Goal: Task Accomplishment & Management: Manage account settings

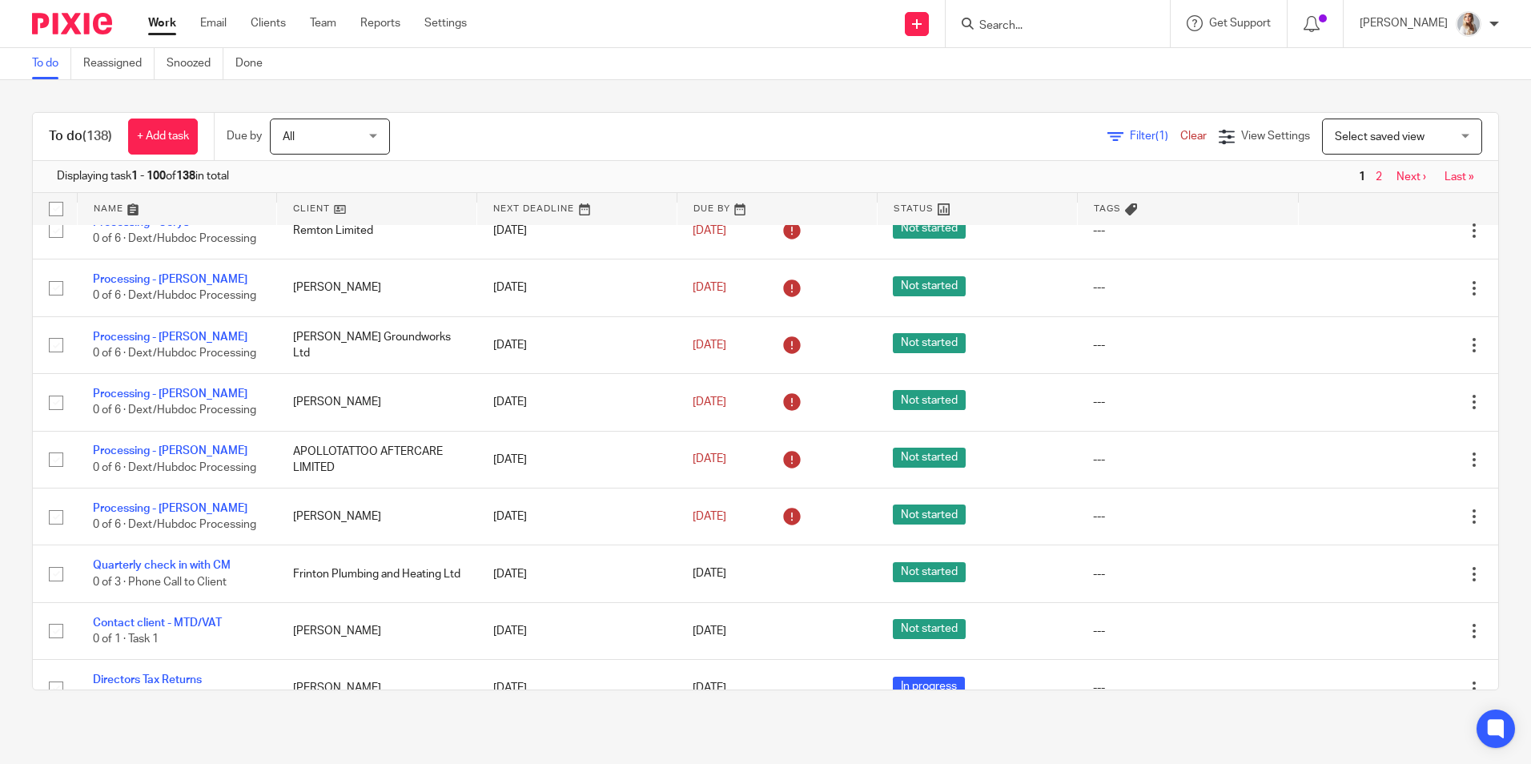
scroll to position [160, 0]
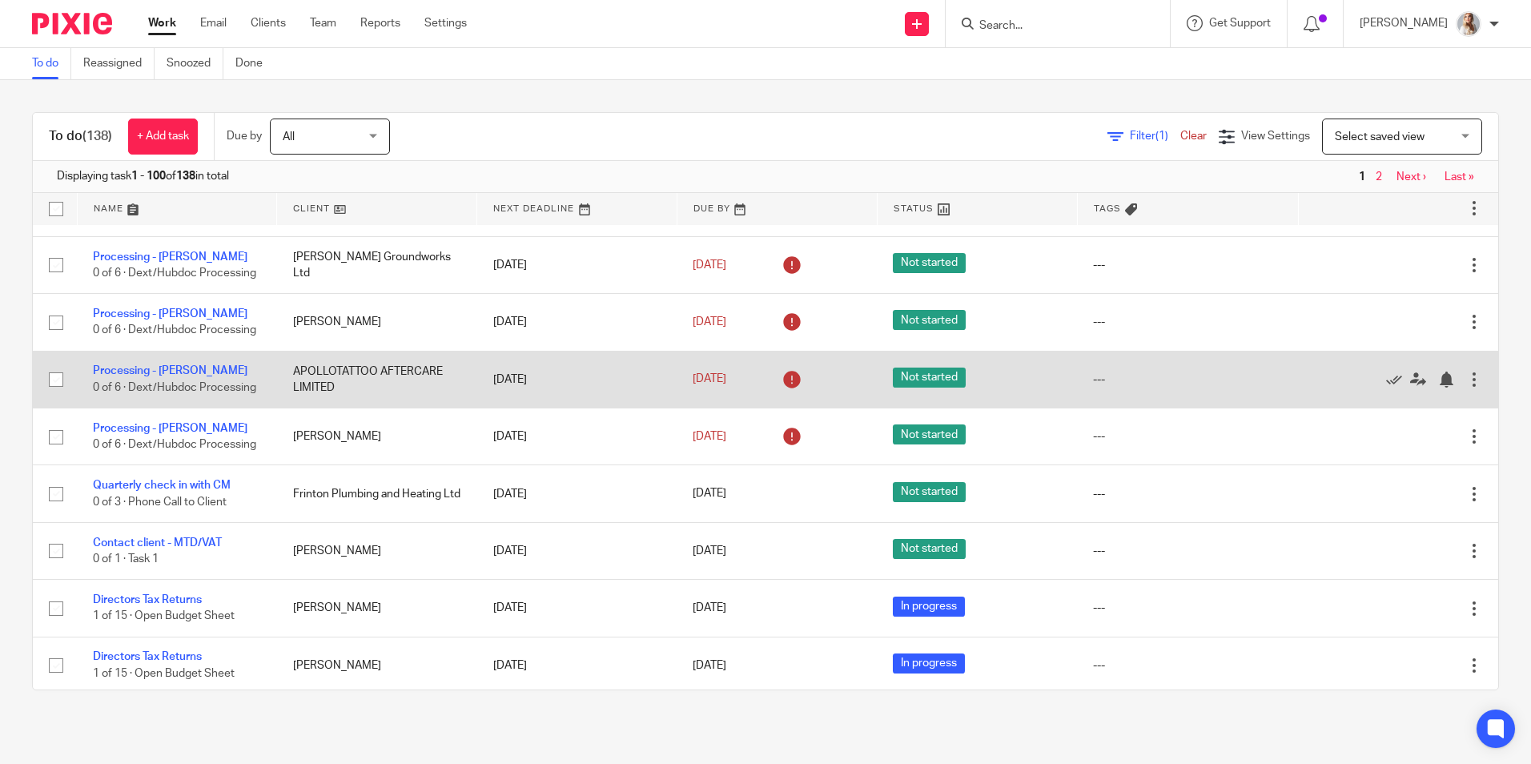
click at [1466, 387] on div at bounding box center [1474, 379] width 16 height 16
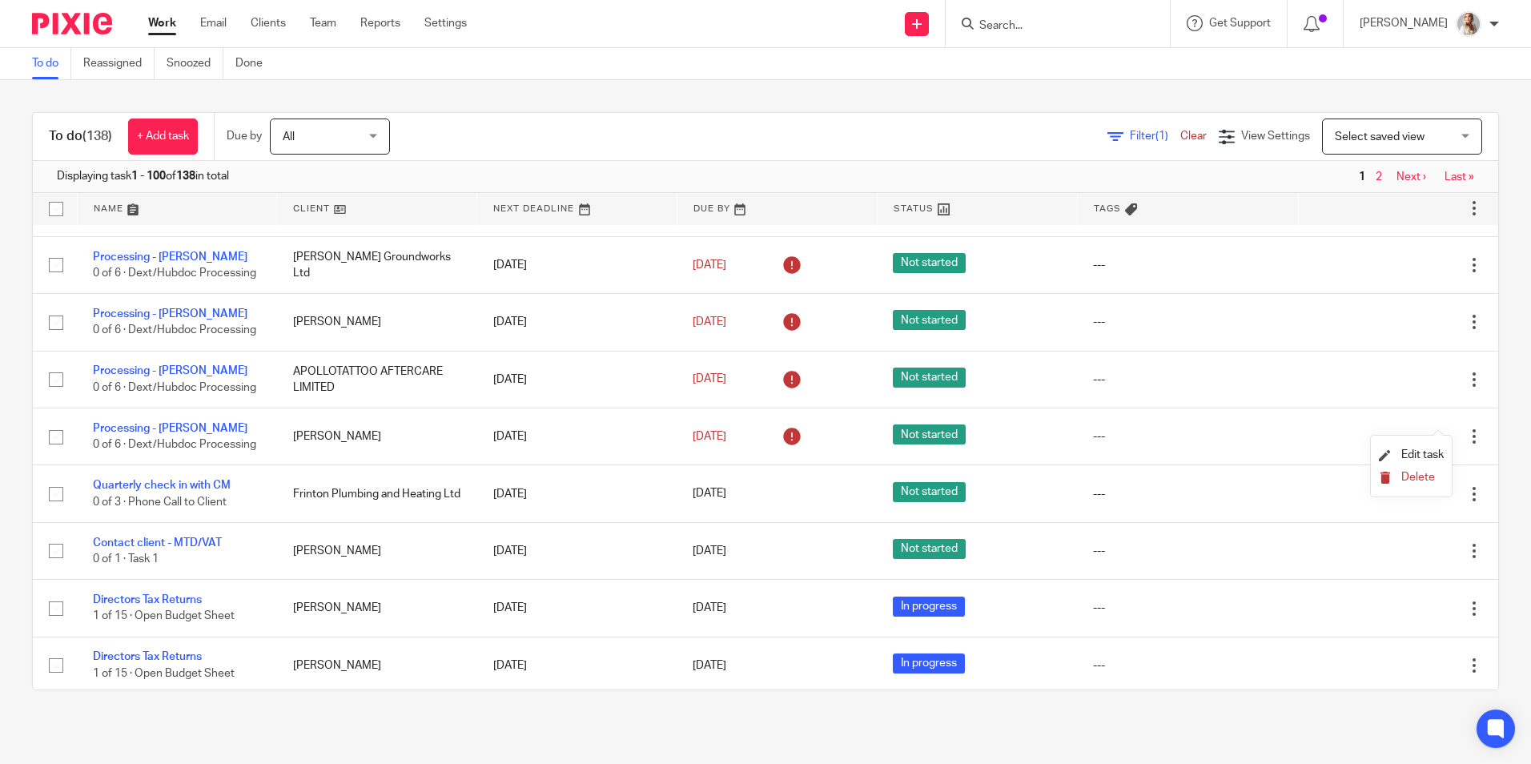
click at [1398, 480] on button "Delete" at bounding box center [1411, 478] width 65 height 13
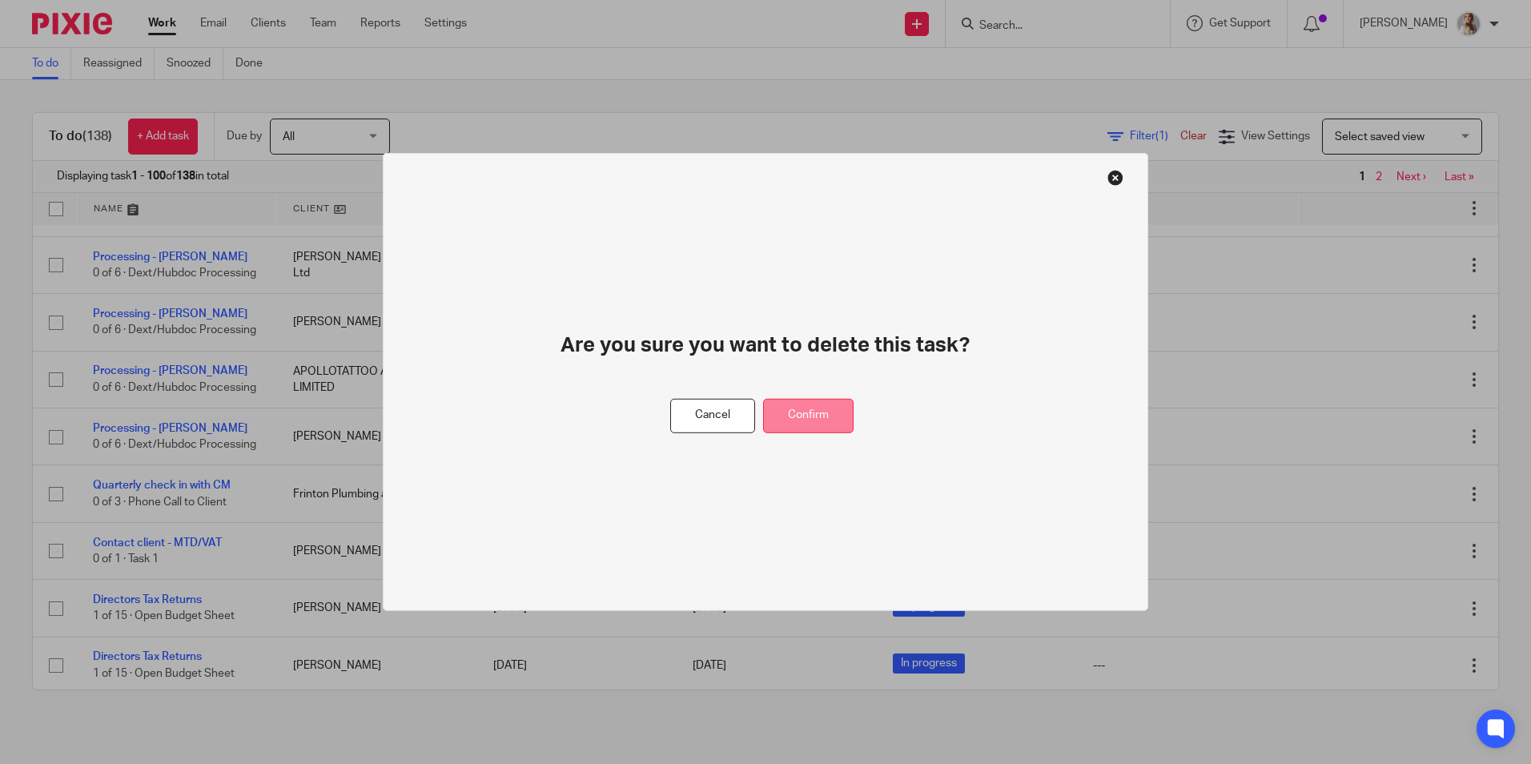
click at [777, 417] on button "Confirm" at bounding box center [808, 416] width 90 height 34
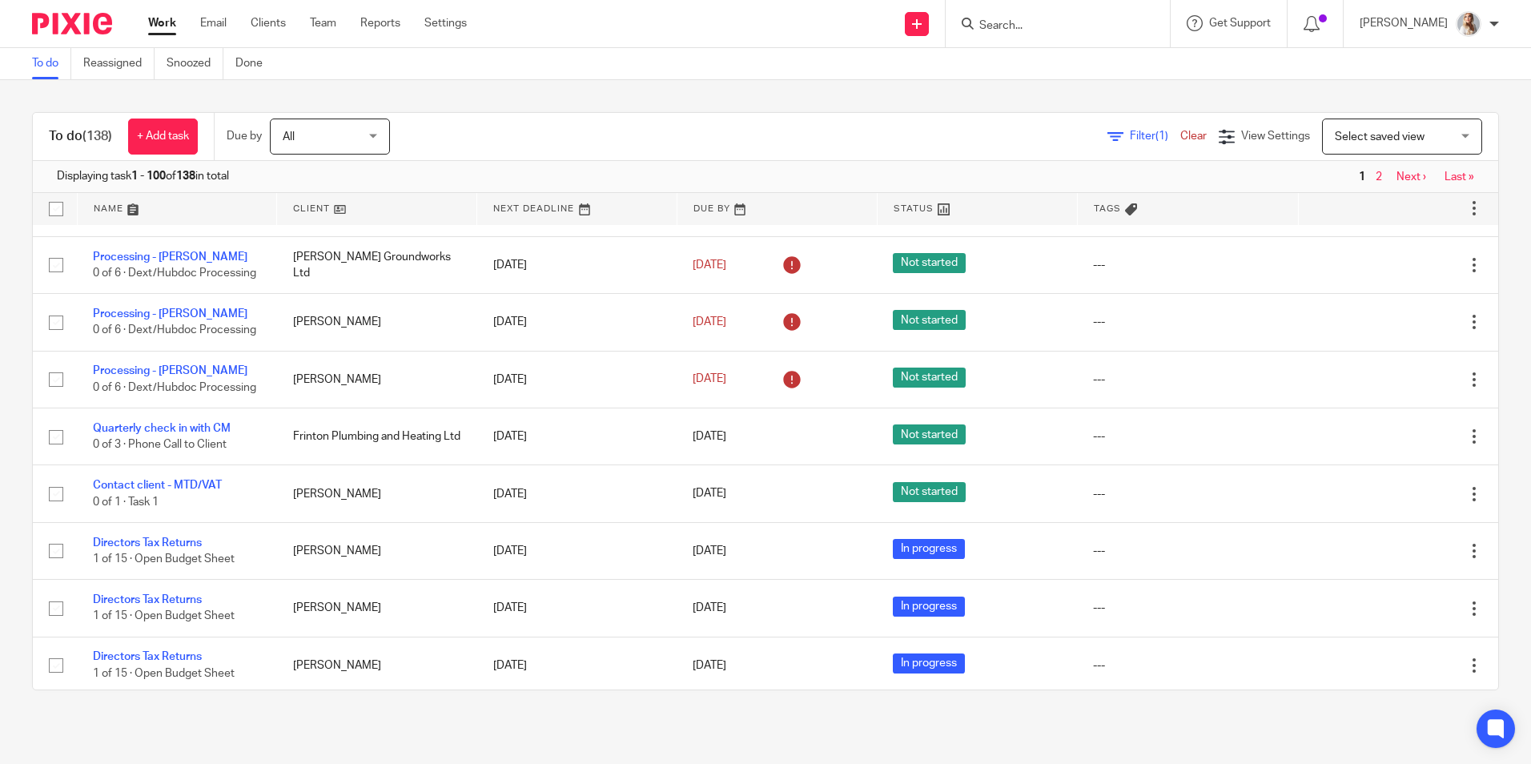
click at [1002, 26] on input "Search" at bounding box center [1049, 26] width 144 height 14
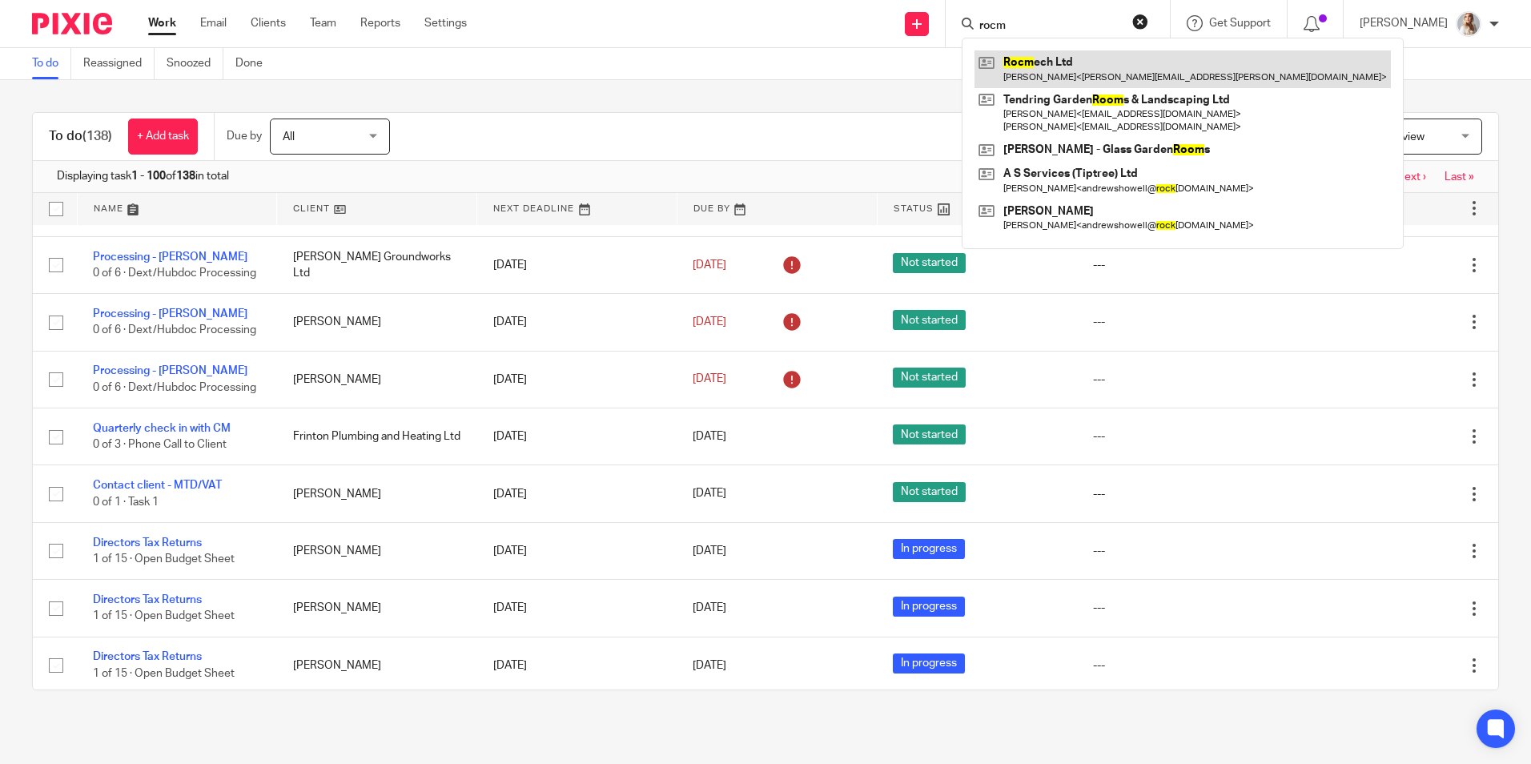
type input "rocm"
click at [1044, 62] on link at bounding box center [1182, 68] width 416 height 37
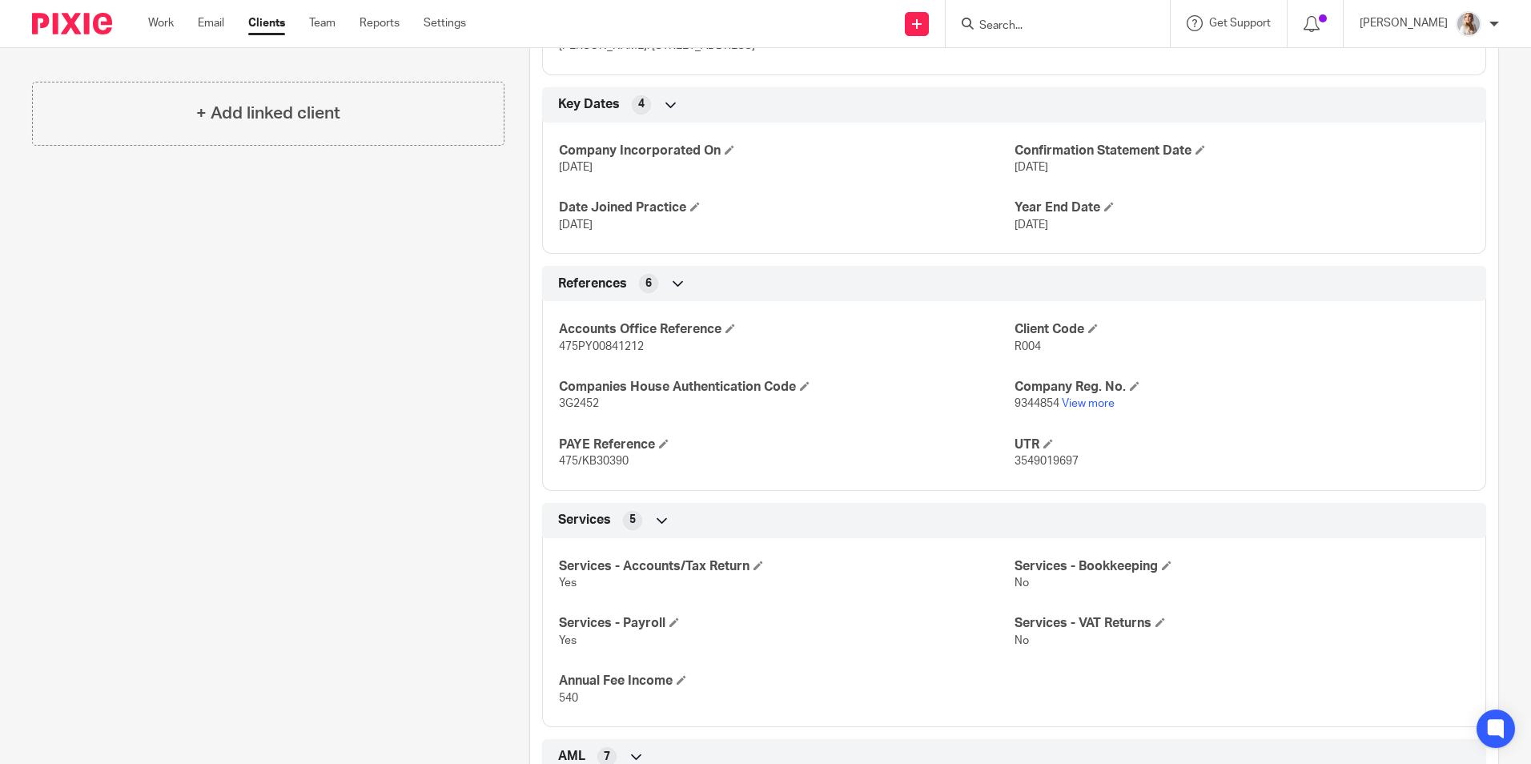
scroll to position [720, 0]
drag, startPoint x: 605, startPoint y: 405, endPoint x: 556, endPoint y: 409, distance: 49.0
click at [559, 409] on p "3G2452" at bounding box center [786, 403] width 455 height 16
copy span "3G2452"
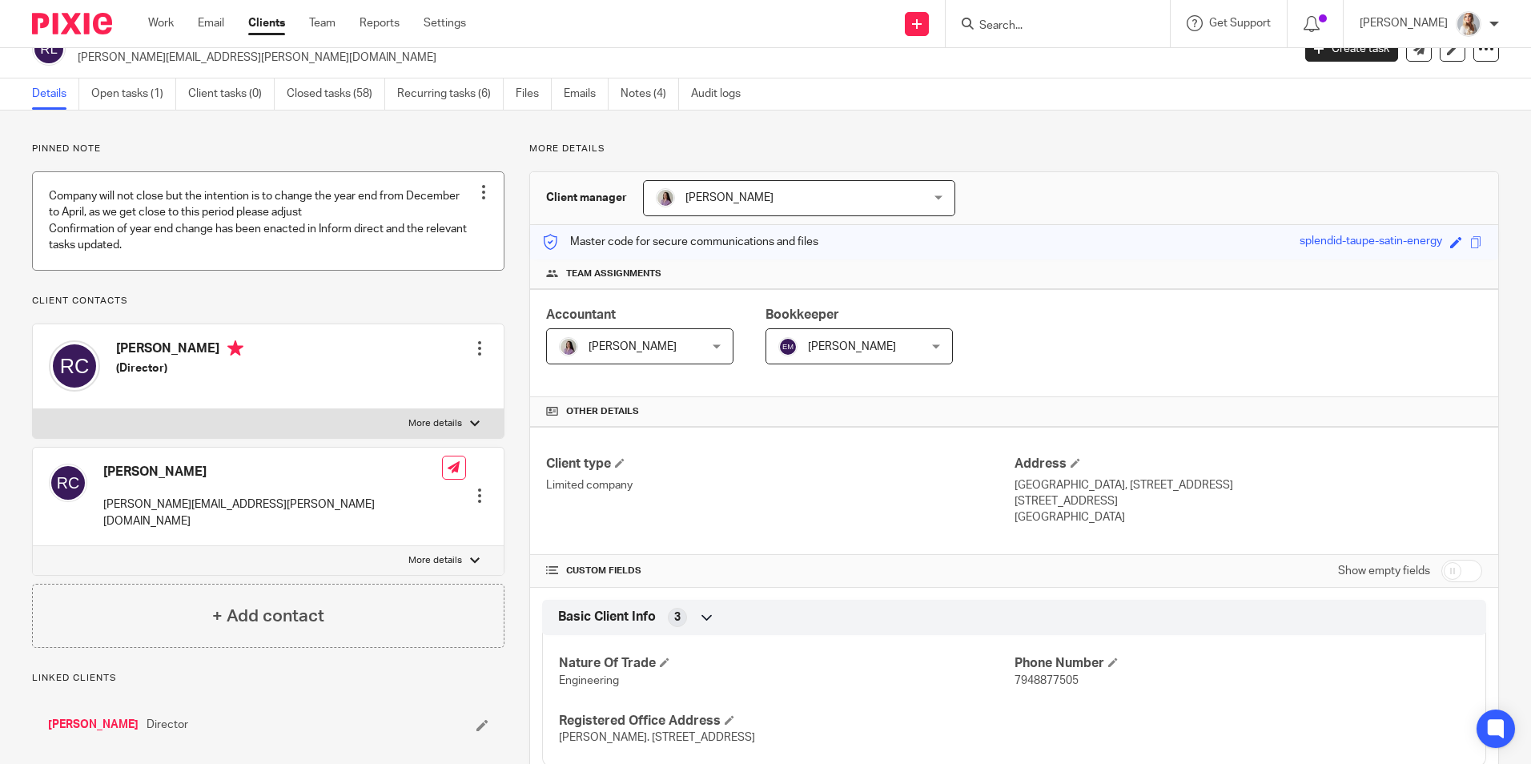
scroll to position [0, 0]
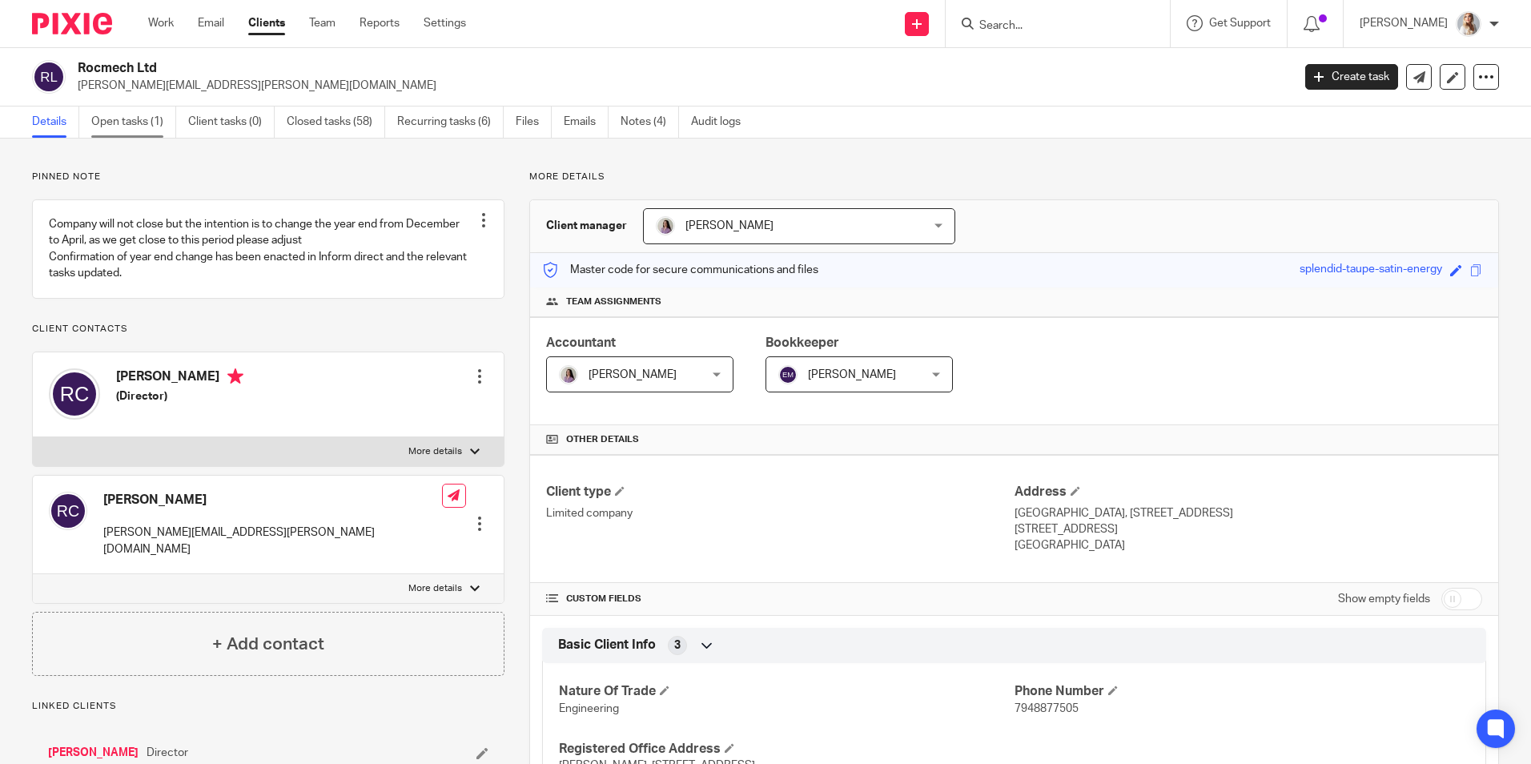
click at [101, 127] on link "Open tasks (1)" at bounding box center [133, 121] width 85 height 31
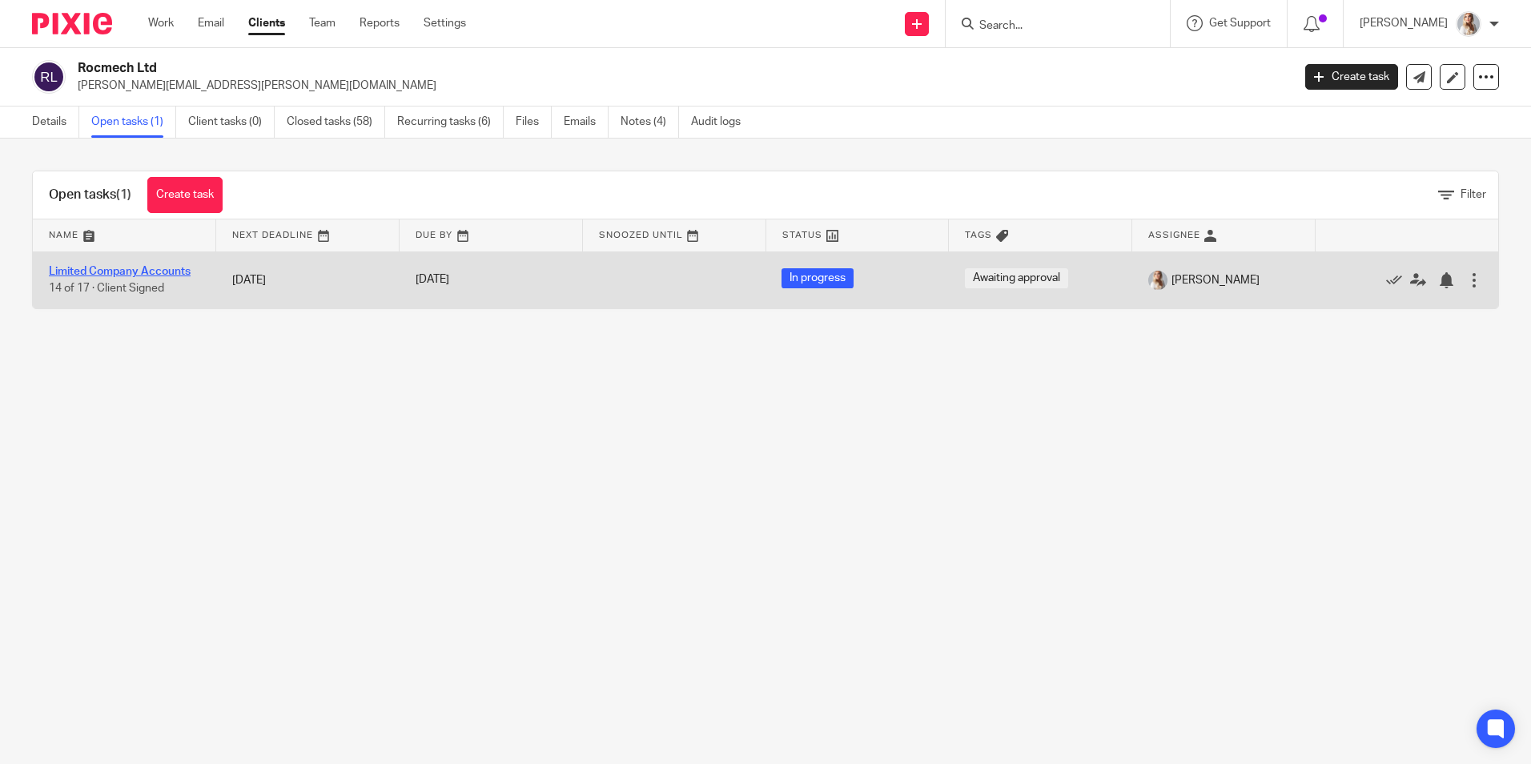
click at [134, 275] on link "Limited Company Accounts" at bounding box center [120, 271] width 142 height 11
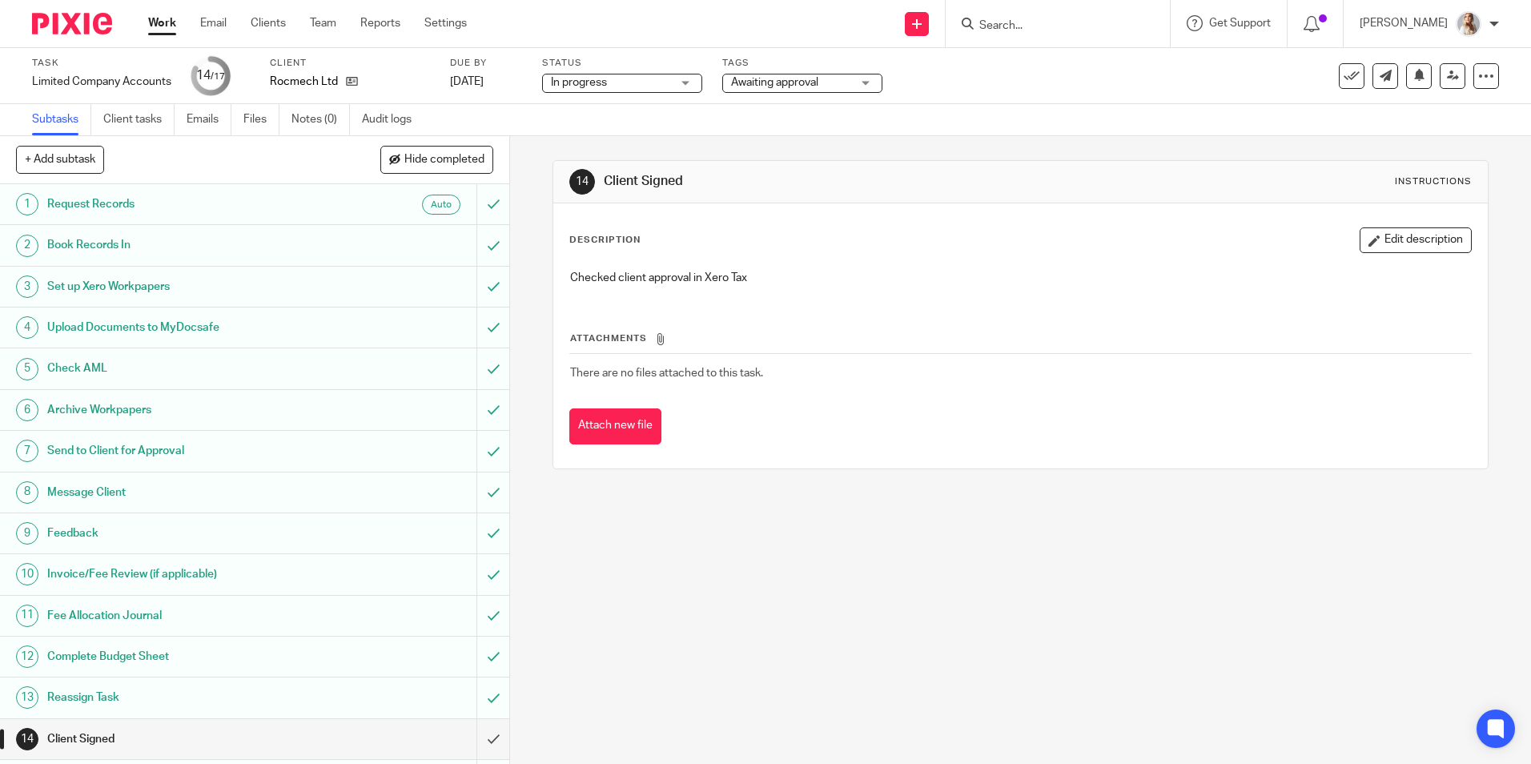
click at [773, 81] on span "Awaiting approval" at bounding box center [774, 82] width 87 height 11
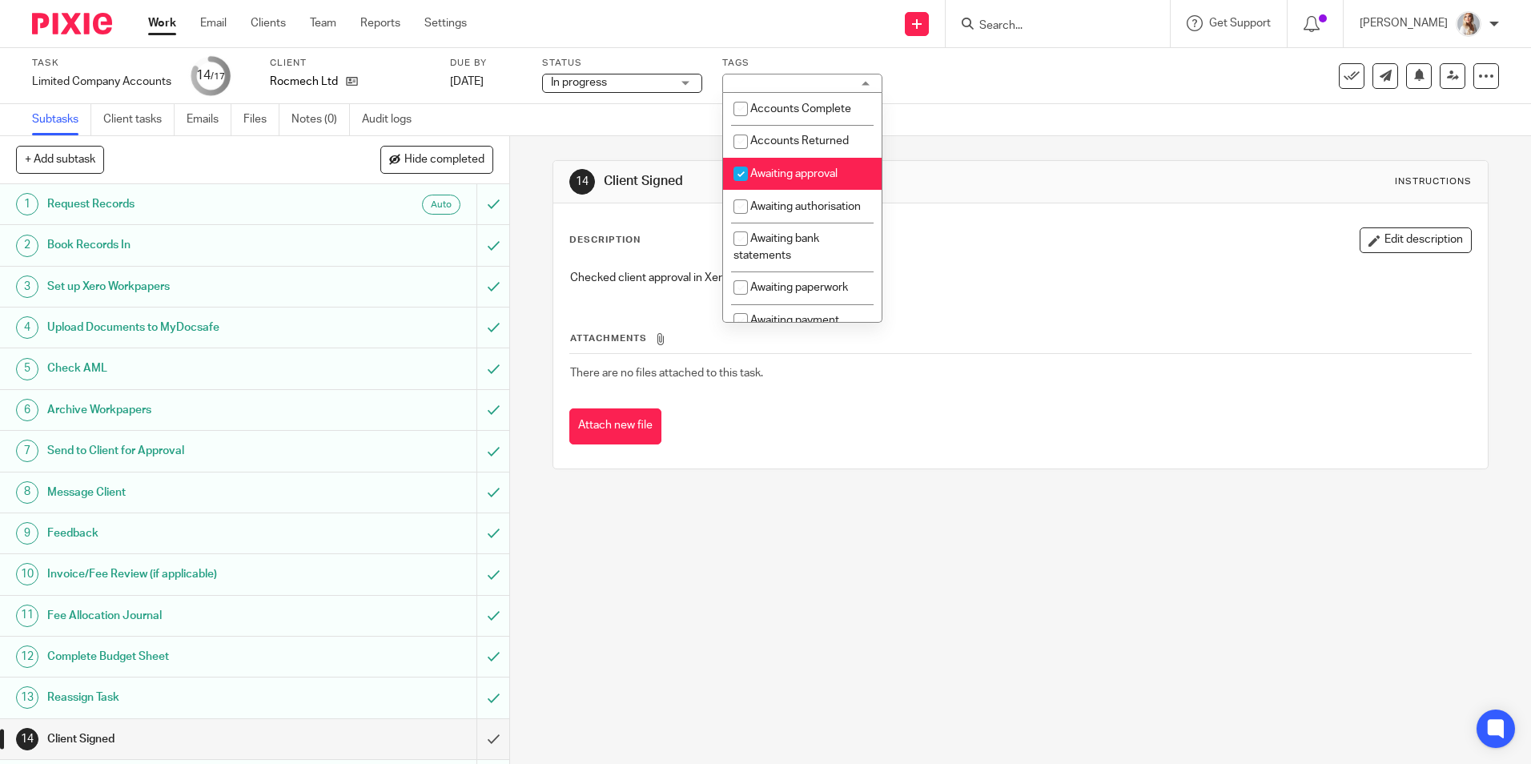
click at [759, 175] on span "Awaiting approval" at bounding box center [793, 173] width 87 height 11
checkbox input "false"
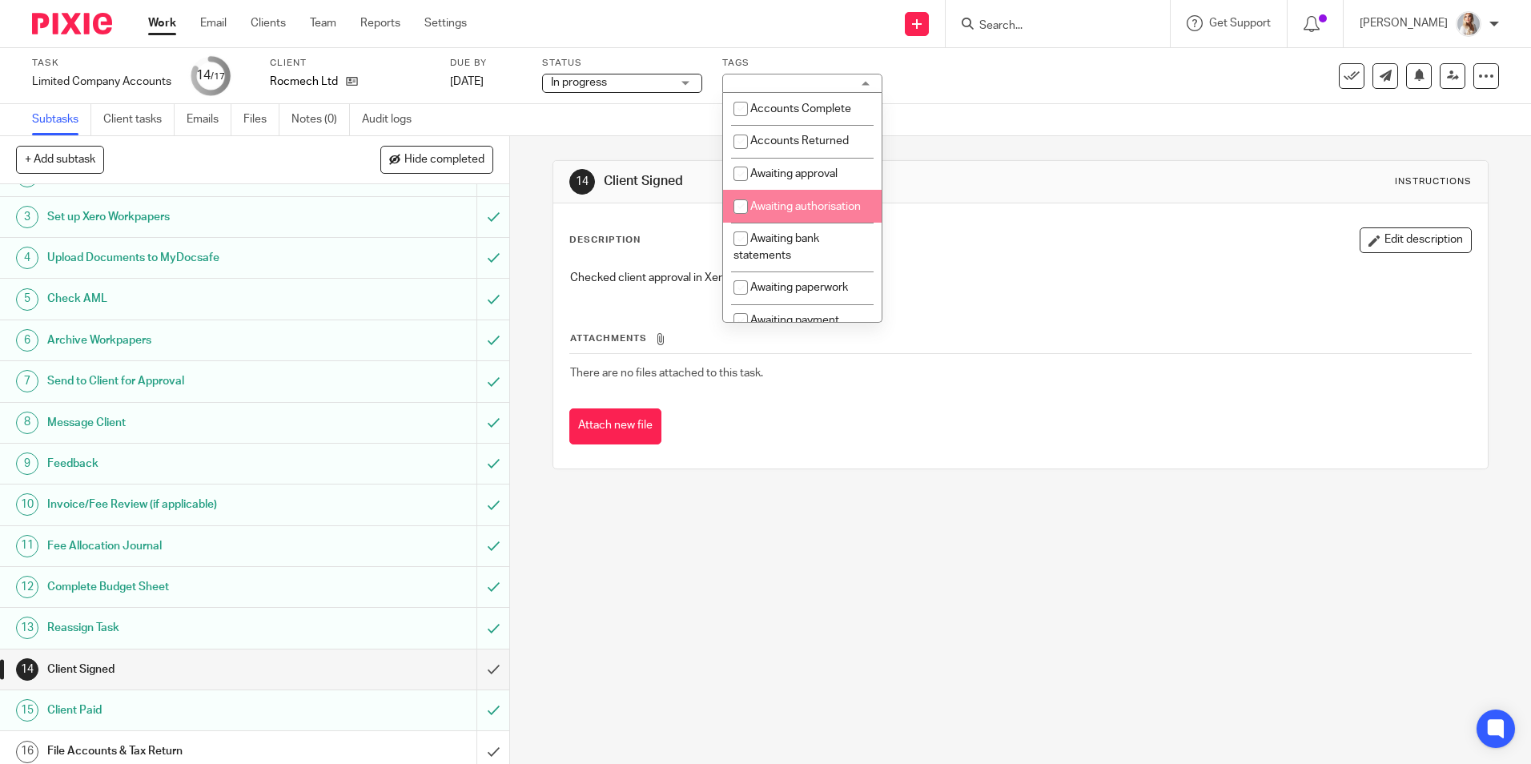
scroll to position [119, 0]
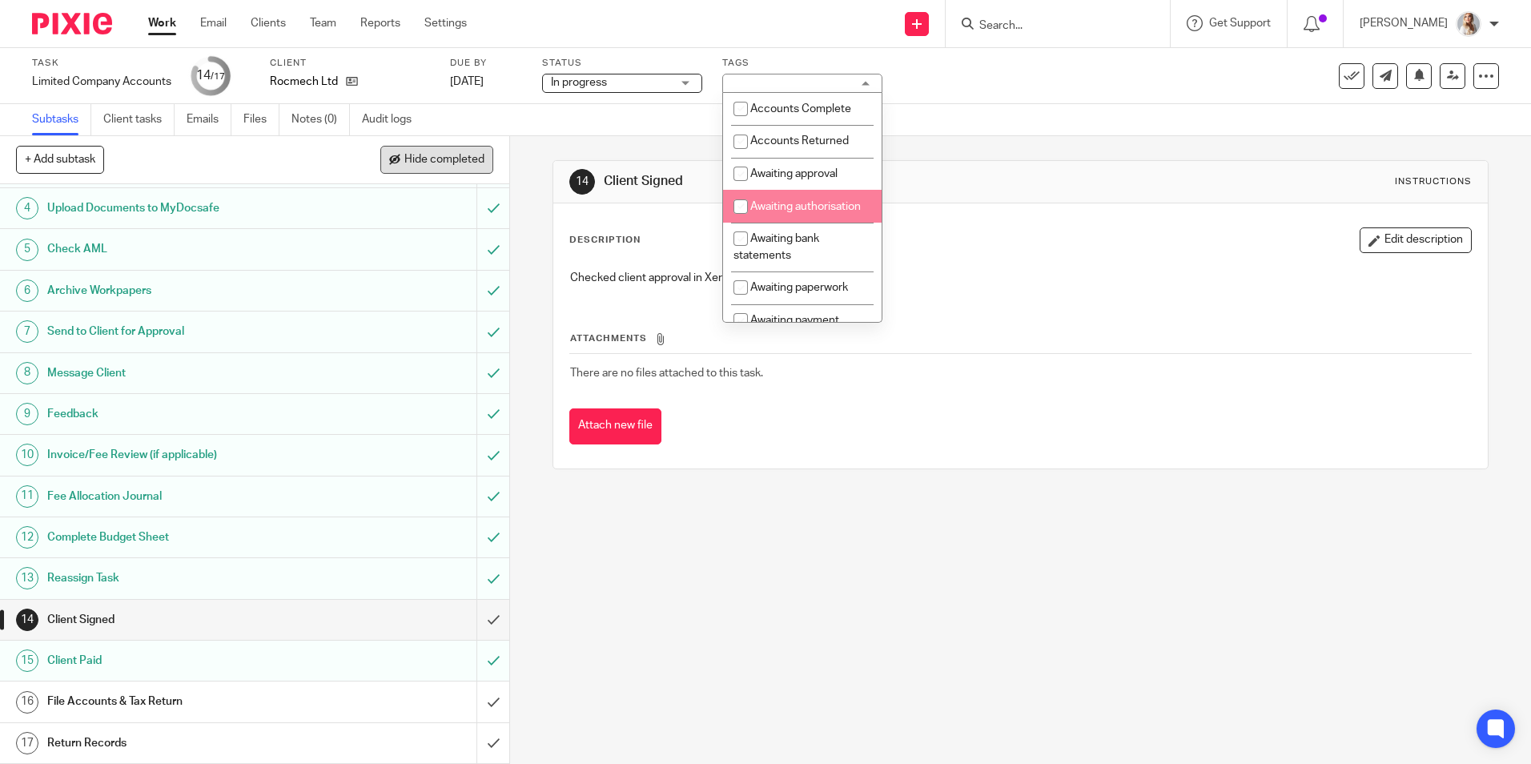
click at [437, 156] on span "Hide completed" at bounding box center [444, 160] width 80 height 13
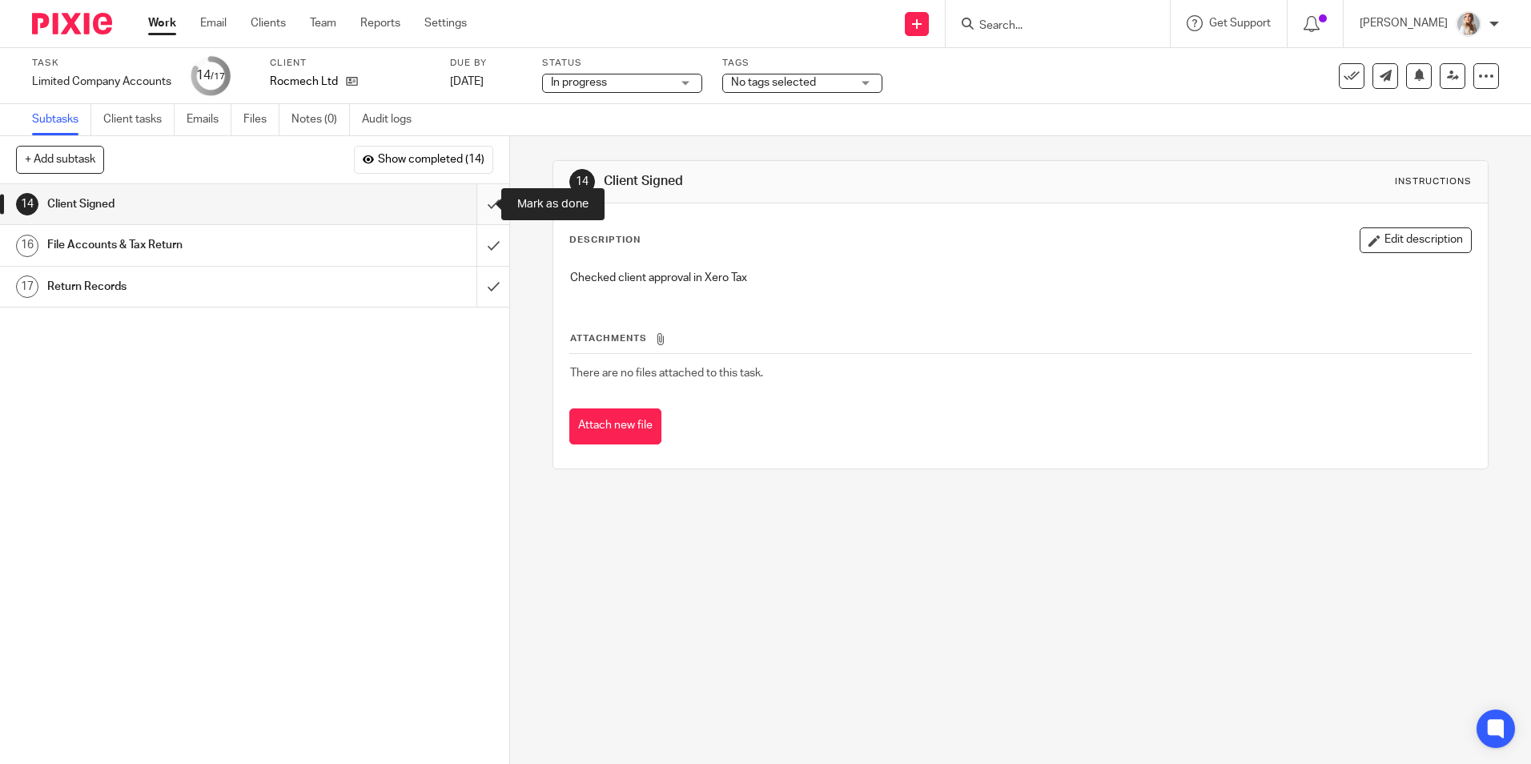
click at [476, 194] on input "submit" at bounding box center [254, 204] width 509 height 40
click at [476, 203] on input "submit" at bounding box center [254, 204] width 509 height 40
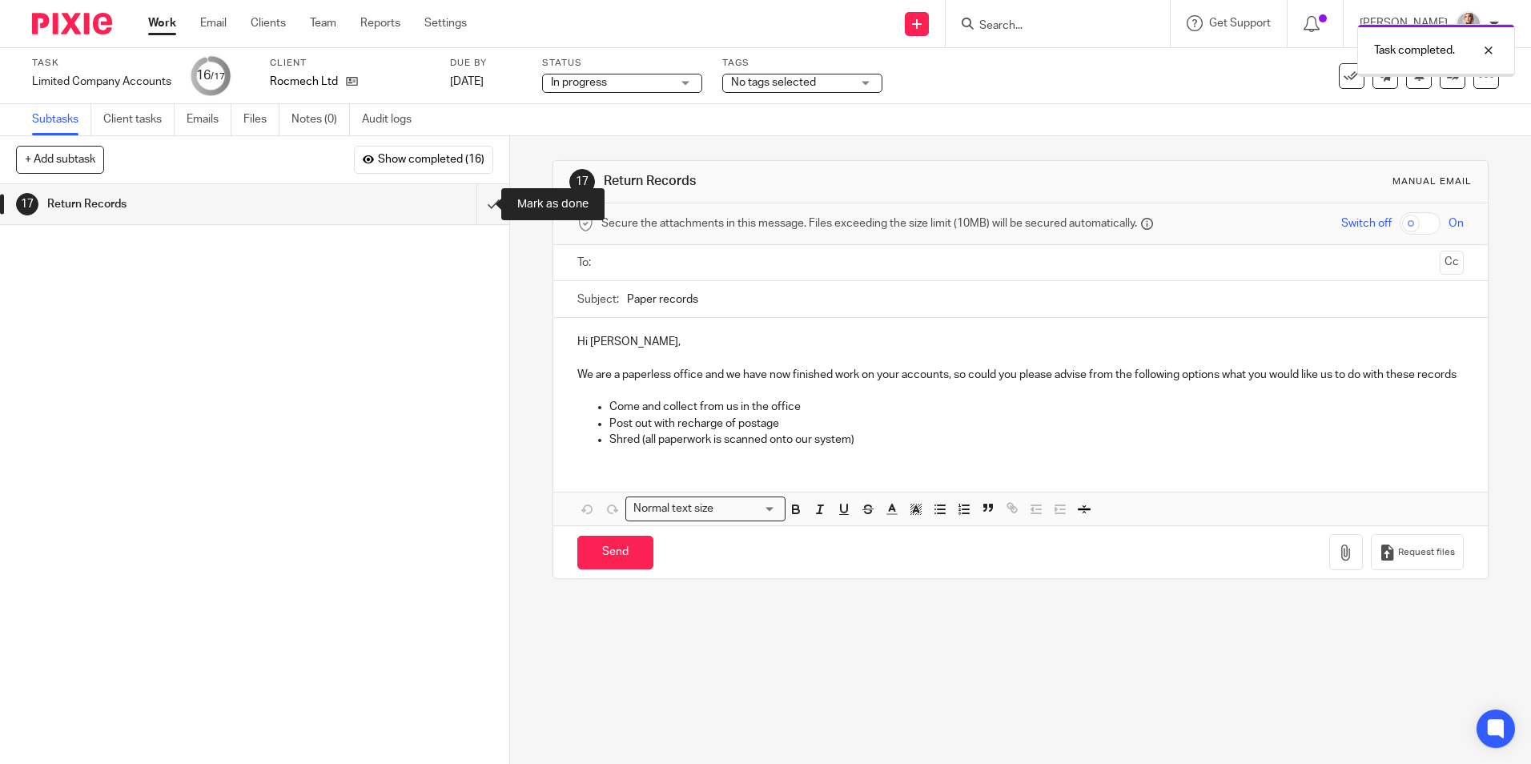
click at [479, 205] on input "submit" at bounding box center [254, 204] width 509 height 40
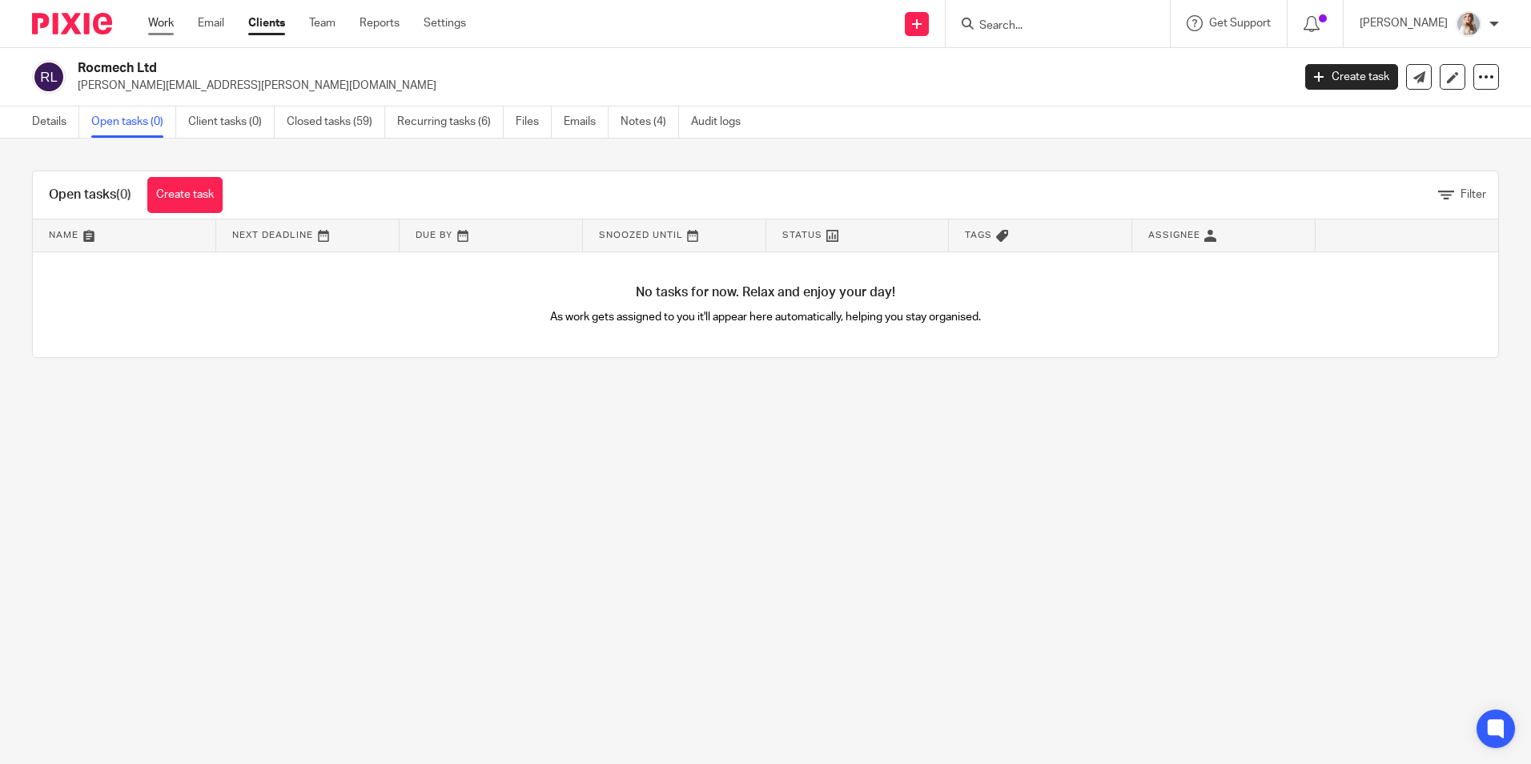
click at [148, 29] on link "Work" at bounding box center [161, 23] width 26 height 16
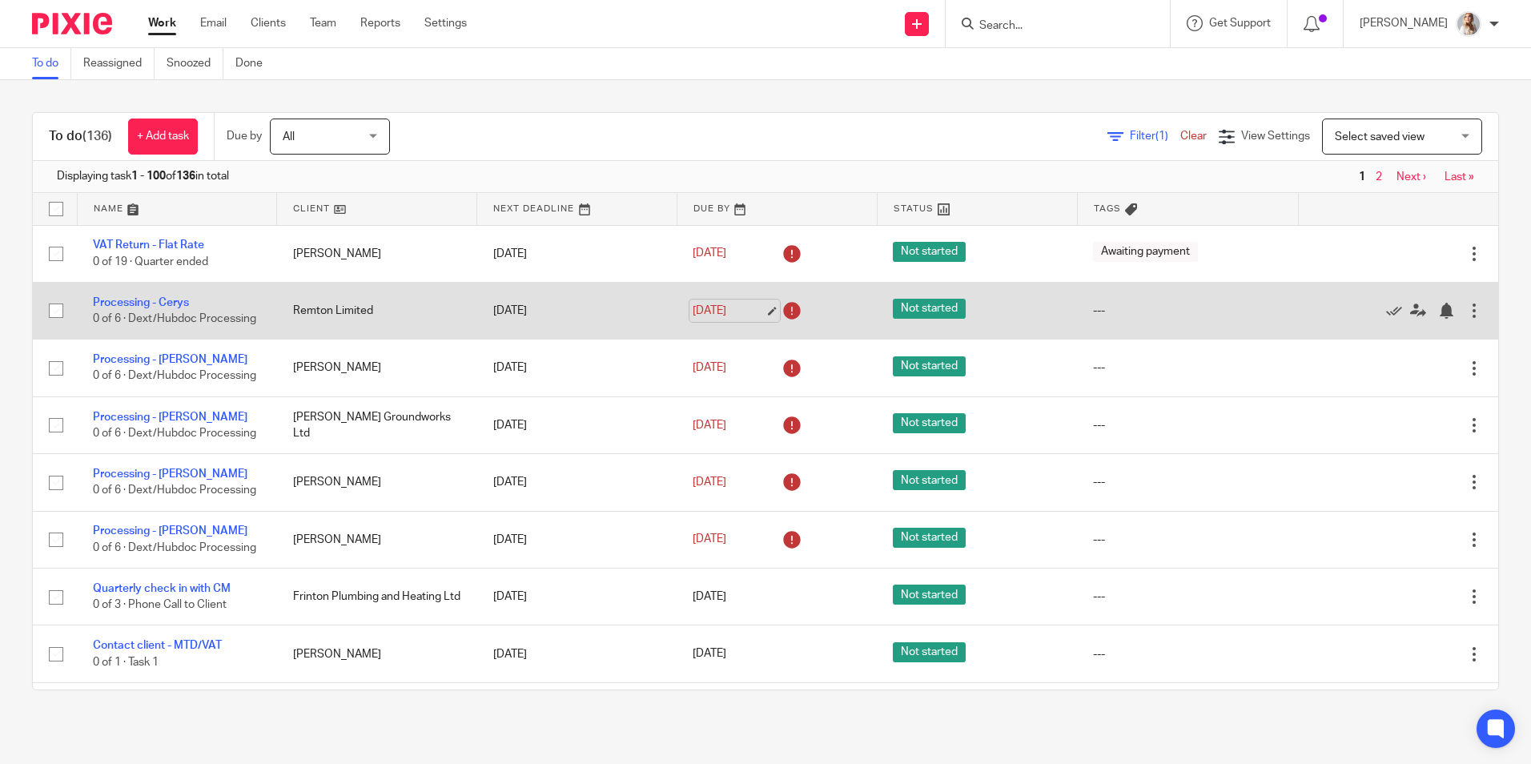
click at [740, 313] on link "26 Aug 2025" at bounding box center [728, 311] width 72 height 17
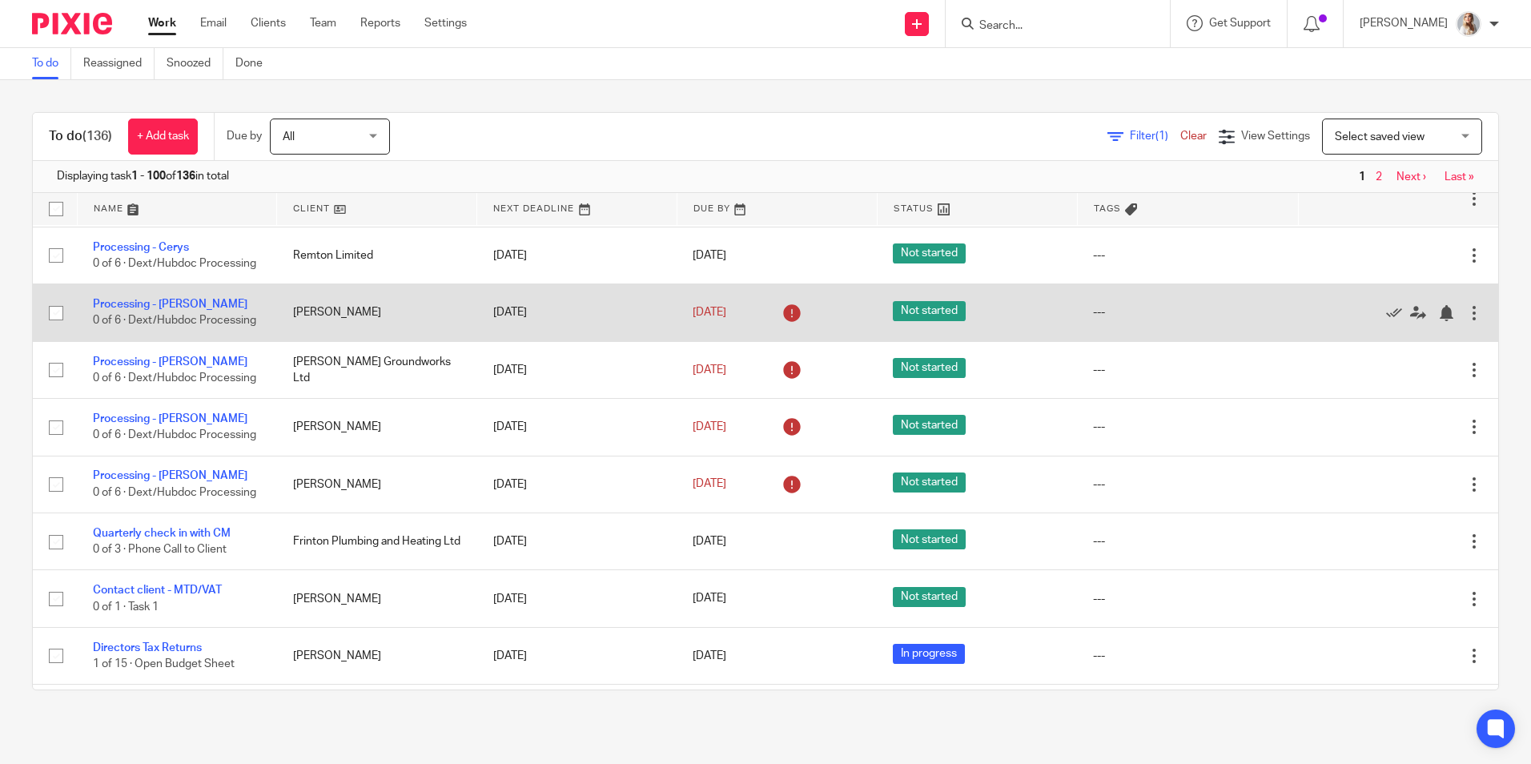
scroll to position [80, 0]
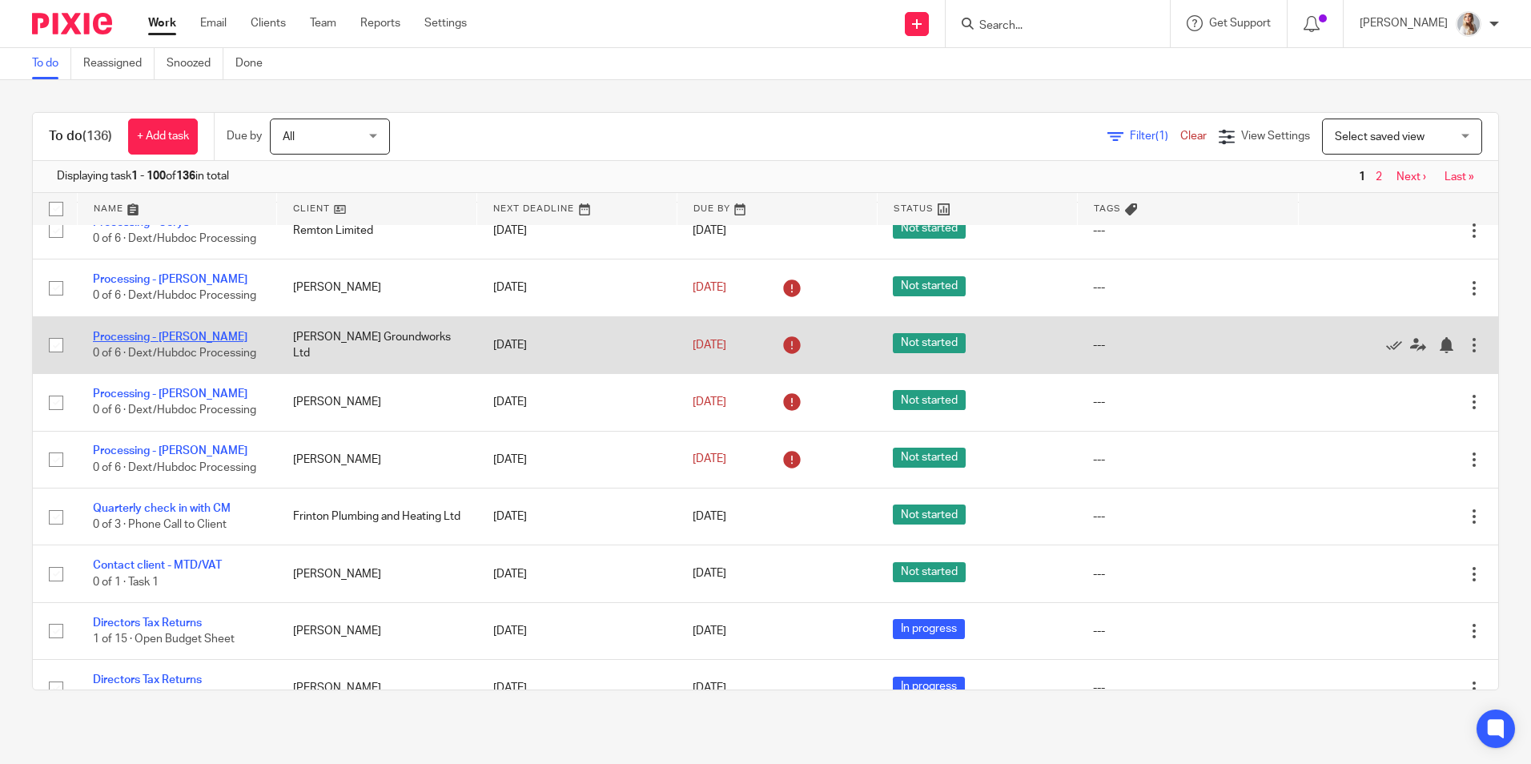
click at [112, 343] on link "Processing - [PERSON_NAME]" at bounding box center [170, 336] width 155 height 11
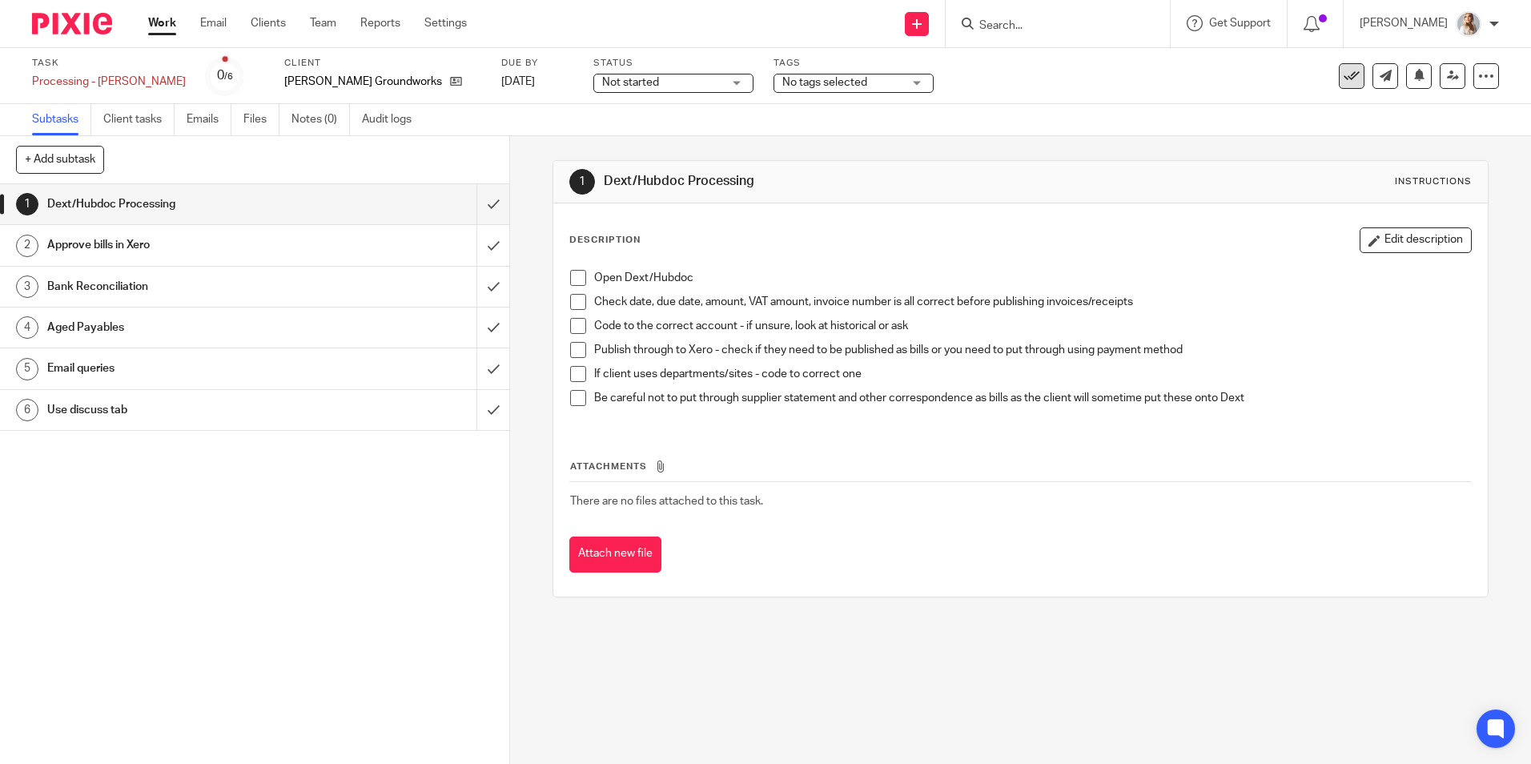
click at [1343, 71] on icon at bounding box center [1351, 76] width 16 height 16
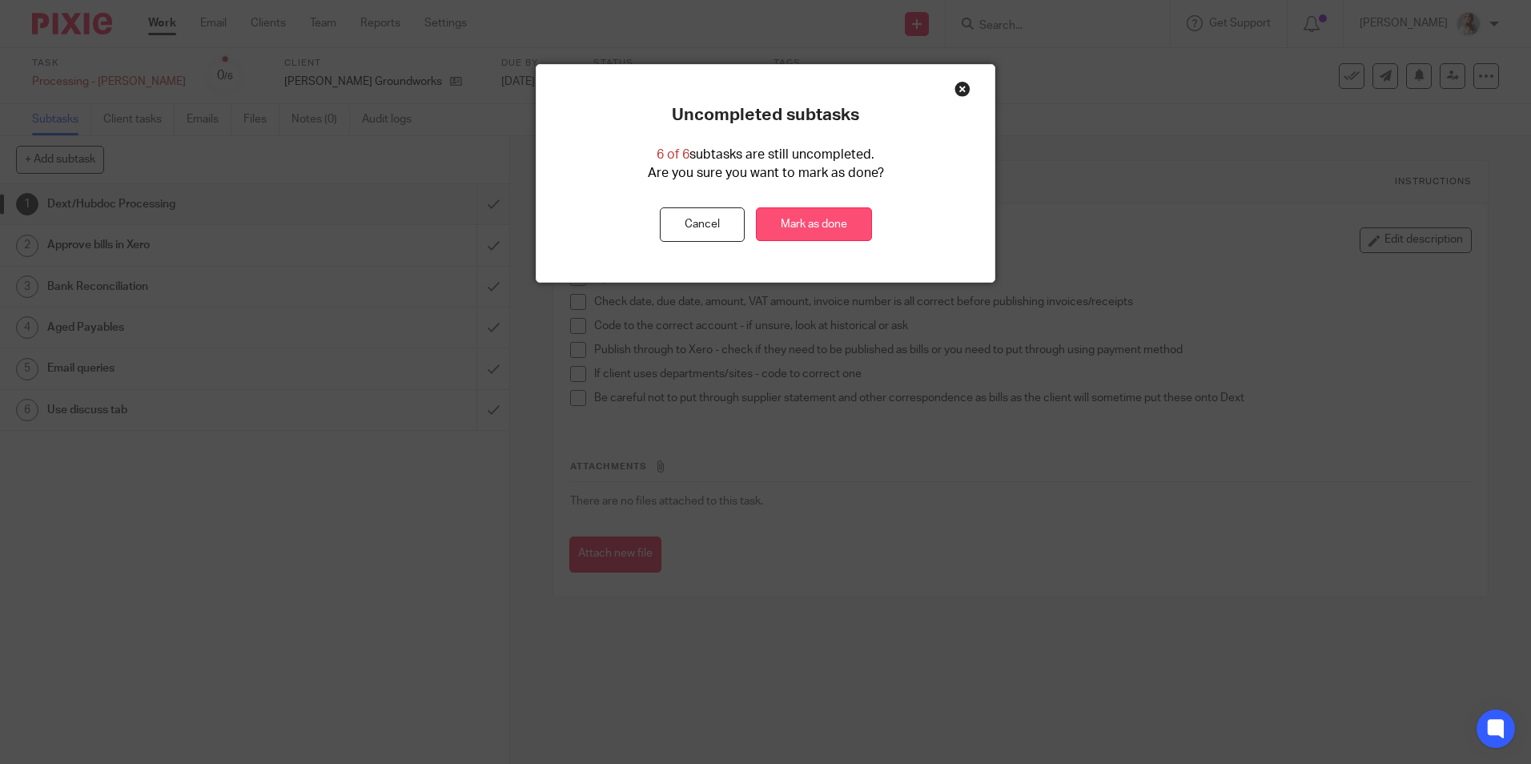
click at [819, 212] on link "Mark as done" at bounding box center [814, 224] width 116 height 34
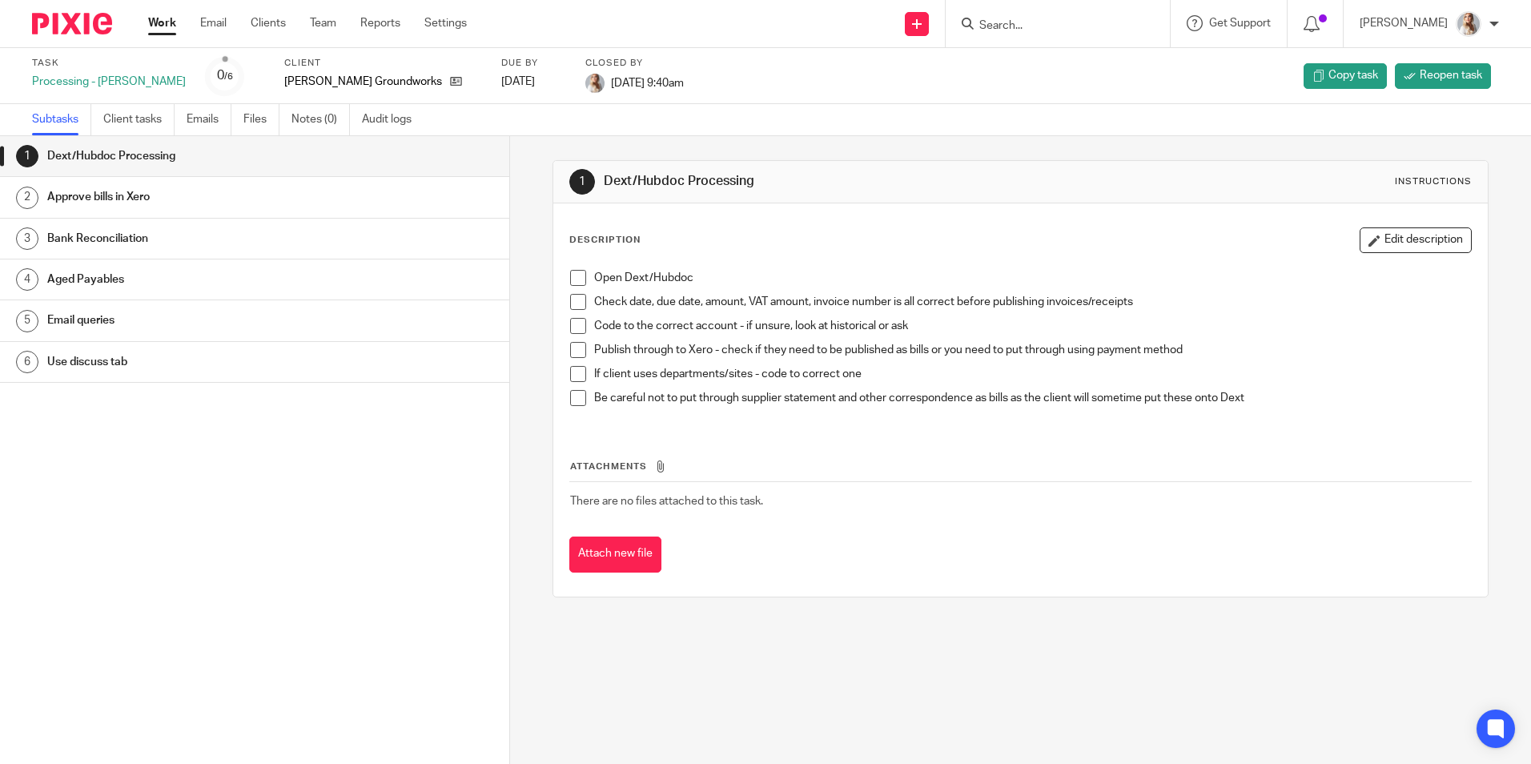
click at [162, 21] on link "Work" at bounding box center [162, 23] width 28 height 16
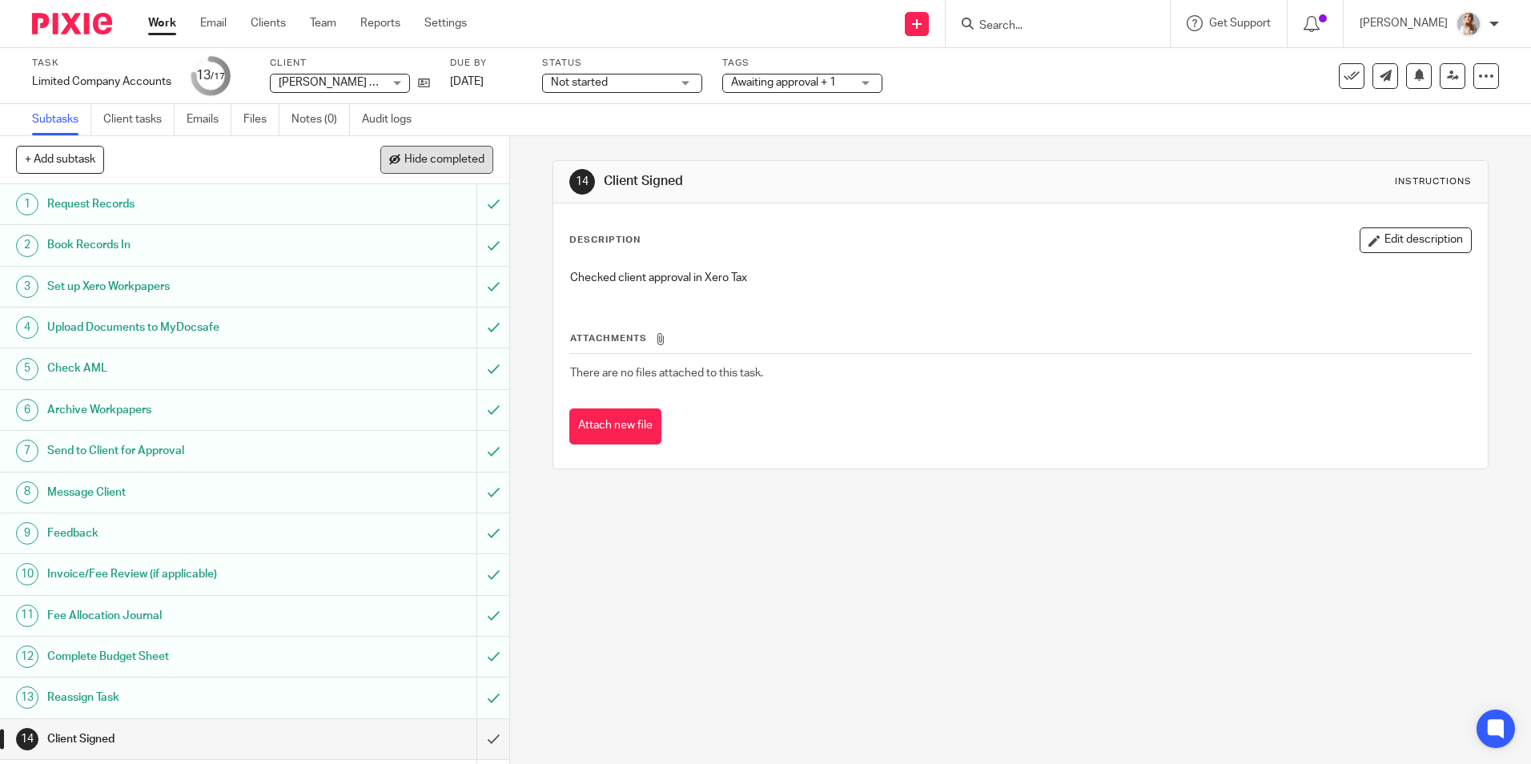
click at [407, 170] on button "Hide completed" at bounding box center [436, 159] width 113 height 27
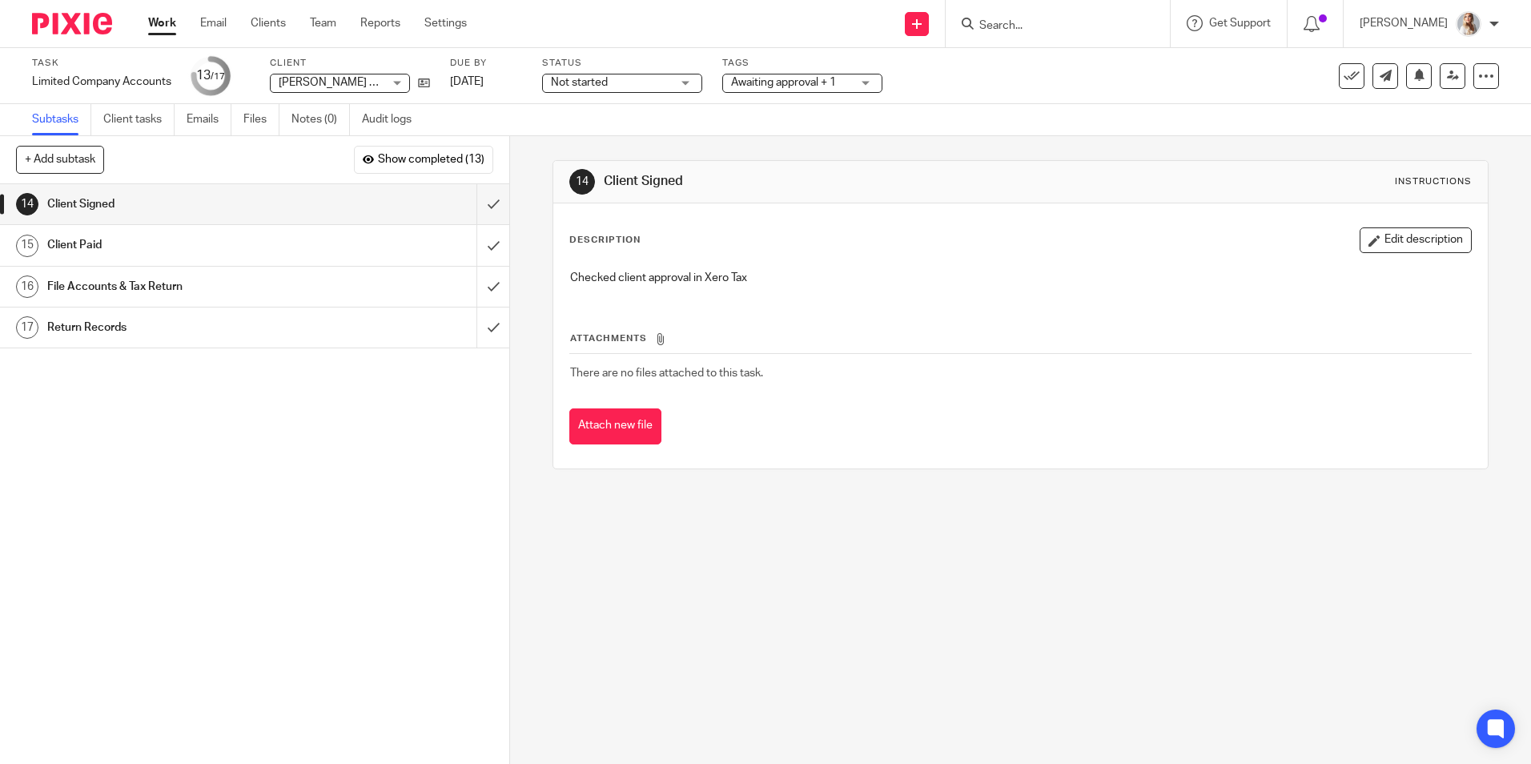
click at [827, 83] on span "Awaiting approval + 1" at bounding box center [783, 82] width 105 height 11
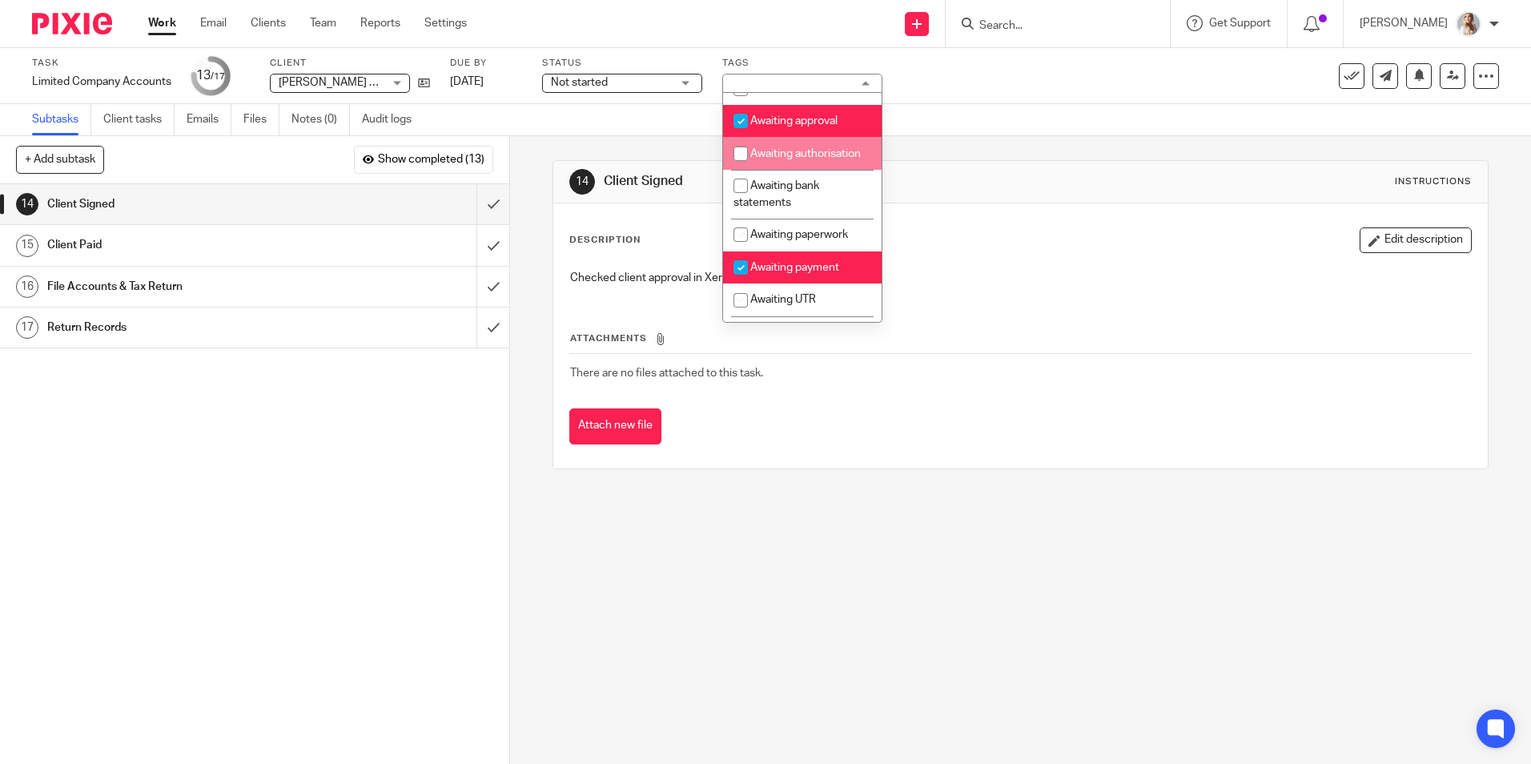
scroll to position [80, 0]
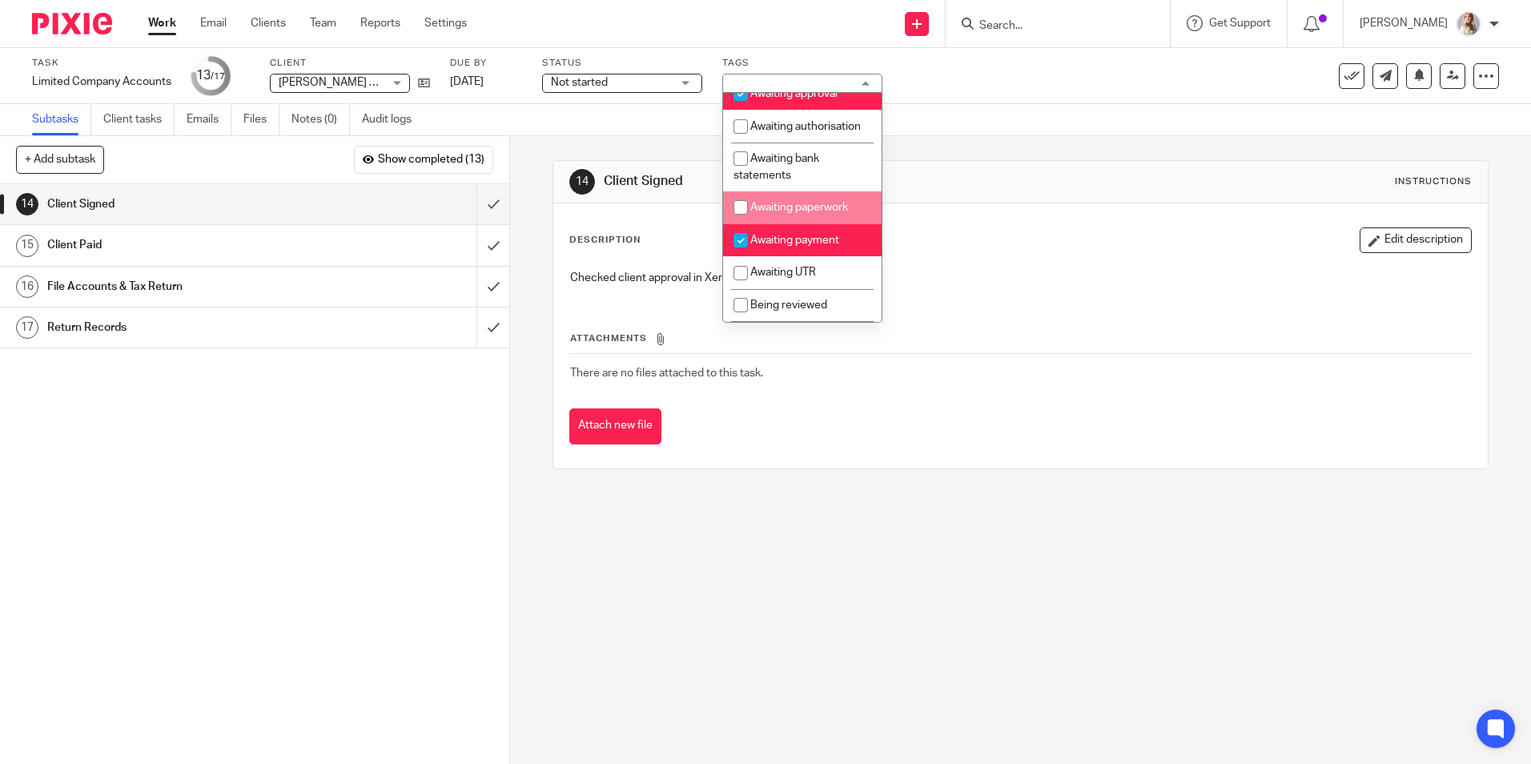
click at [1037, 227] on div "Description Edit description" at bounding box center [1019, 240] width 901 height 26
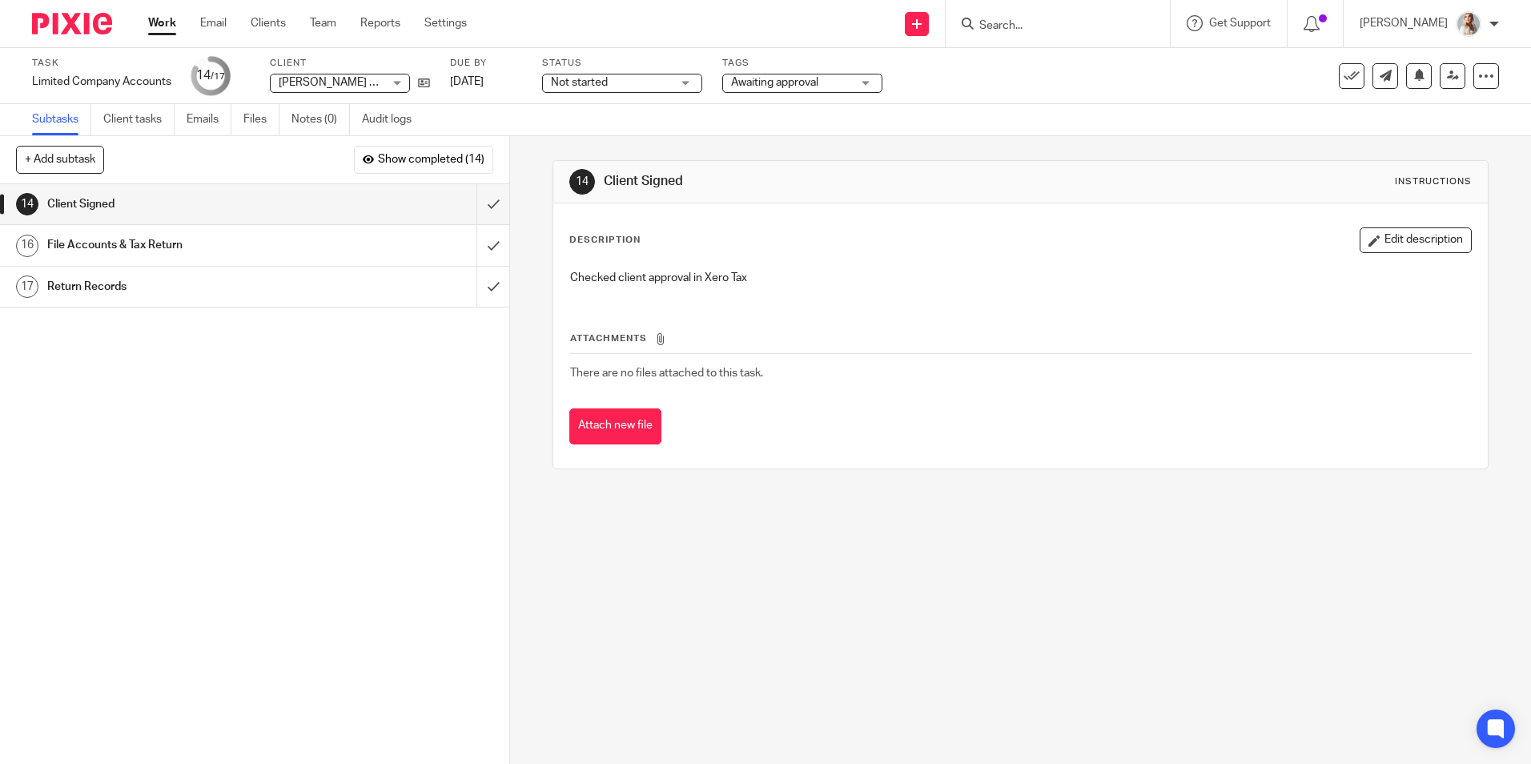
drag, startPoint x: 168, startPoint y: 20, endPoint x: 321, endPoint y: 2, distance: 154.0
click at [168, 20] on link "Work" at bounding box center [162, 23] width 28 height 16
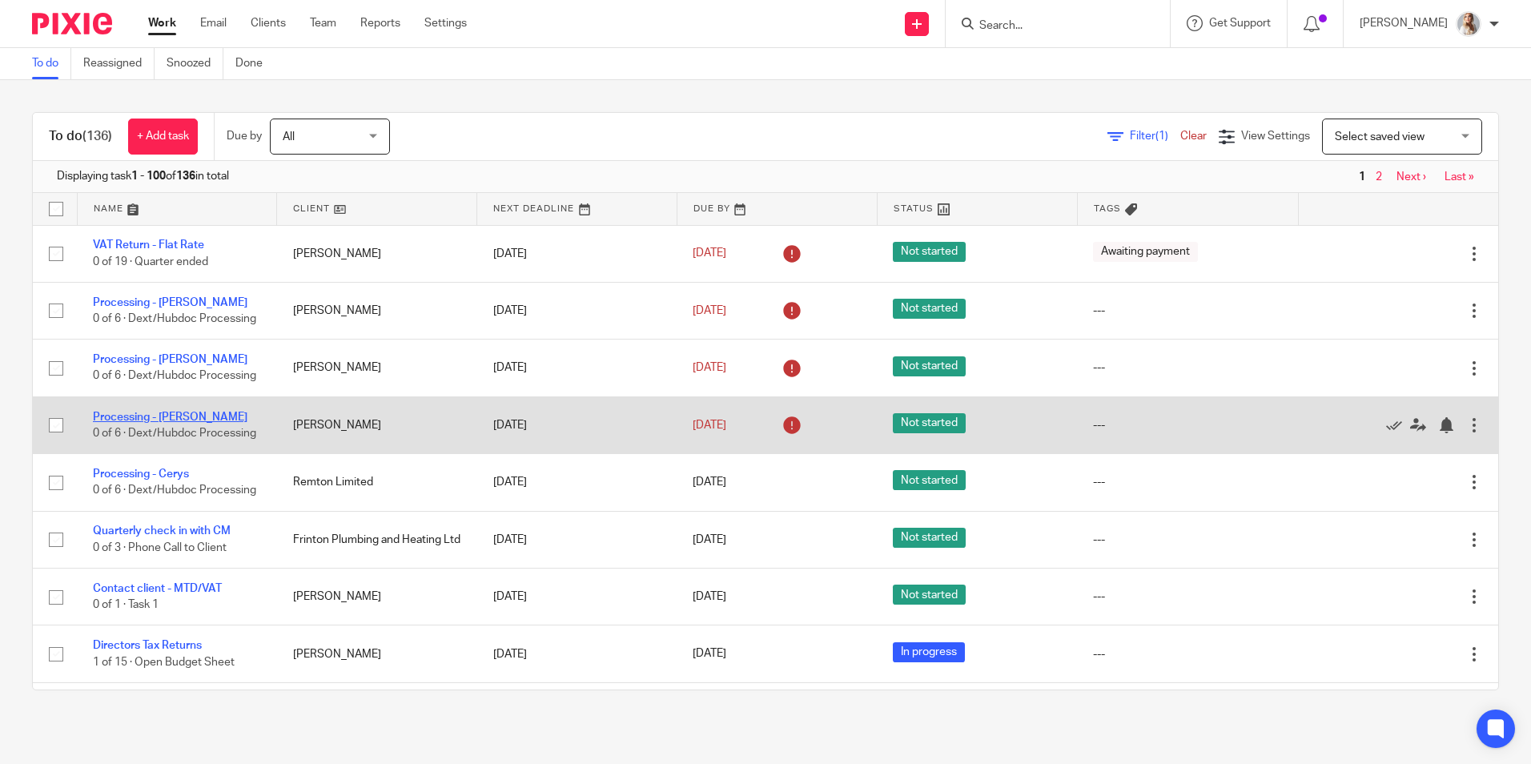
click at [165, 423] on link "Processing - [PERSON_NAME]" at bounding box center [170, 416] width 155 height 11
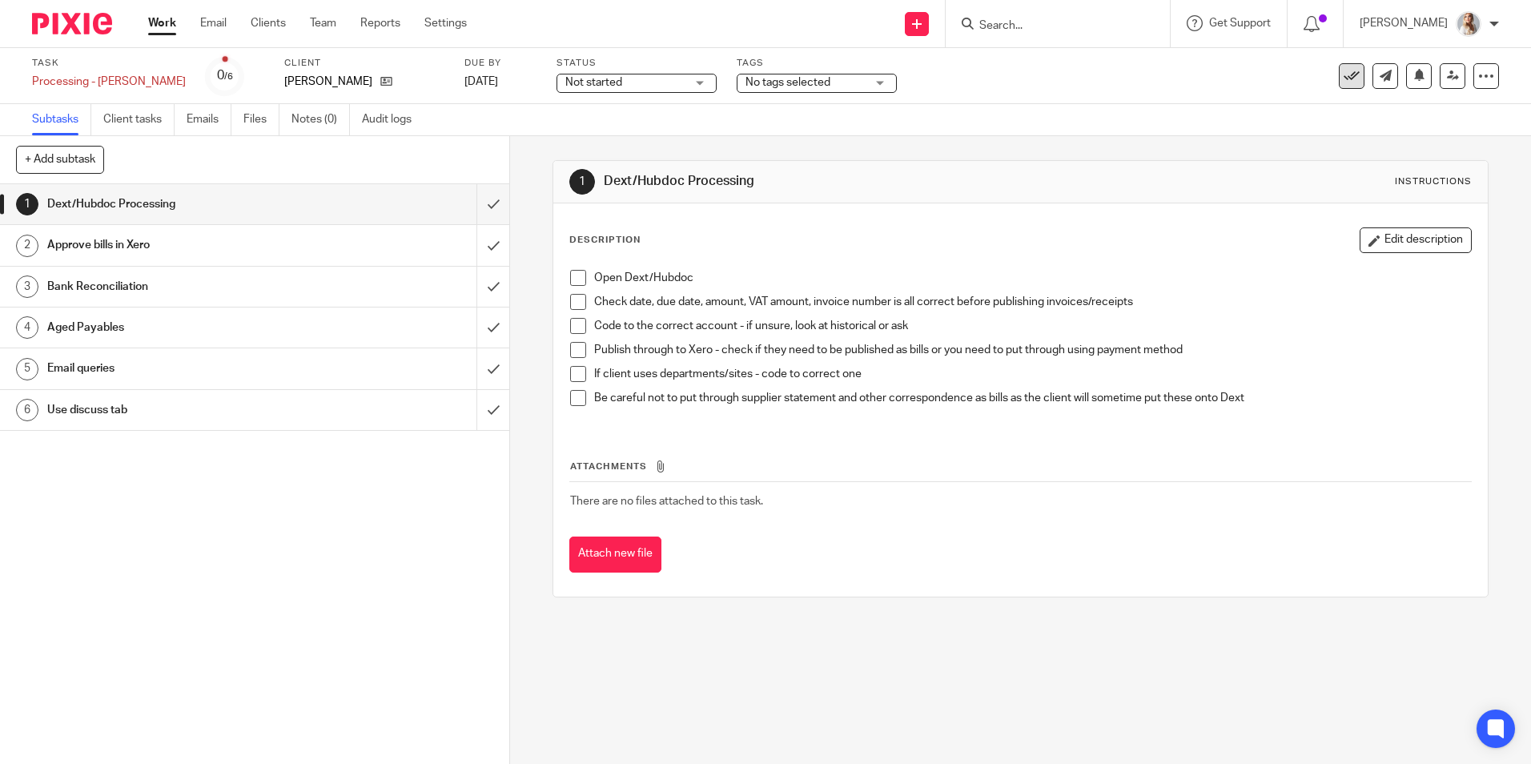
click at [1343, 79] on icon at bounding box center [1351, 76] width 16 height 16
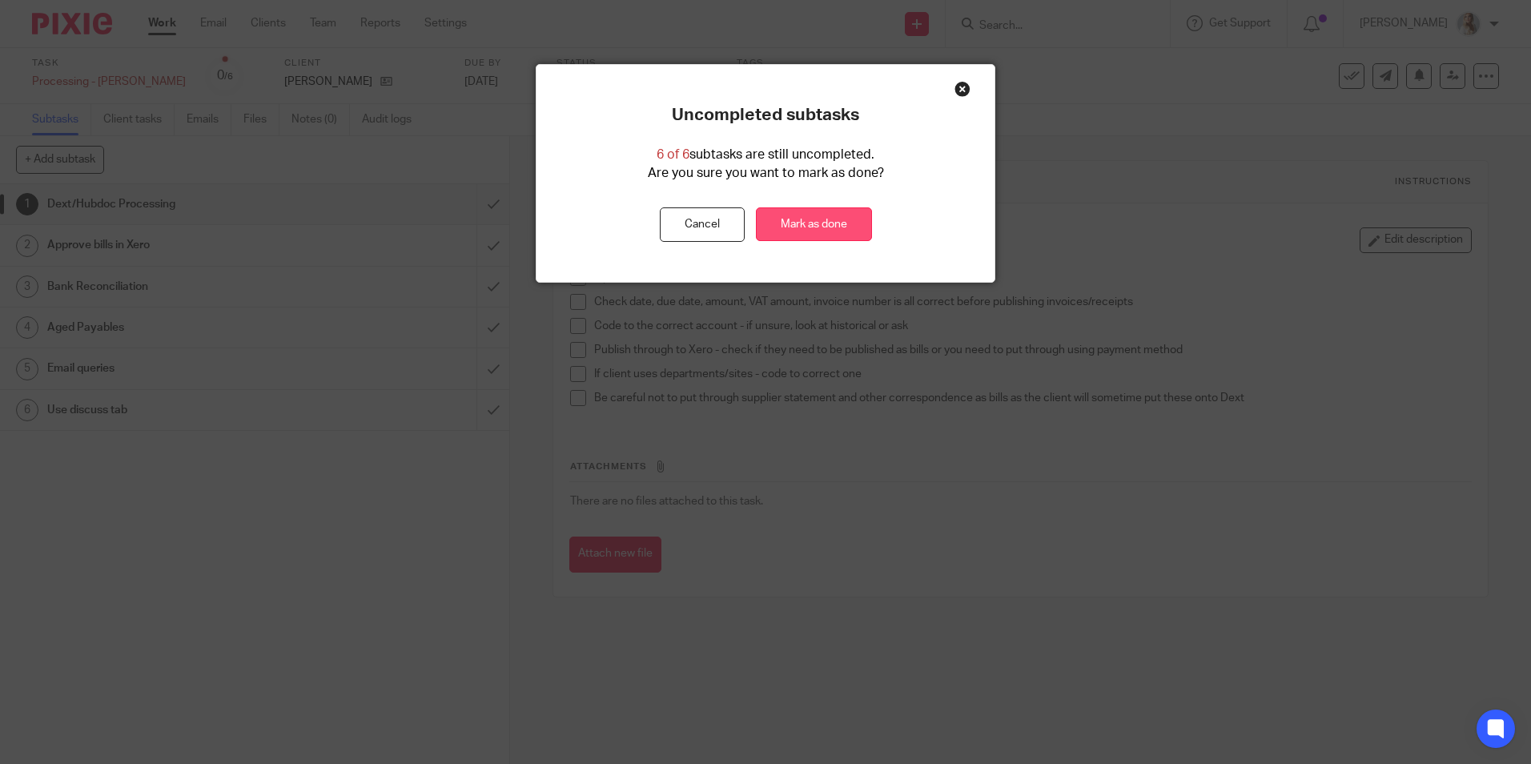
click at [773, 222] on link "Mark as done" at bounding box center [814, 224] width 116 height 34
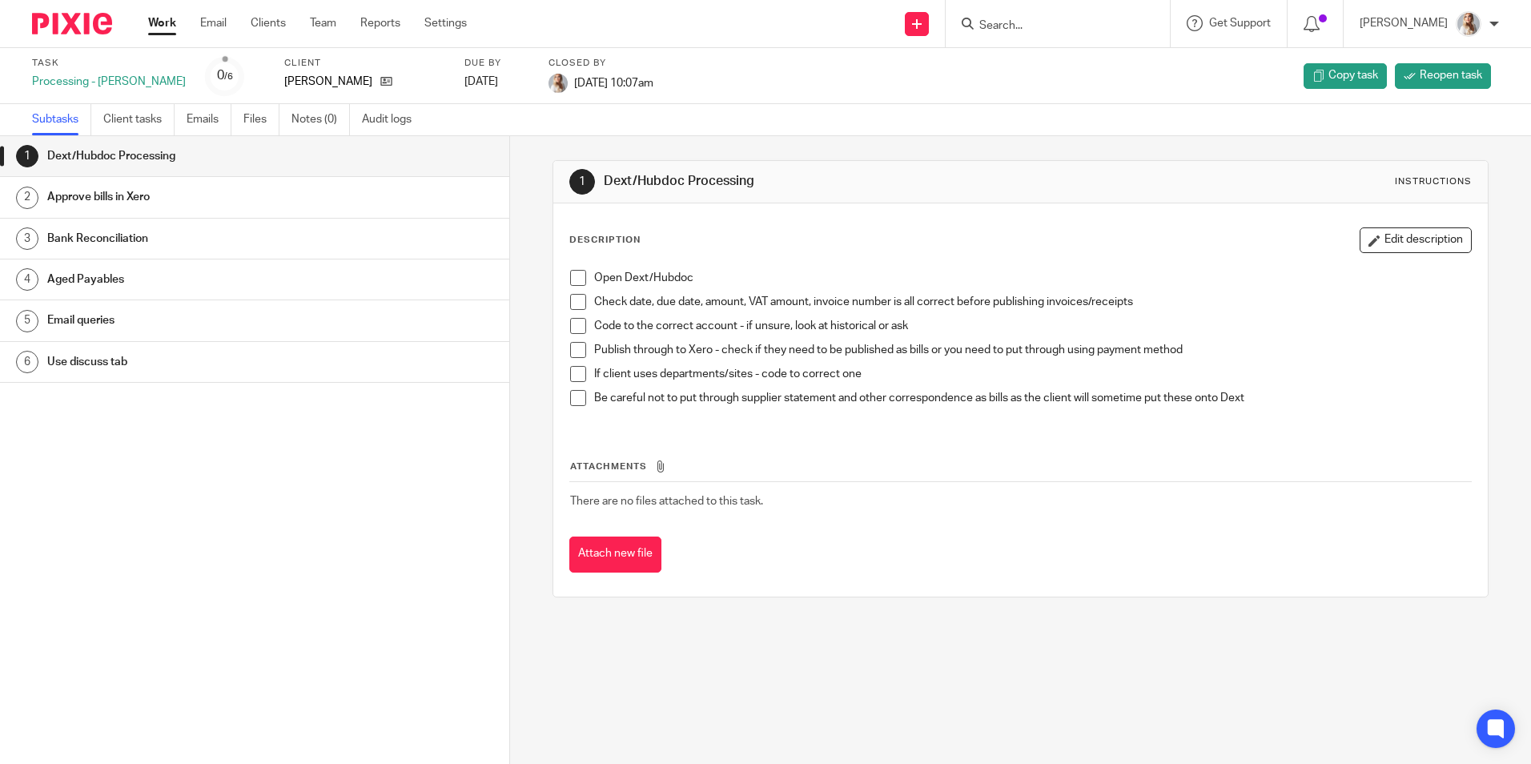
click at [167, 23] on link "Work" at bounding box center [162, 23] width 28 height 16
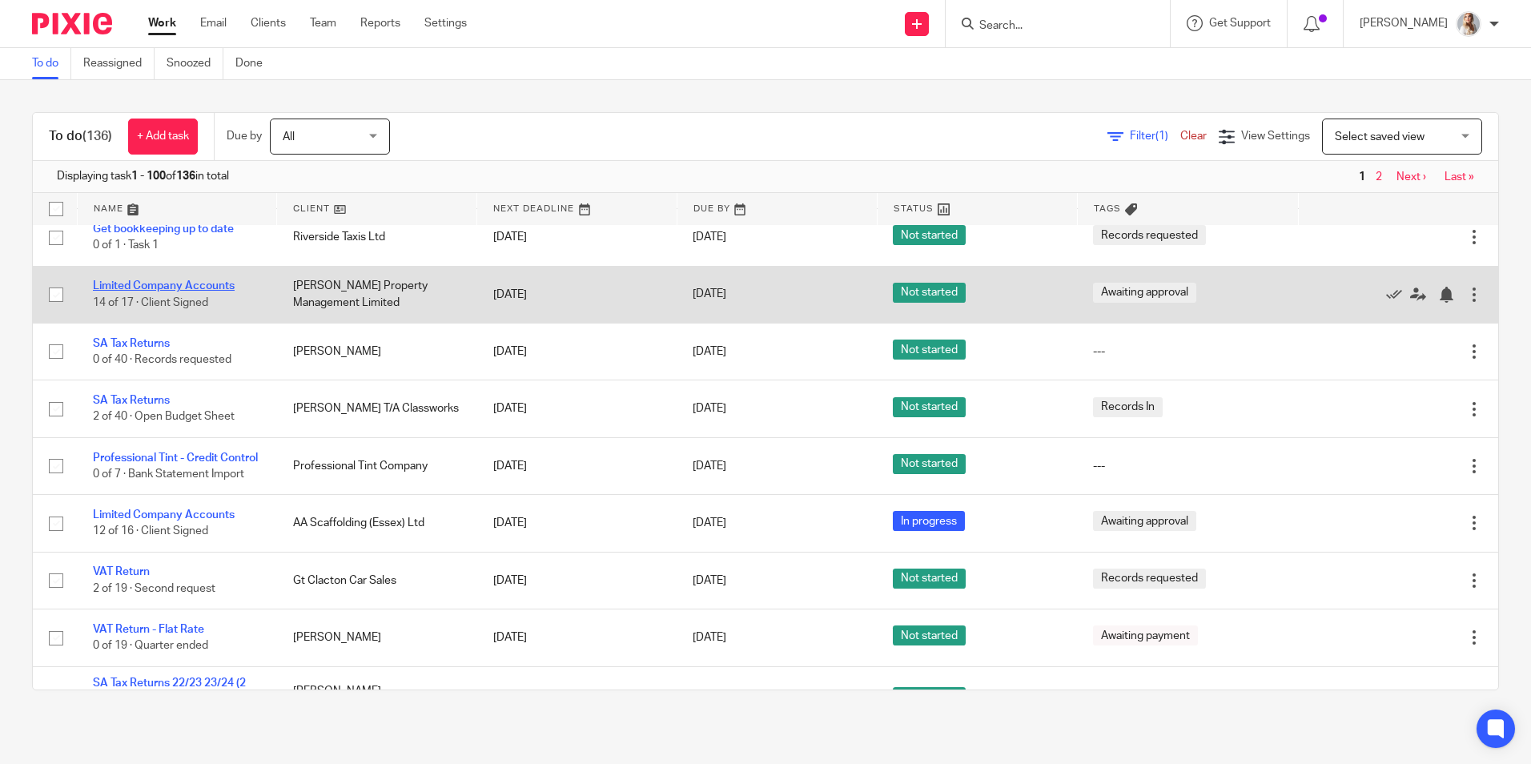
scroll to position [881, 0]
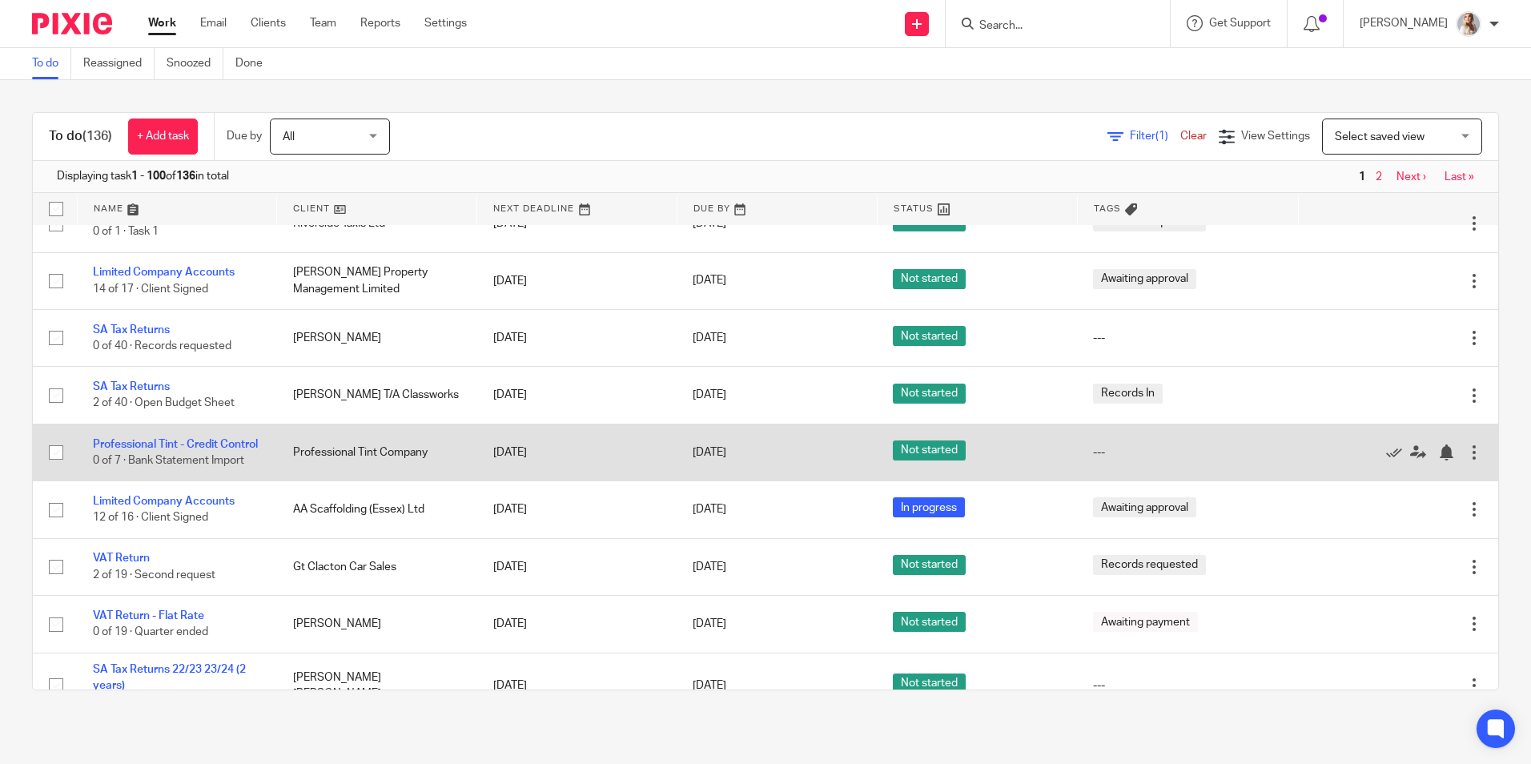
click at [127, 468] on td "Professional Tint - Credit Control 0 of 7 · Bank Statement Import" at bounding box center [177, 451] width 200 height 57
click at [129, 450] on link "Professional Tint - Credit Control" at bounding box center [175, 444] width 165 height 11
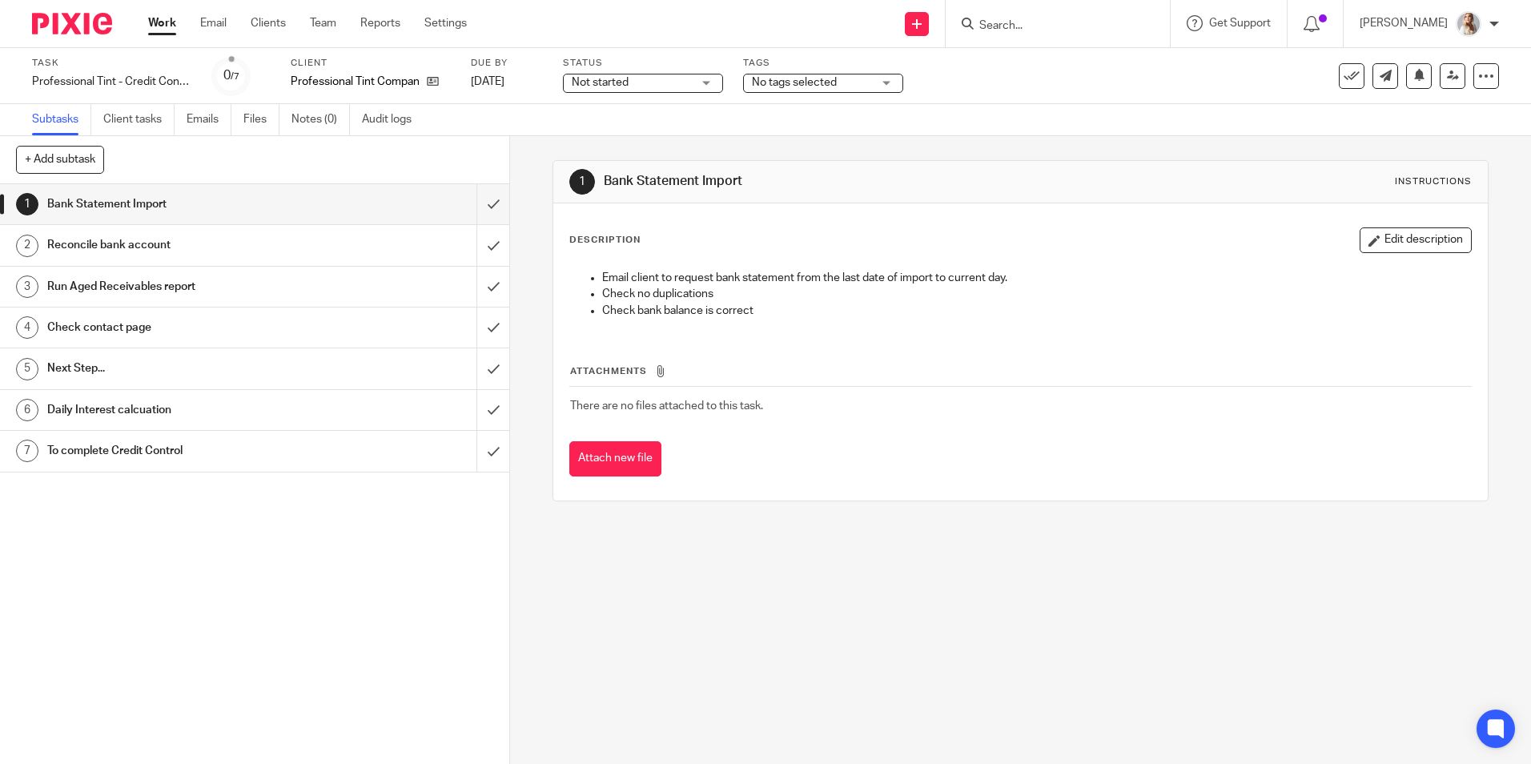
click at [1041, 33] on div at bounding box center [1057, 23] width 224 height 47
click at [1039, 30] on input "Search" at bounding box center [1049, 26] width 144 height 14
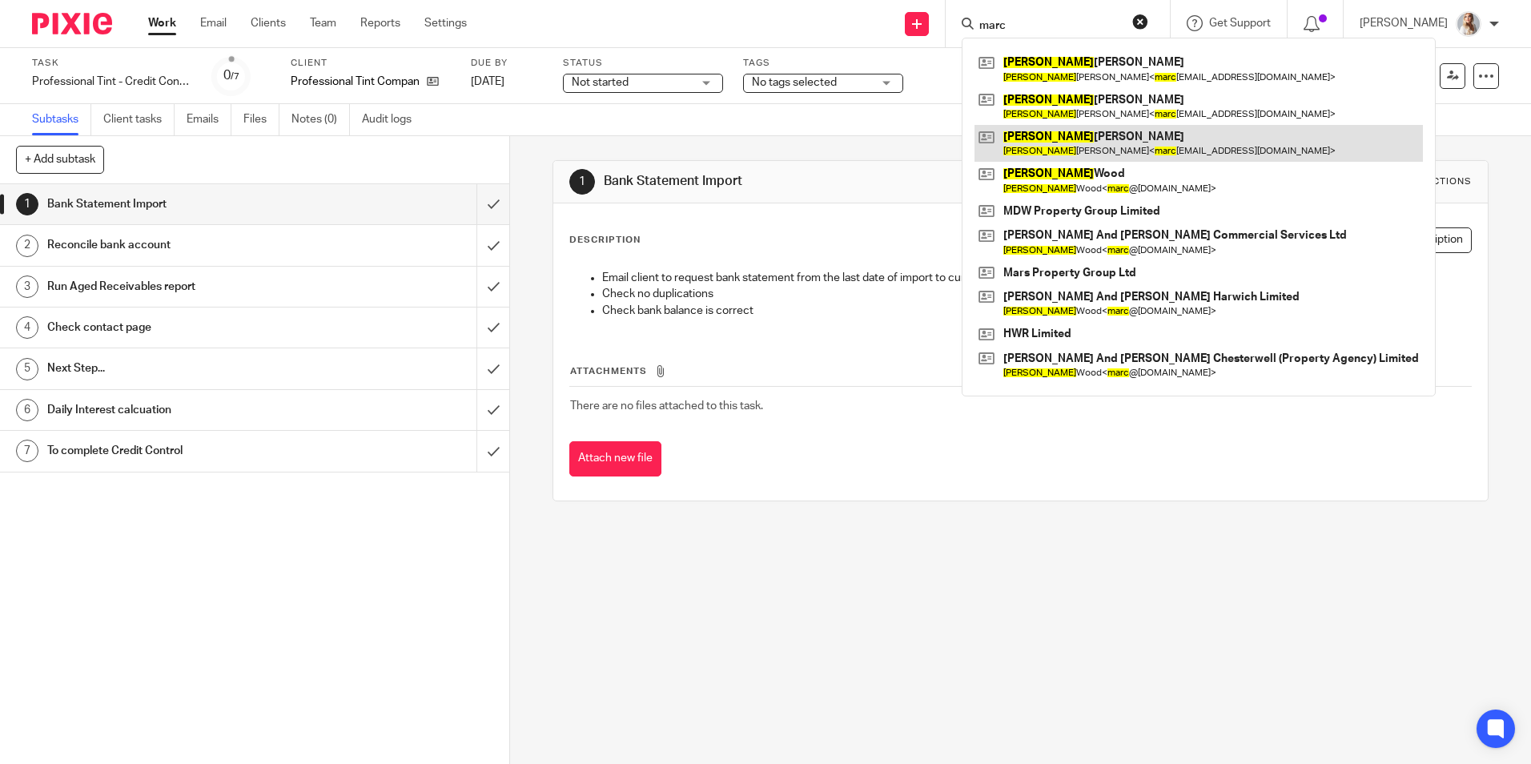
type input "marc"
click at [1074, 151] on link at bounding box center [1198, 143] width 448 height 37
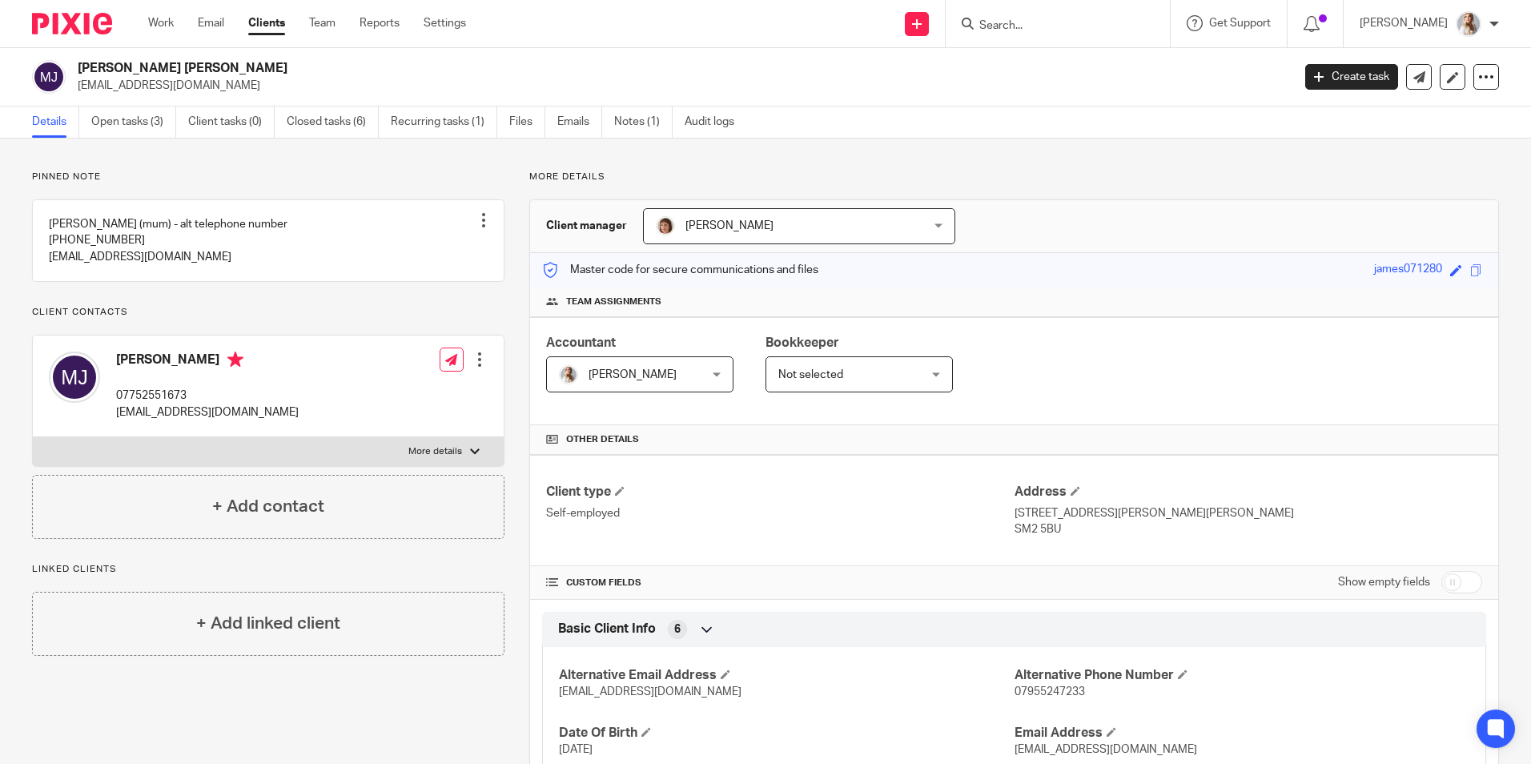
click at [0, 333] on html "Work Email Clients Team Reports Settings Work Email Clients Team Reports Settin…" at bounding box center [765, 382] width 1531 height 764
click at [114, 134] on link "Open tasks (3)" at bounding box center [133, 121] width 85 height 31
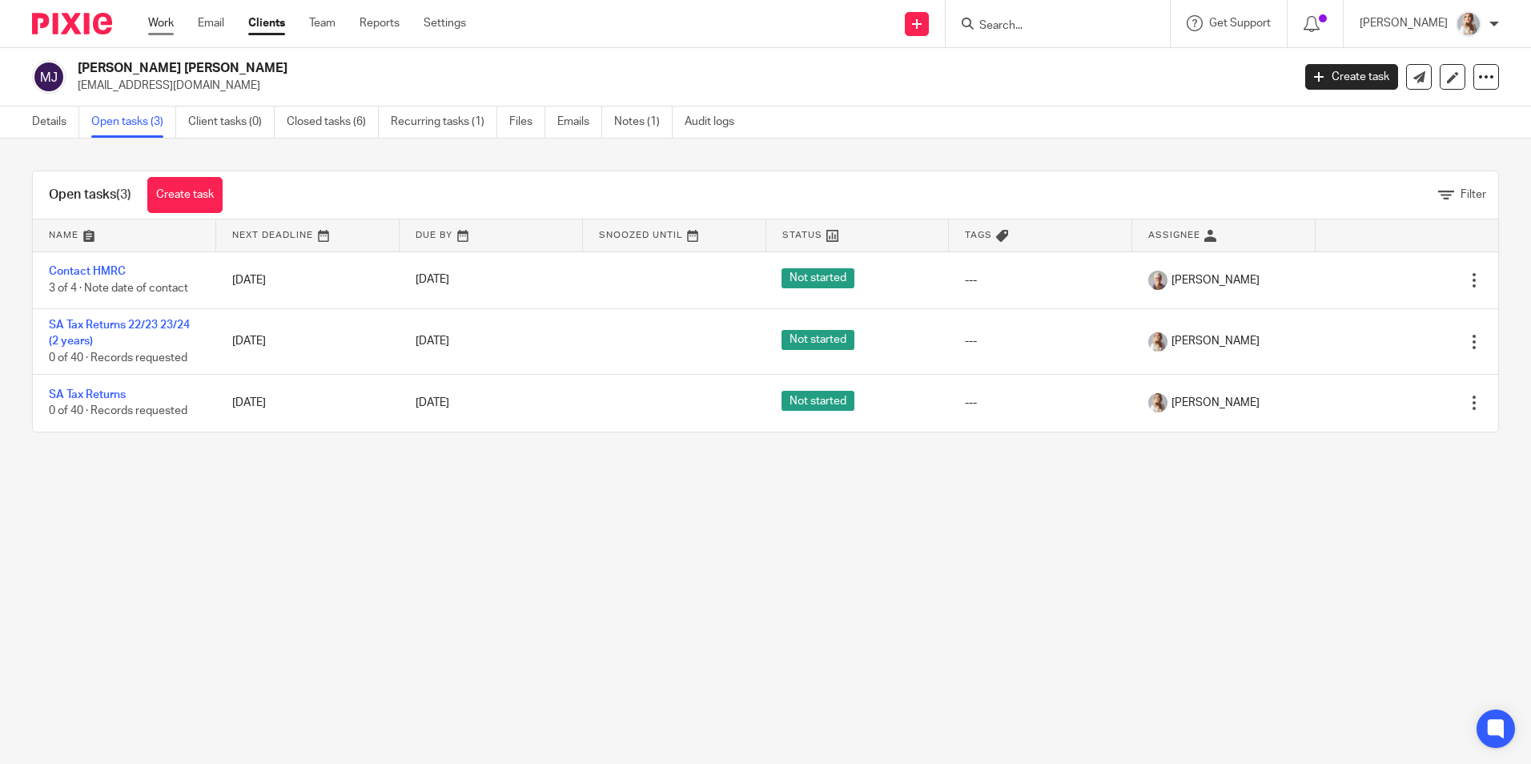
click at [153, 25] on link "Work" at bounding box center [161, 23] width 26 height 16
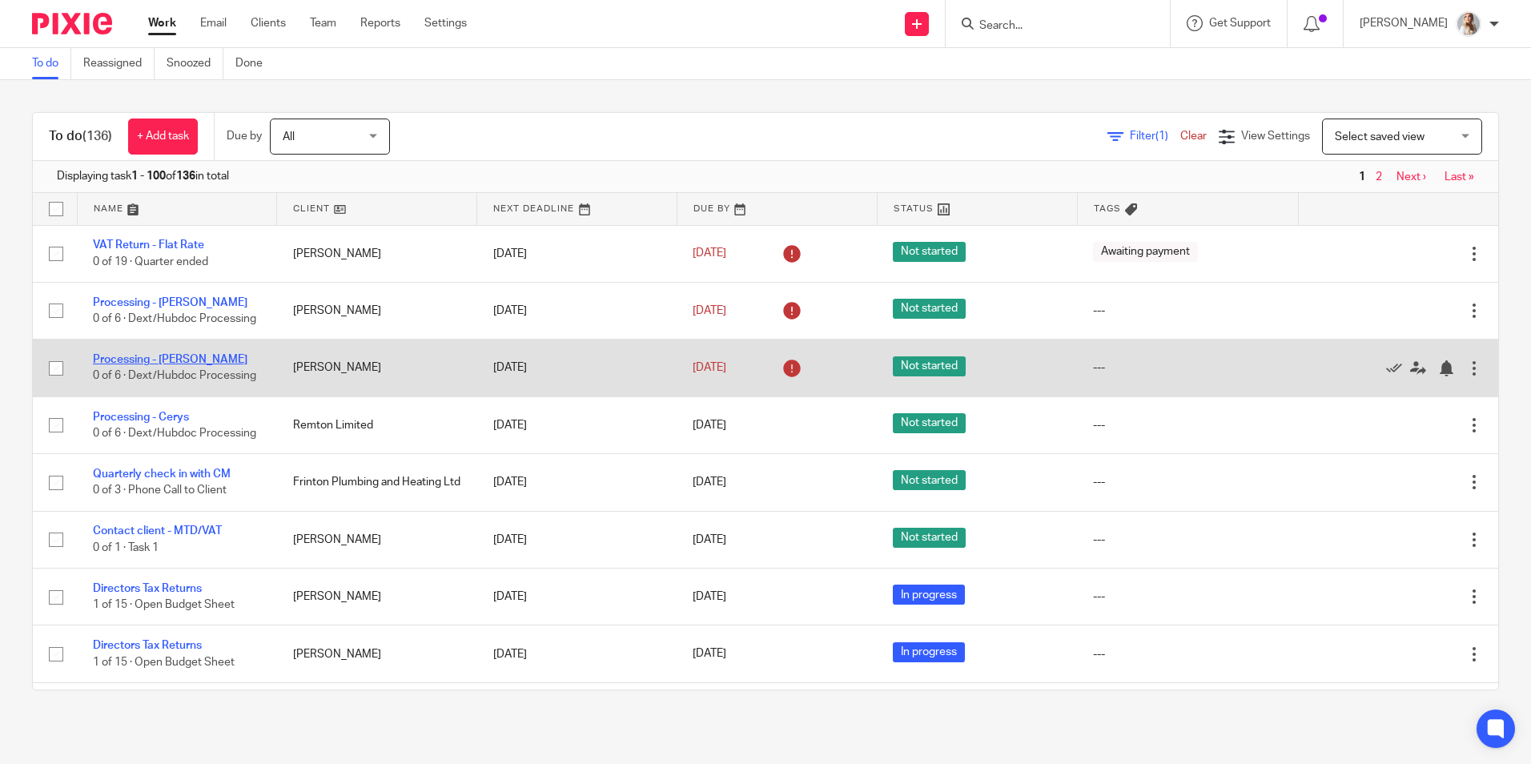
click at [168, 365] on link "Processing - [PERSON_NAME]" at bounding box center [170, 359] width 155 height 11
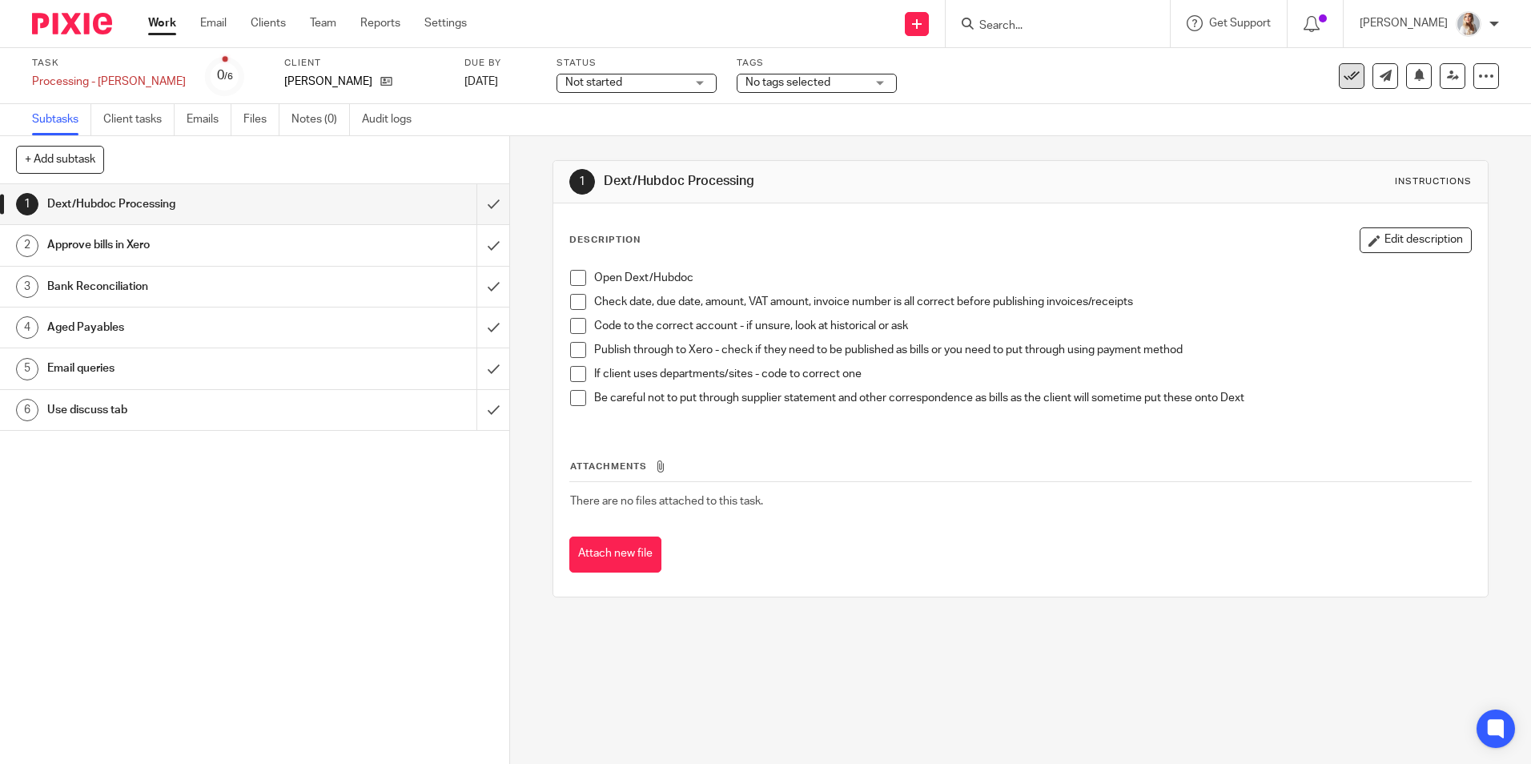
click at [1338, 85] on button at bounding box center [1351, 76] width 26 height 26
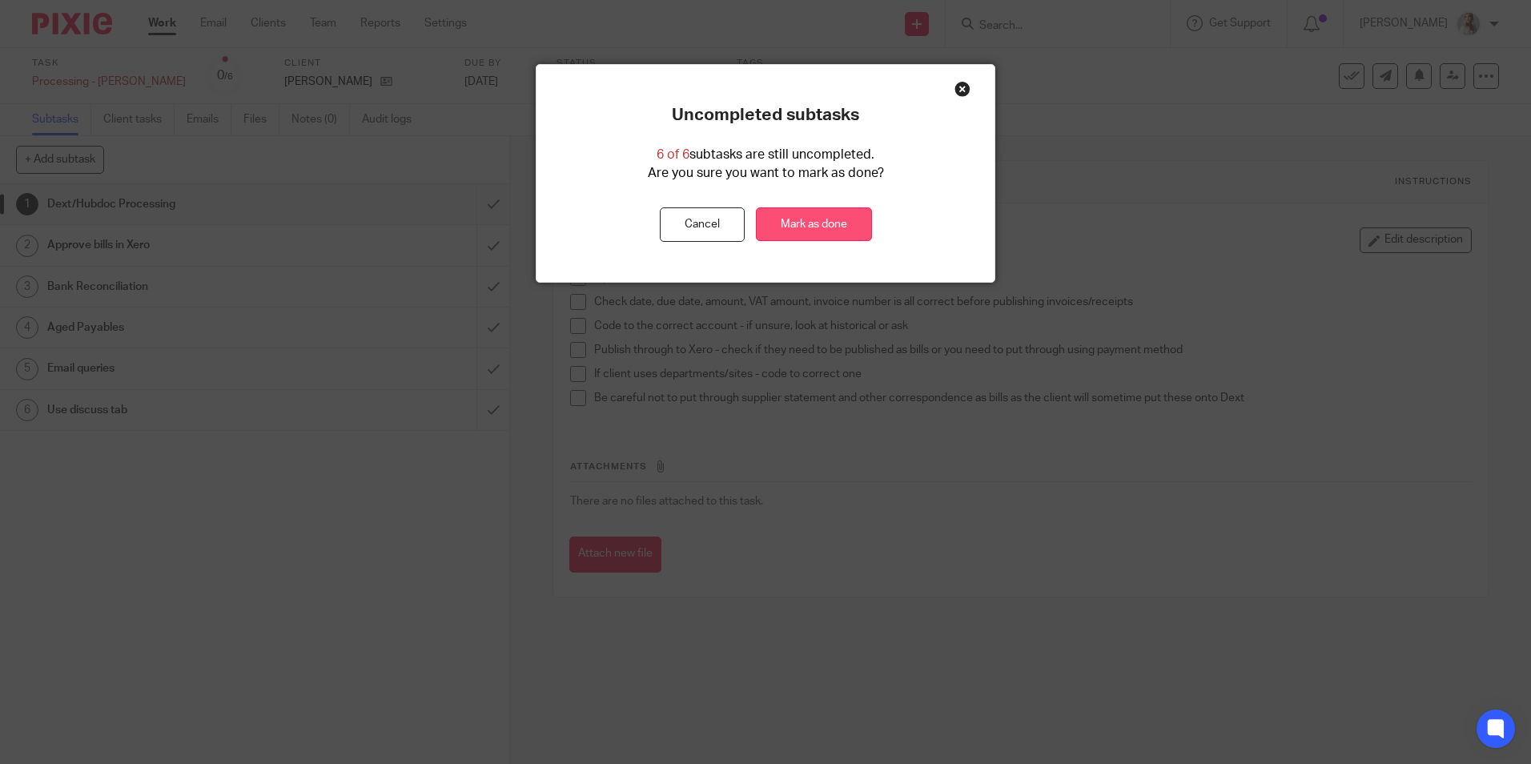
click at [825, 215] on link "Mark as done" at bounding box center [814, 224] width 116 height 34
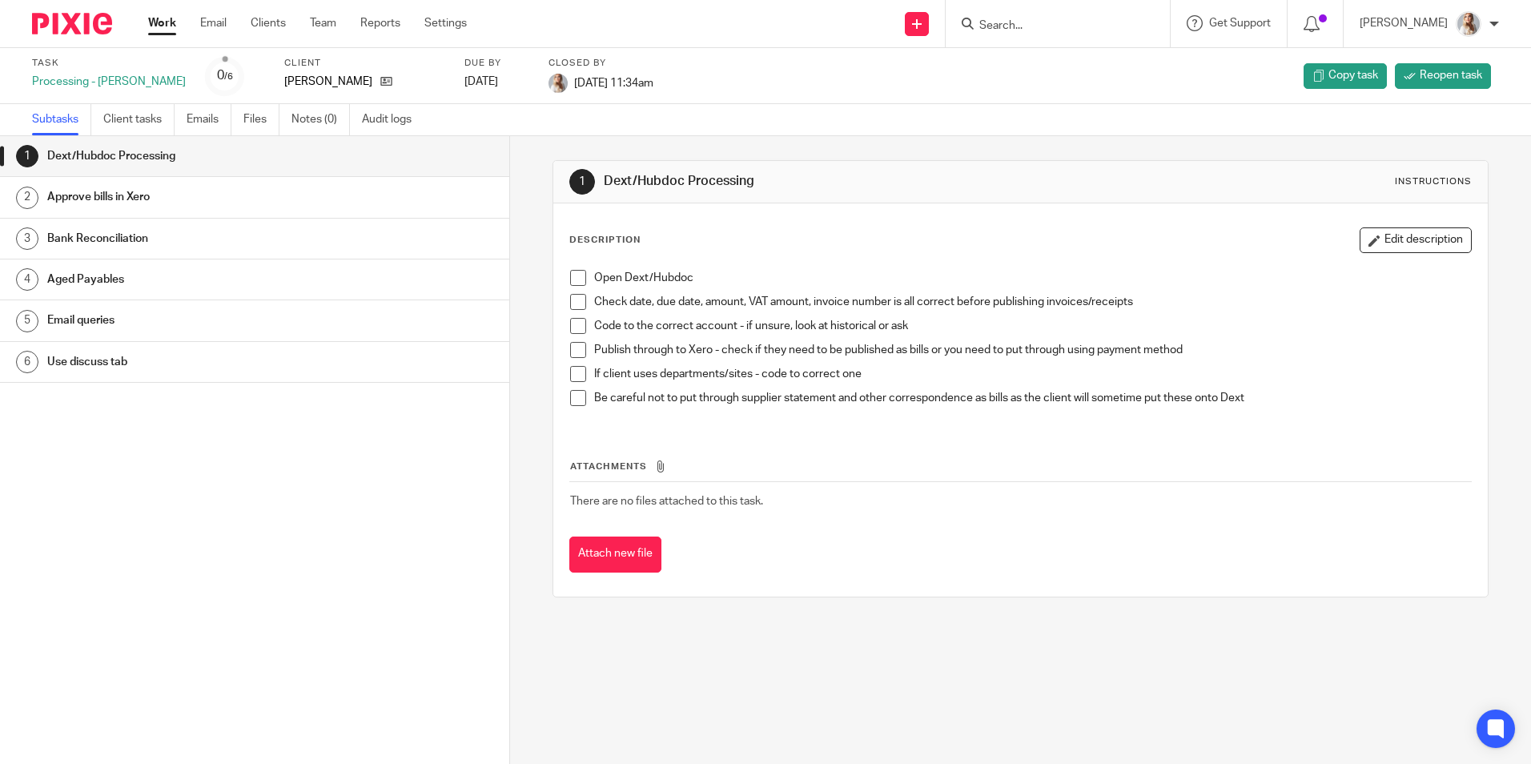
click at [153, 22] on link "Work" at bounding box center [162, 23] width 28 height 16
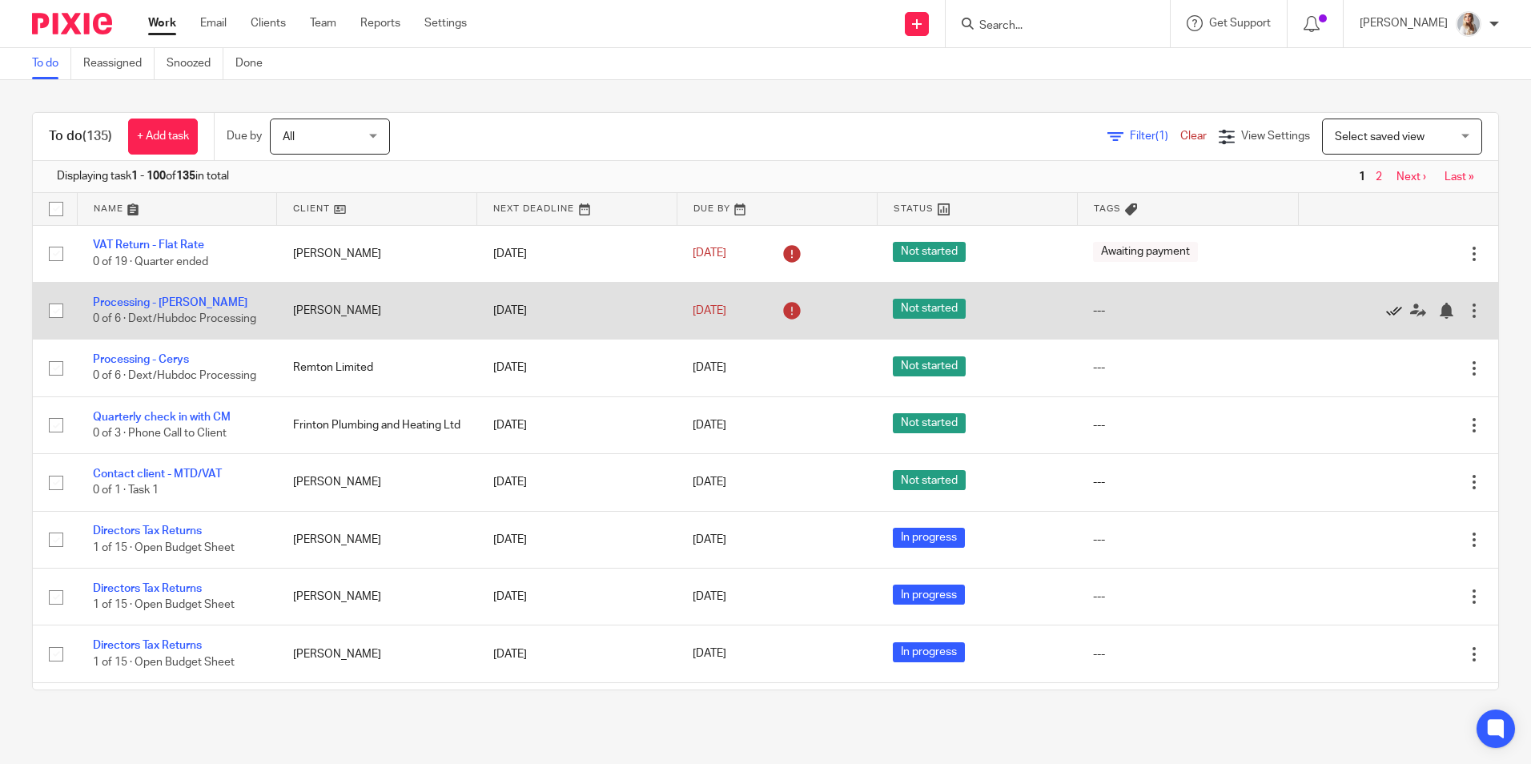
click at [1386, 317] on icon at bounding box center [1394, 311] width 16 height 16
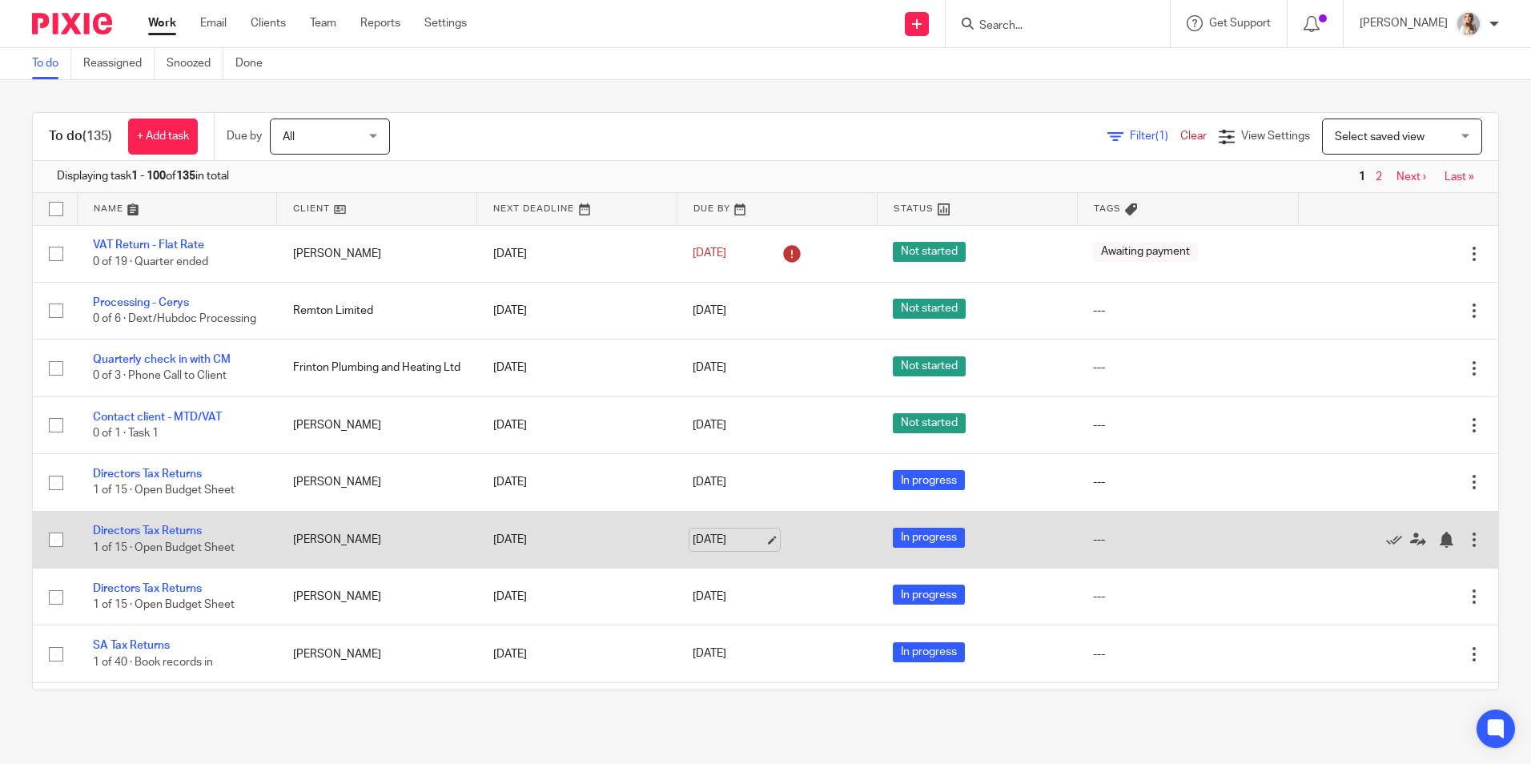
click at [744, 548] on link "[DATE]" at bounding box center [728, 540] width 72 height 17
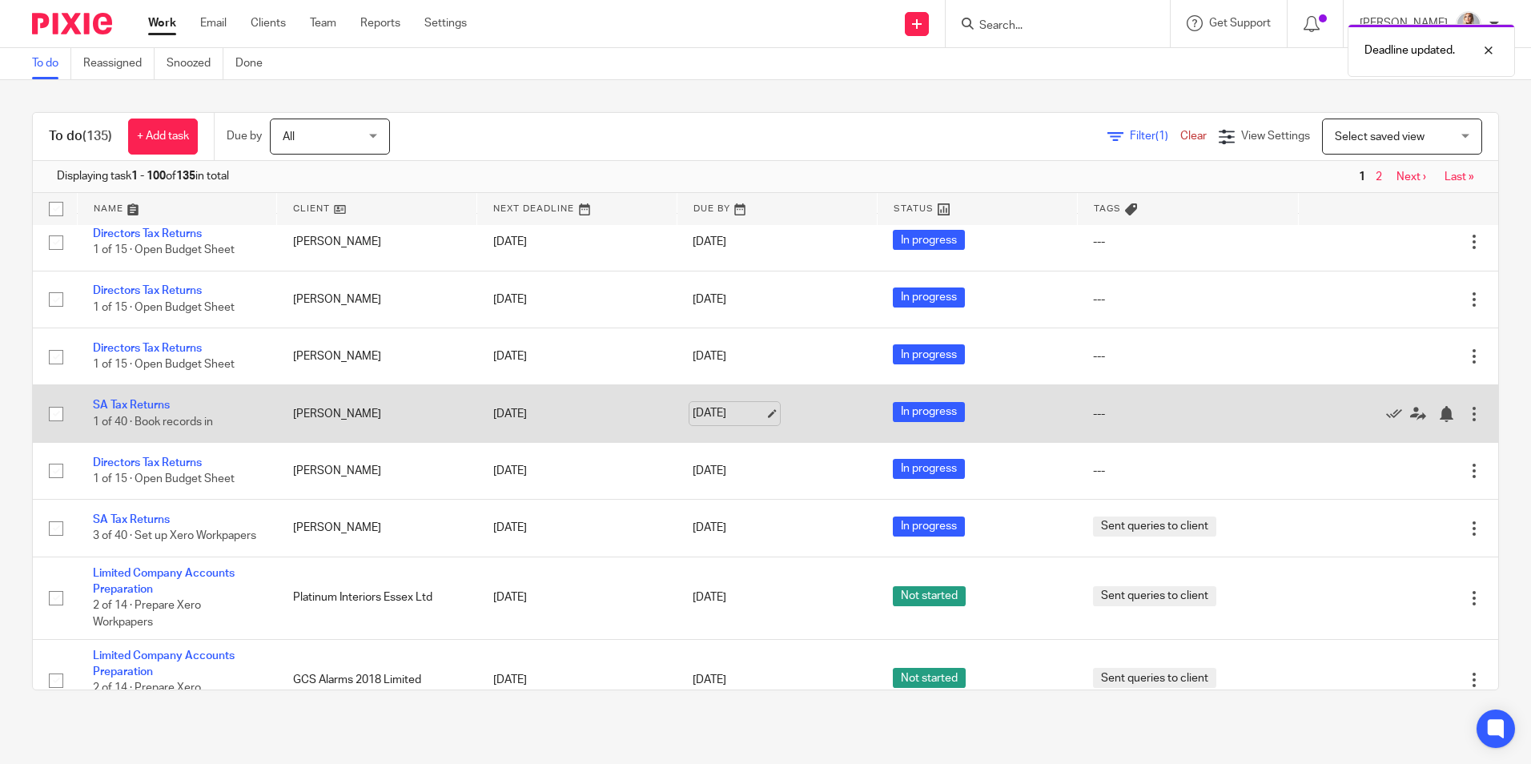
click at [692, 422] on link "29 Aug 2025" at bounding box center [728, 413] width 72 height 17
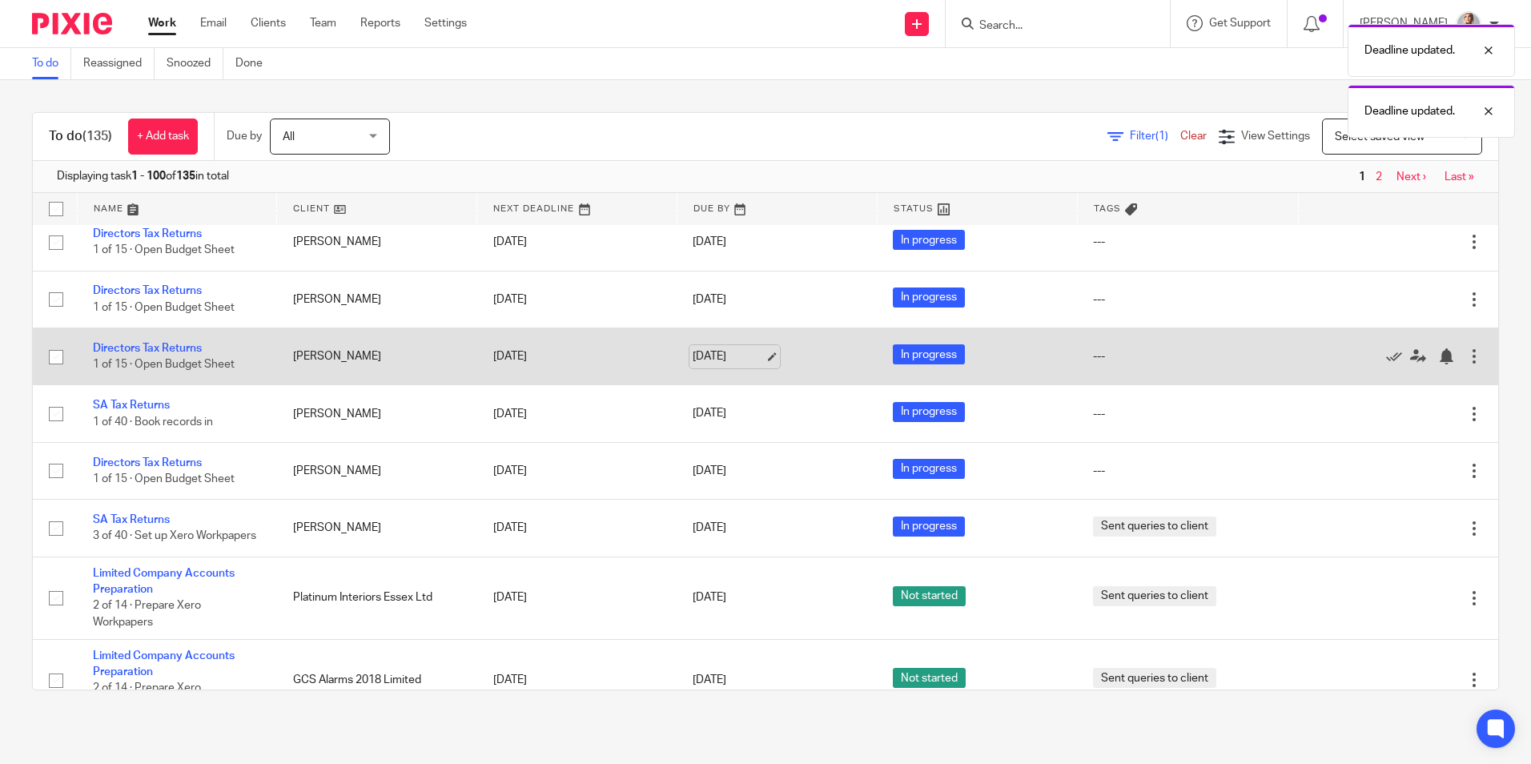
click at [704, 365] on link "29 Aug 2025" at bounding box center [728, 356] width 72 height 17
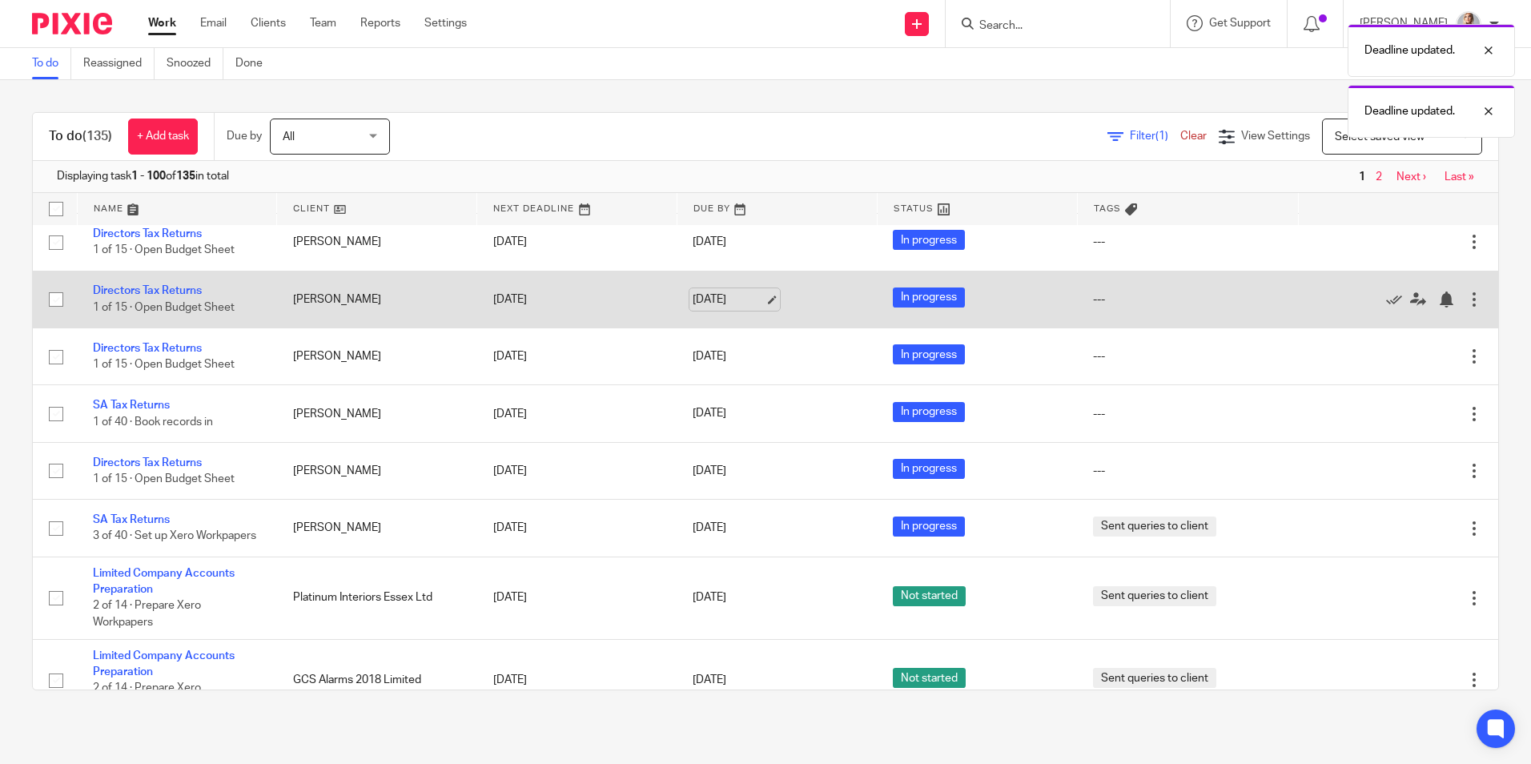
scroll to position [160, 0]
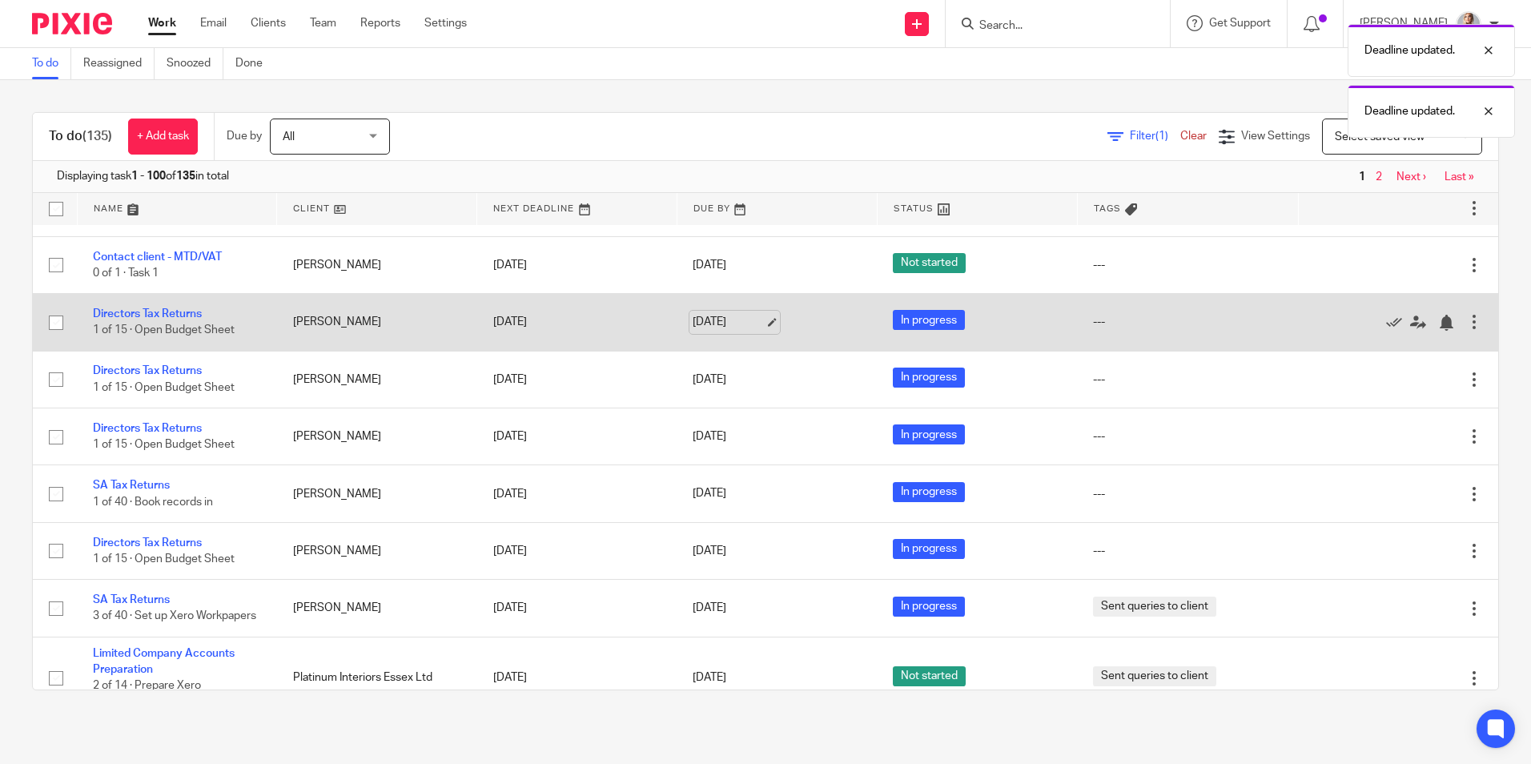
click at [712, 327] on link "[DATE]" at bounding box center [728, 322] width 72 height 17
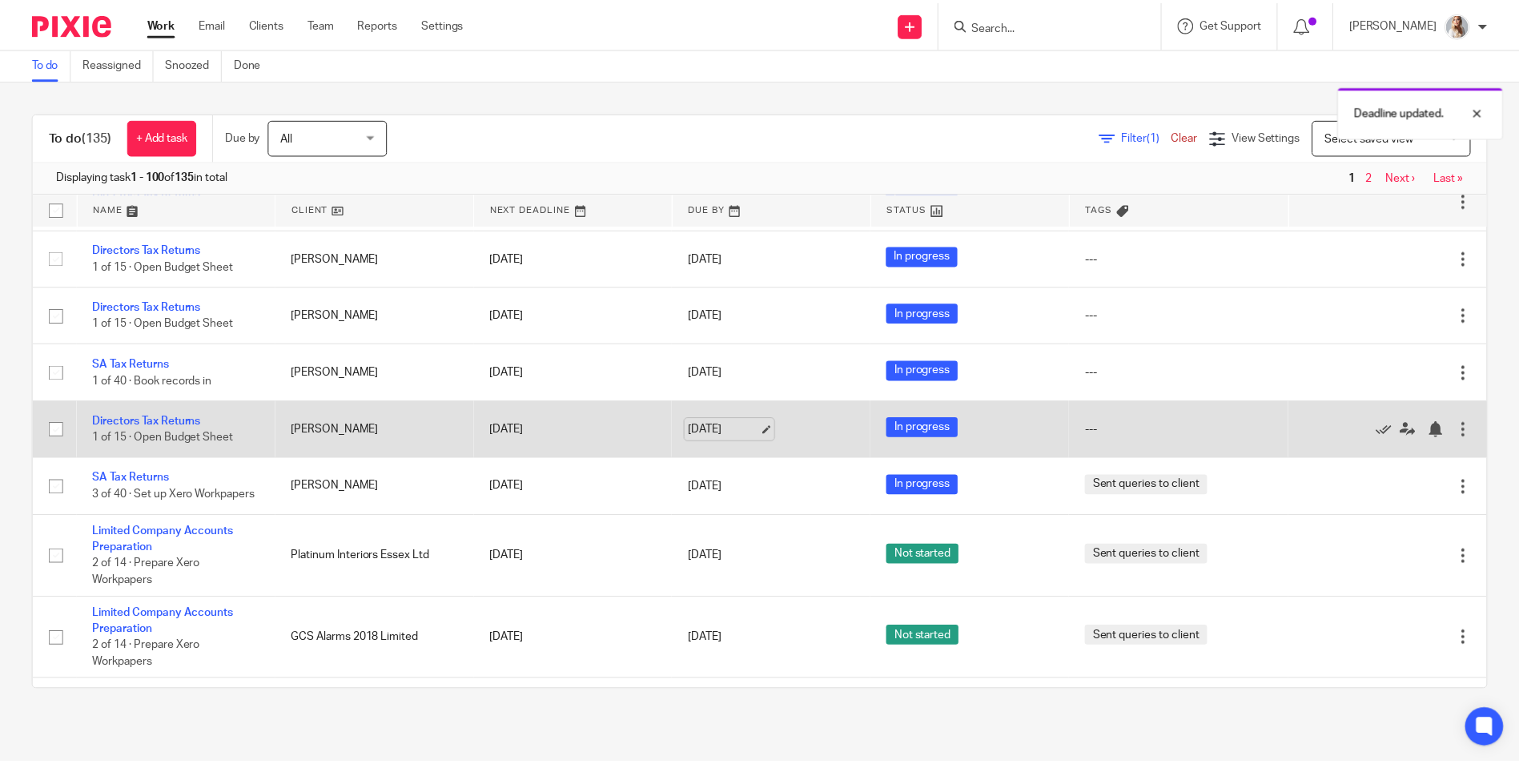
scroll to position [320, 0]
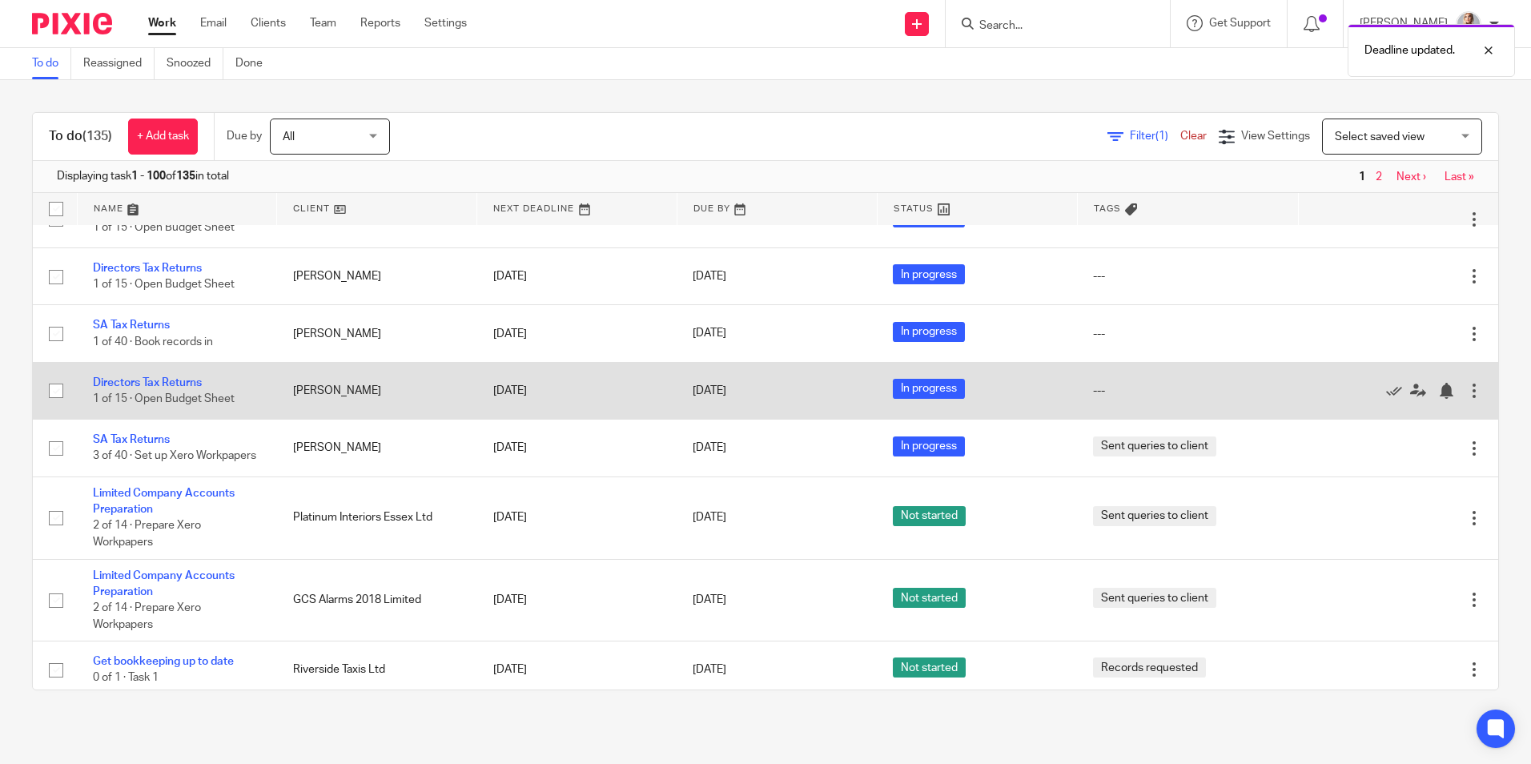
click at [708, 410] on td "29 Aug 2025" at bounding box center [776, 390] width 200 height 57
click at [708, 399] on link "29 Aug 2025" at bounding box center [728, 391] width 72 height 17
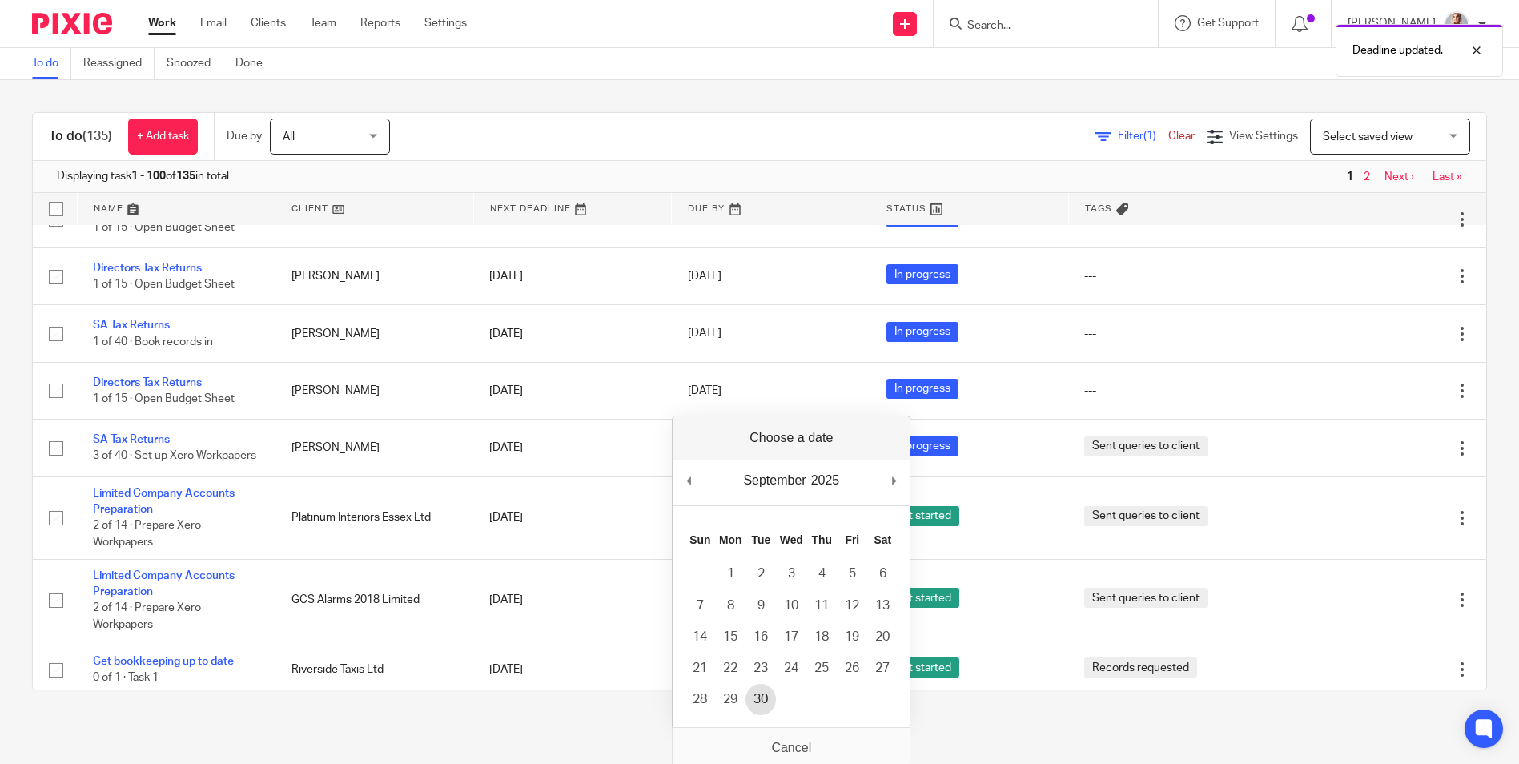
click at [770, 684] on td "30" at bounding box center [760, 699] width 30 height 31
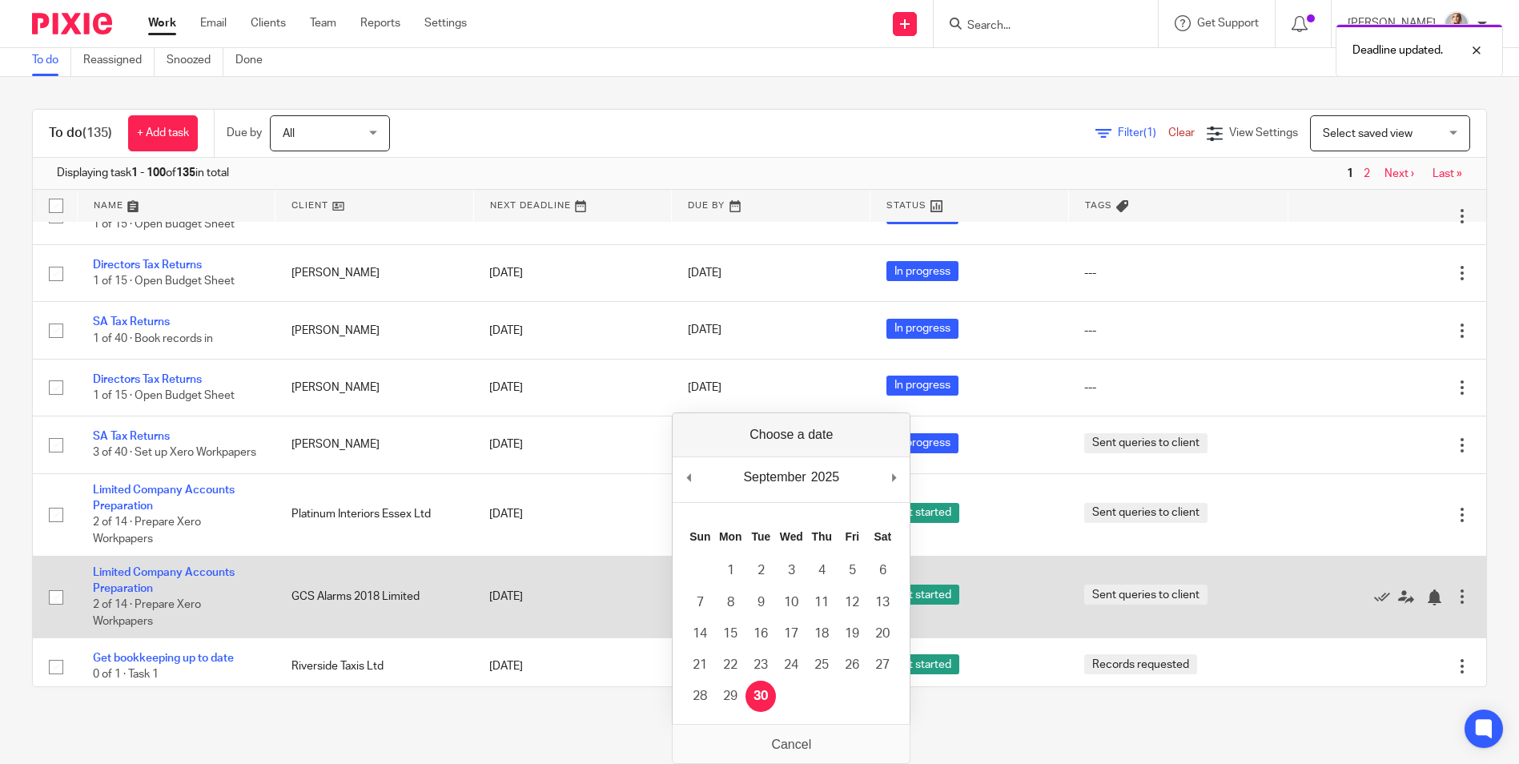
scroll to position [0, 0]
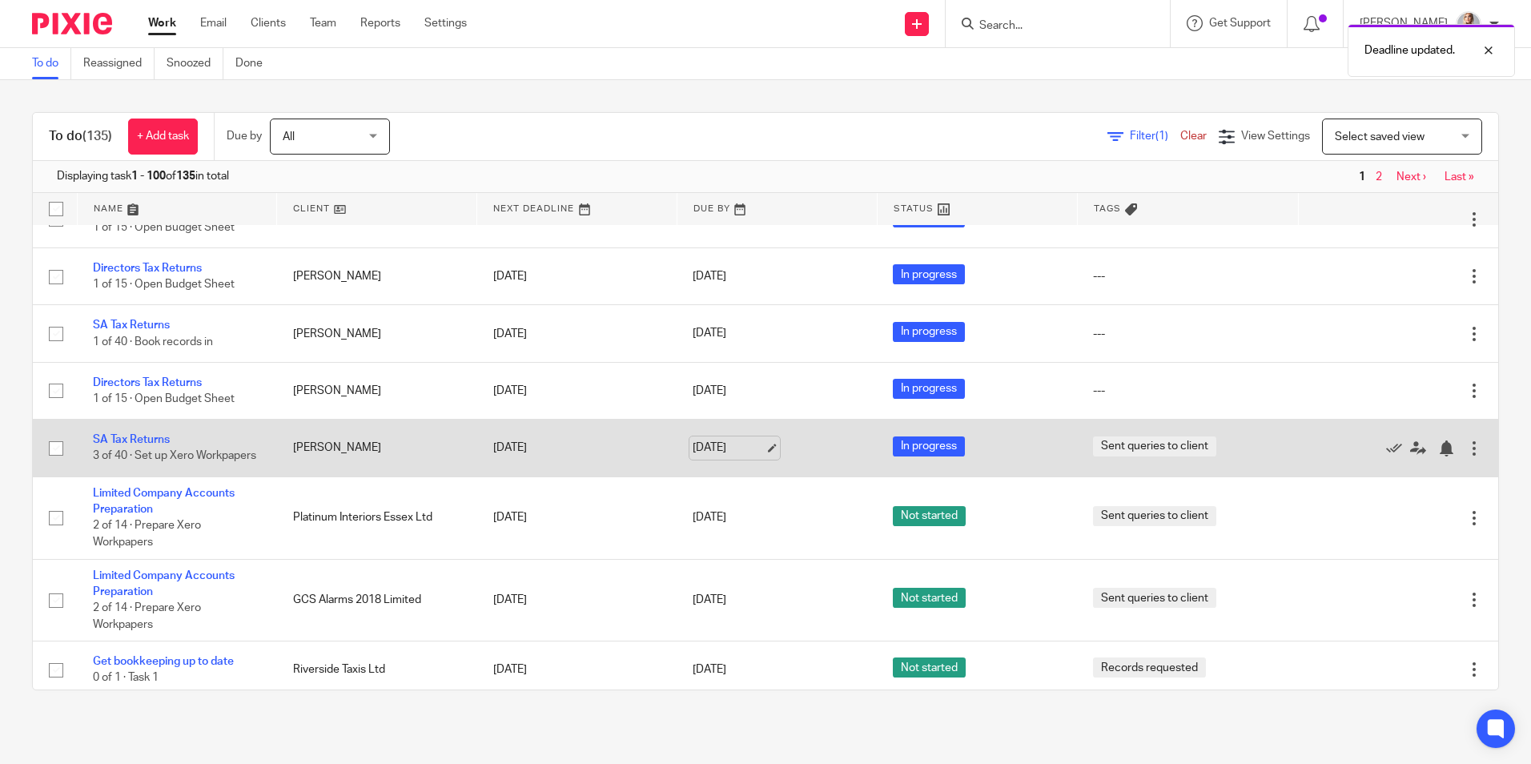
click at [692, 456] on link "29 Aug 2025" at bounding box center [728, 447] width 72 height 17
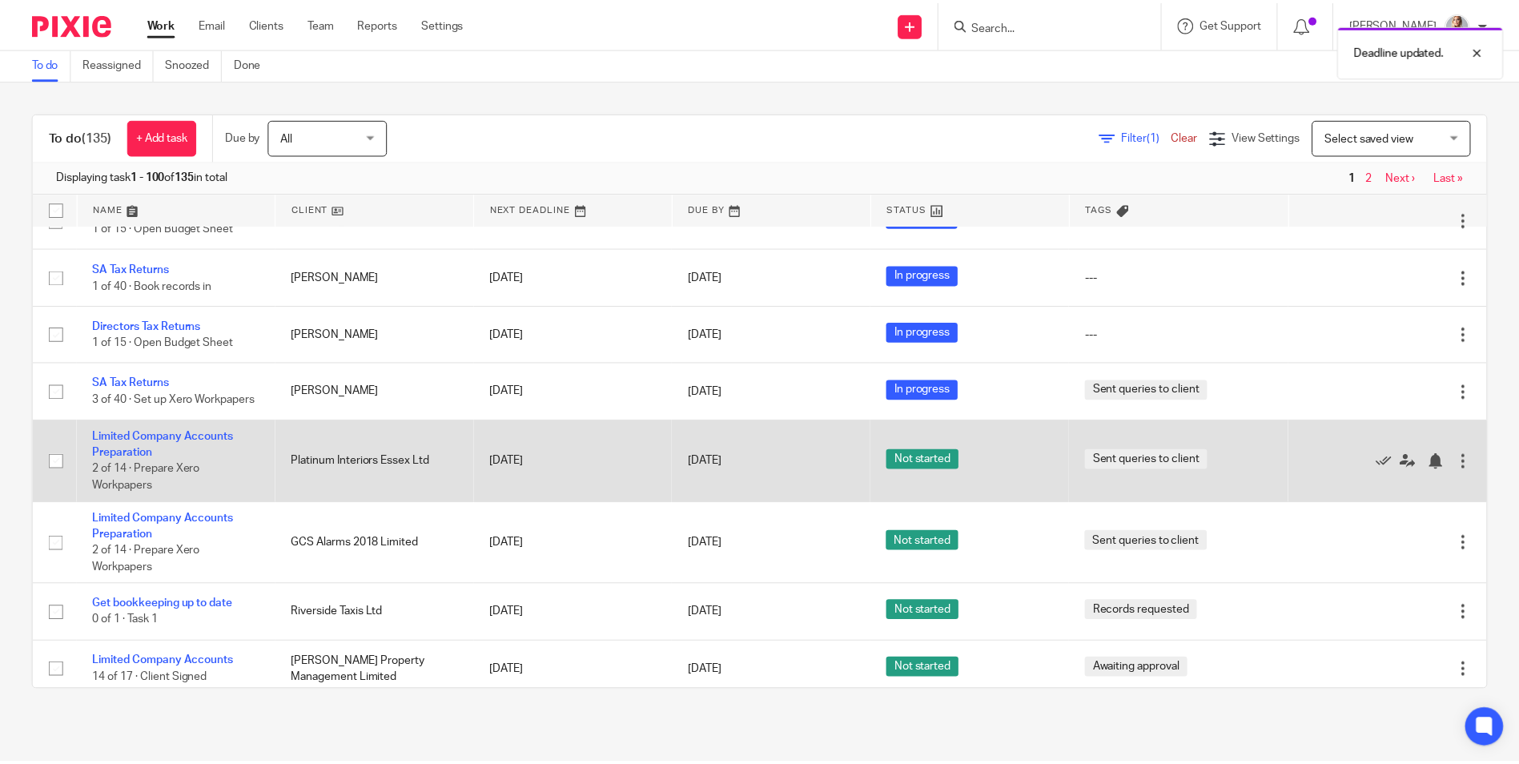
scroll to position [400, 0]
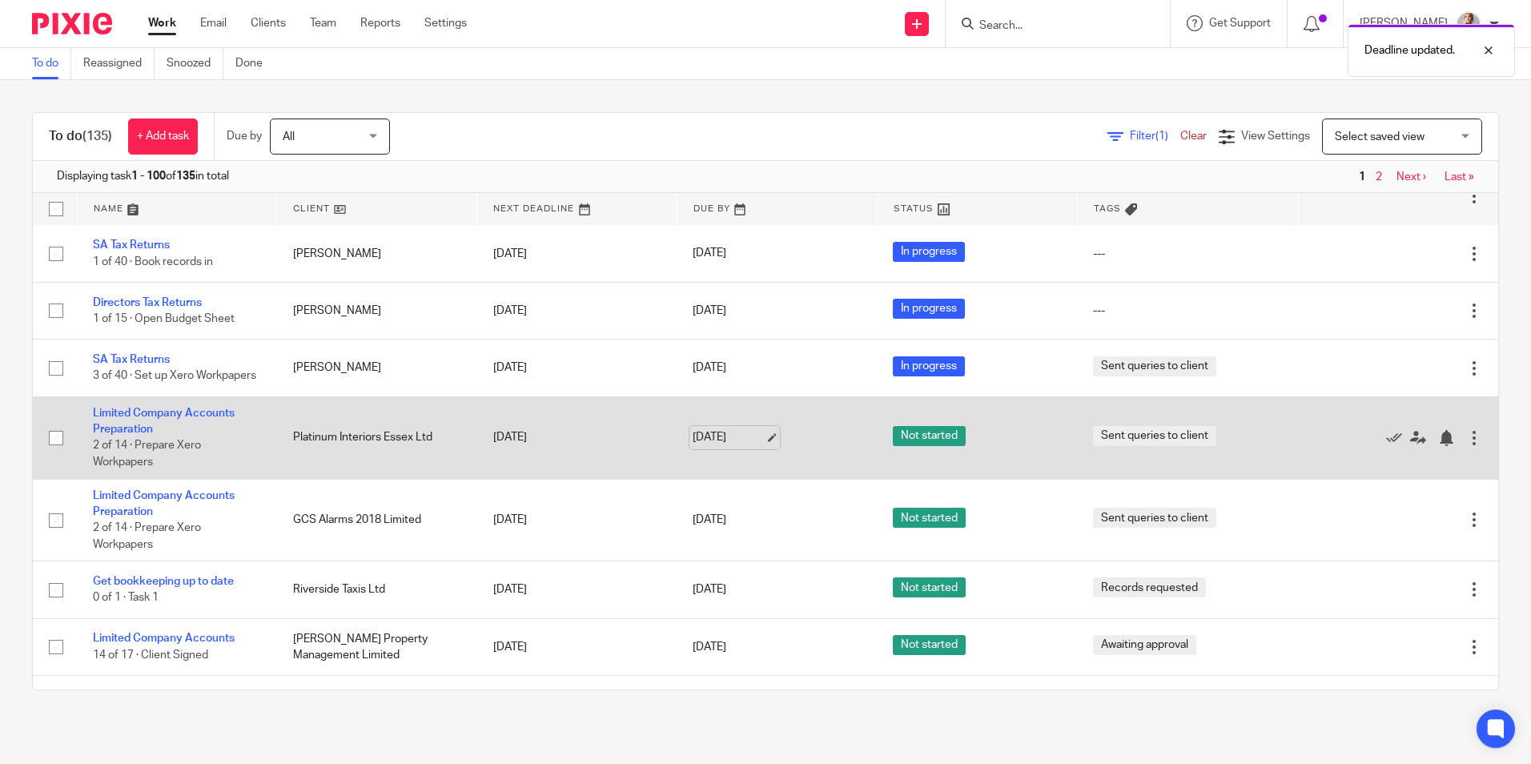
click at [733, 446] on link "29 Aug 2025" at bounding box center [728, 437] width 72 height 17
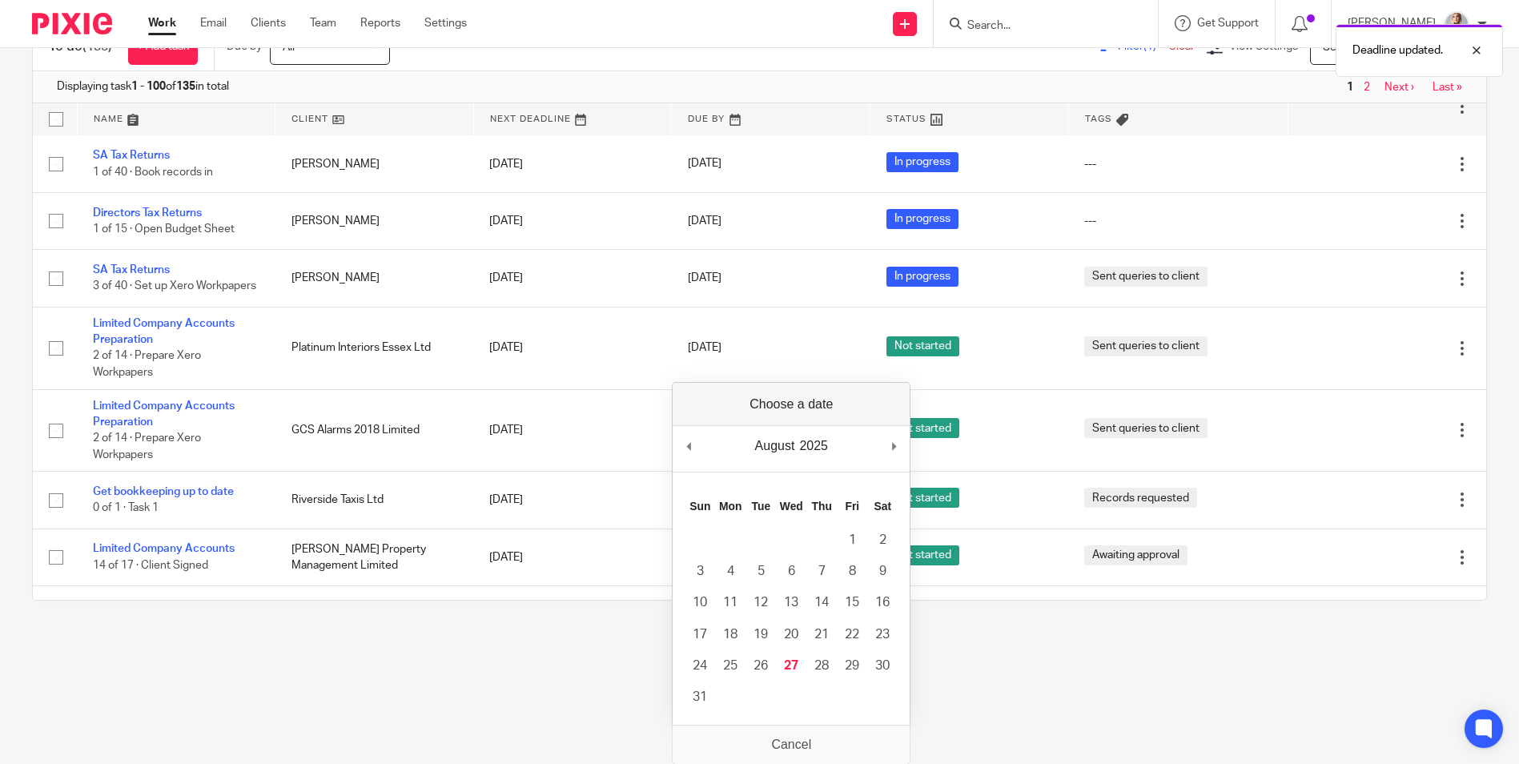
scroll to position [90, 0]
click at [890, 445] on div "August January February March April May June July August September October Nove…" at bounding box center [790, 448] width 237 height 46
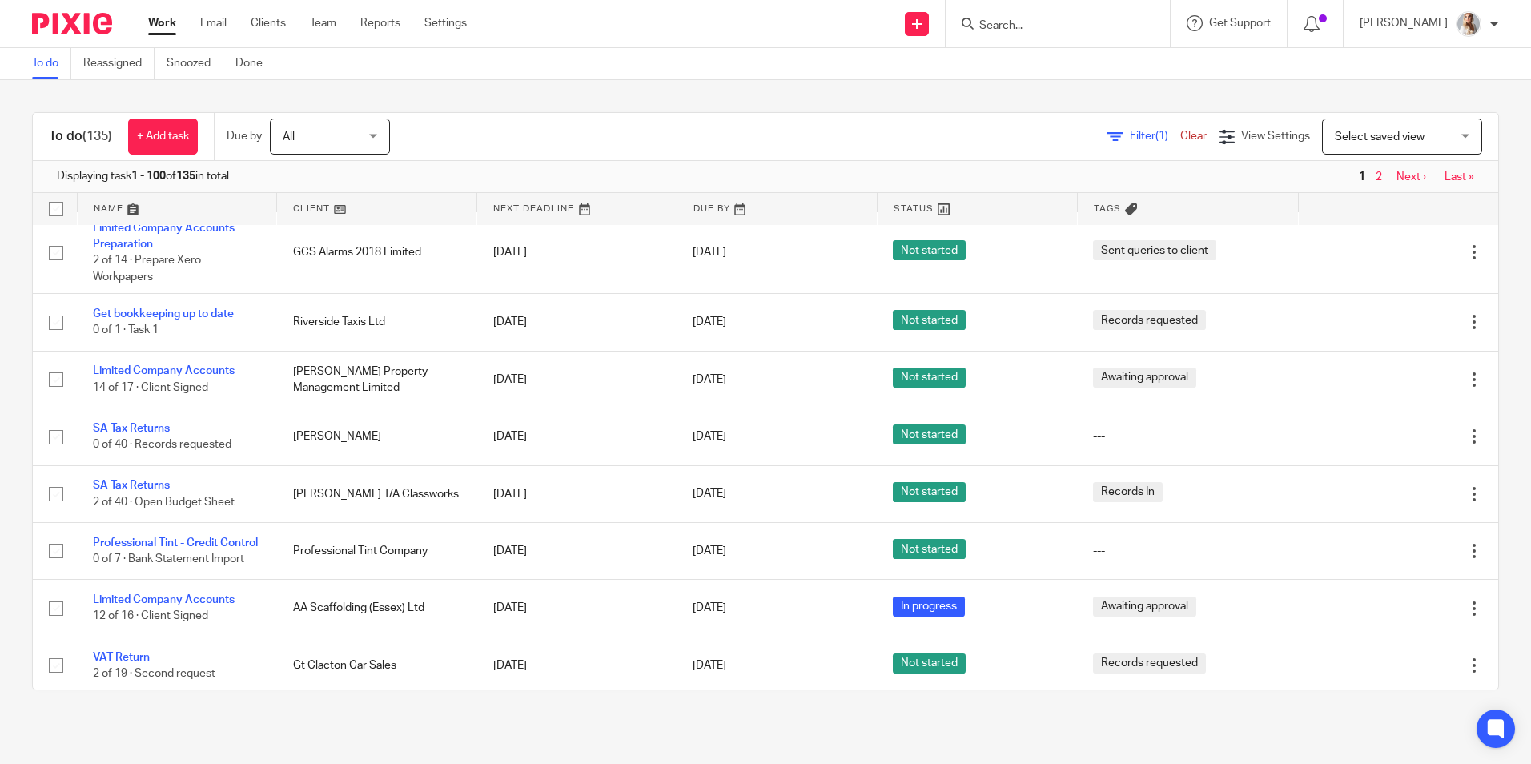
scroll to position [640, 0]
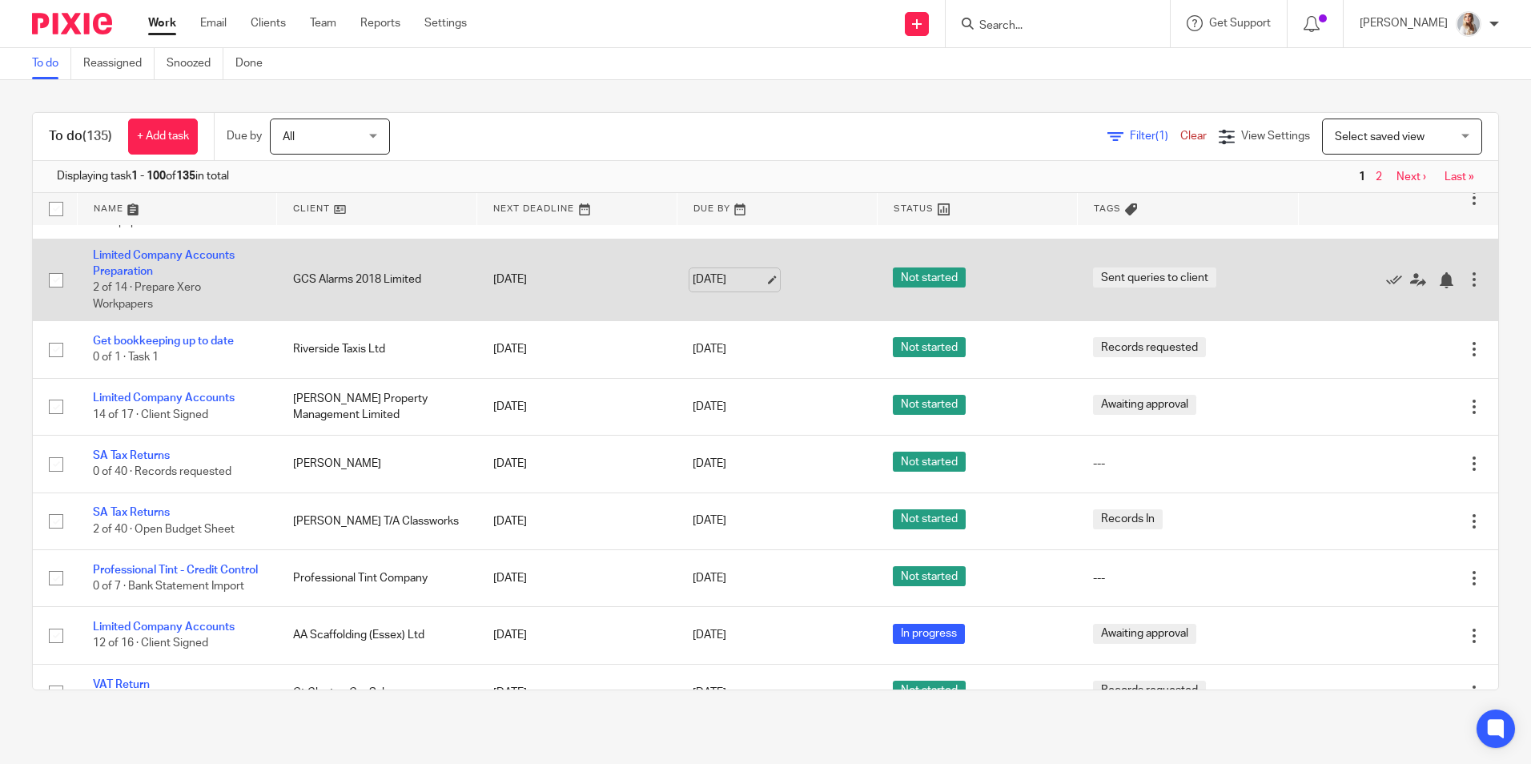
click at [721, 288] on link "29 Aug 2025" at bounding box center [728, 279] width 72 height 17
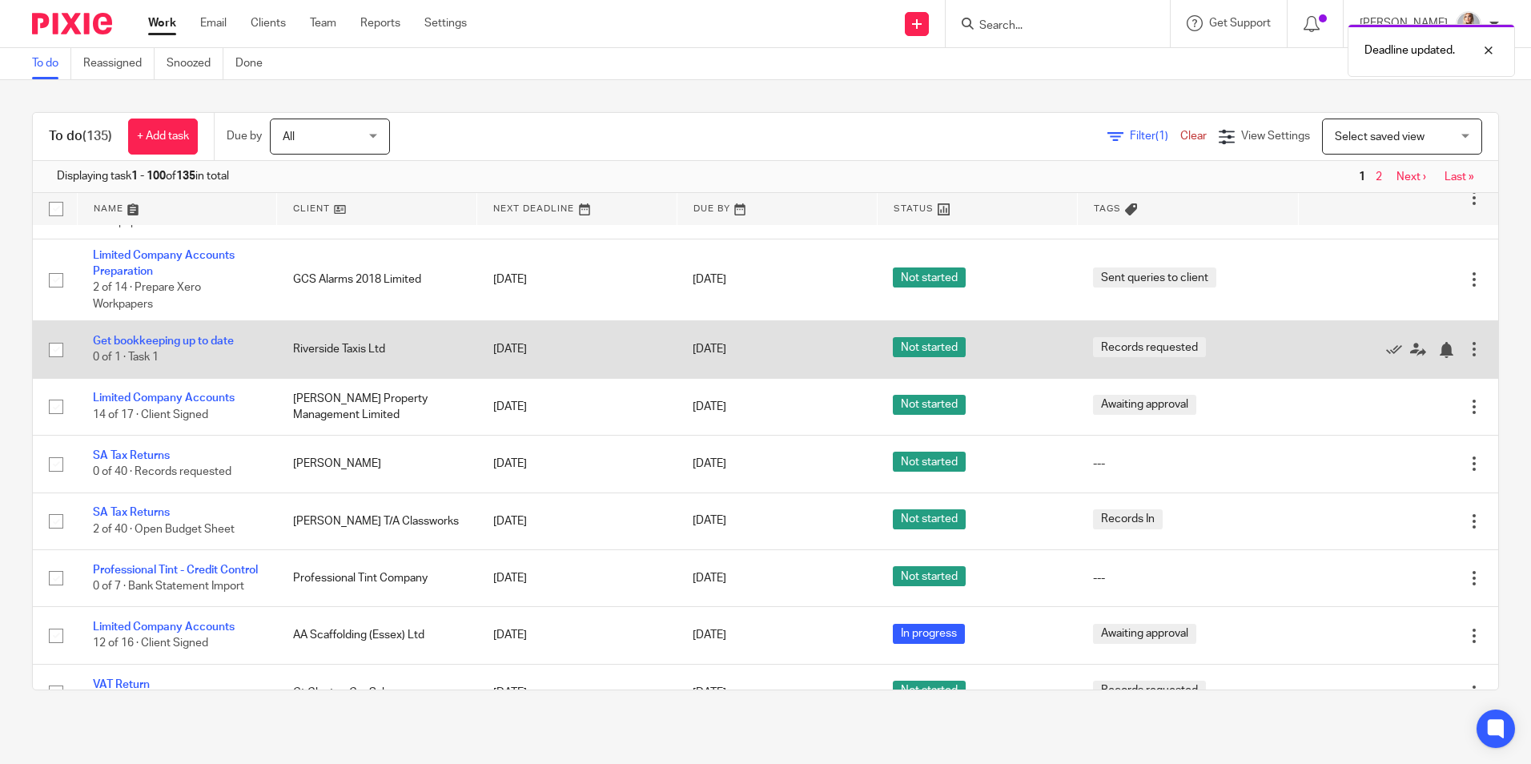
click at [709, 378] on td "29 Aug 2025" at bounding box center [776, 349] width 200 height 57
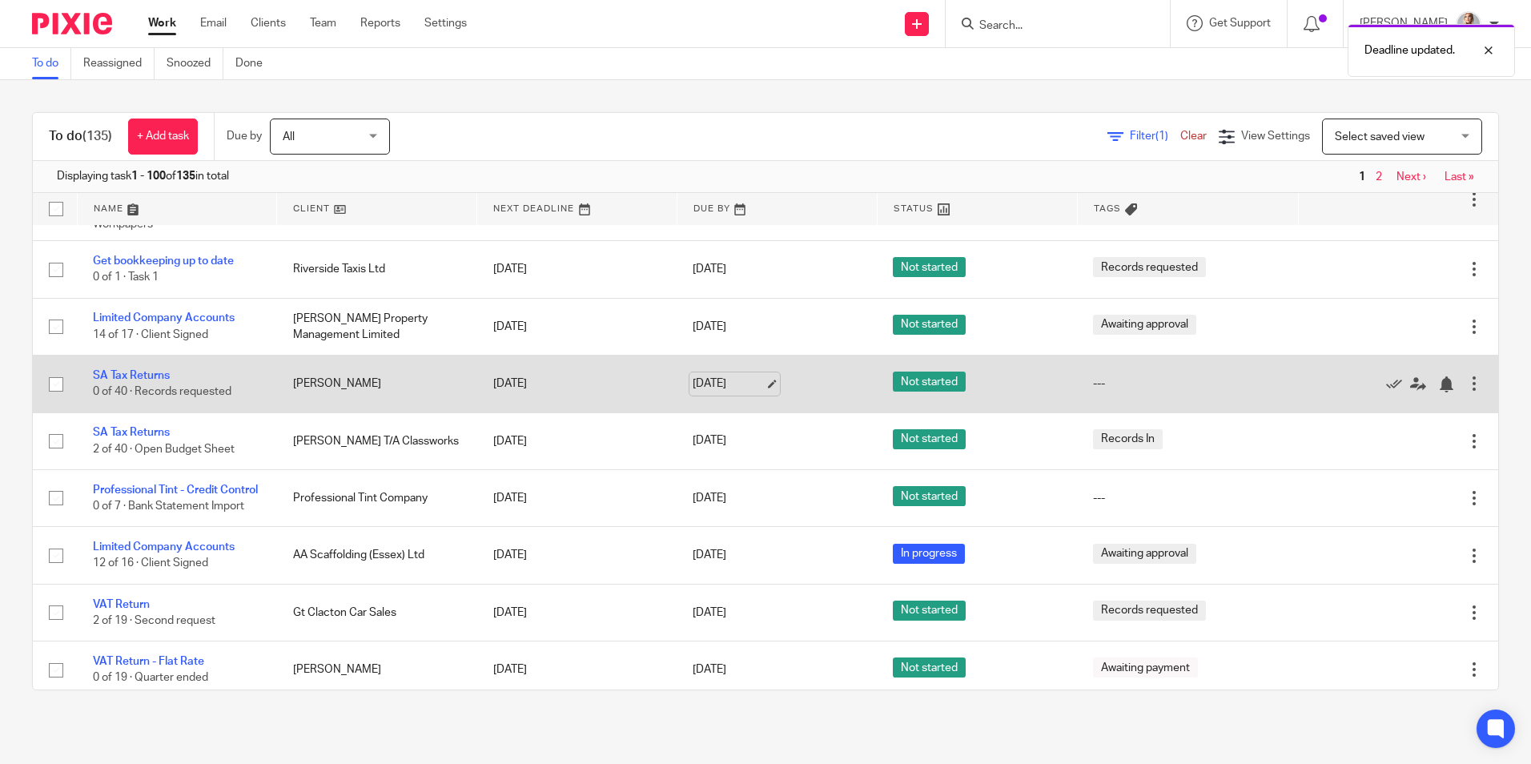
click at [711, 392] on link "31 Aug 2025" at bounding box center [728, 383] width 72 height 17
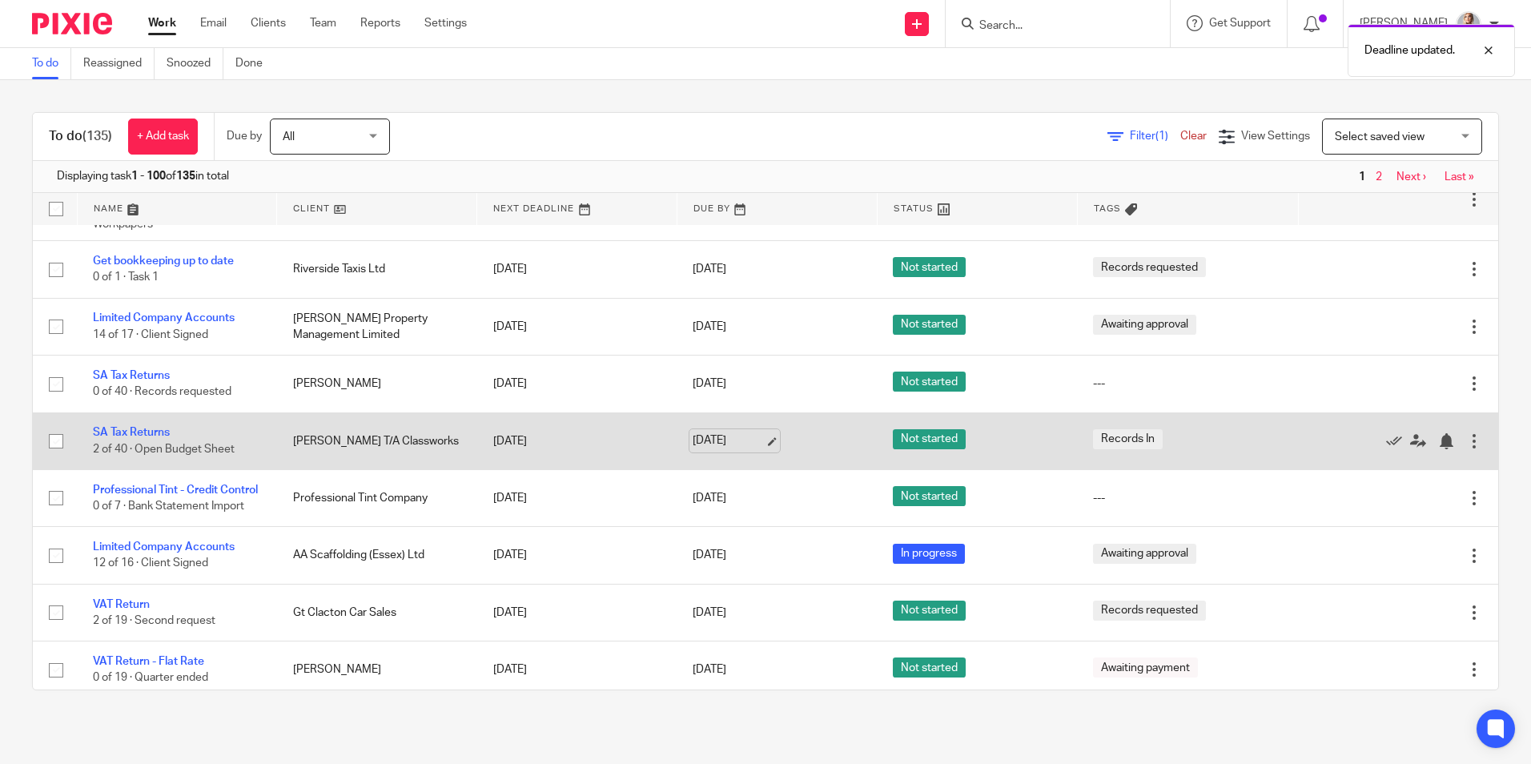
click at [704, 449] on link "31 Aug 2025" at bounding box center [728, 440] width 72 height 17
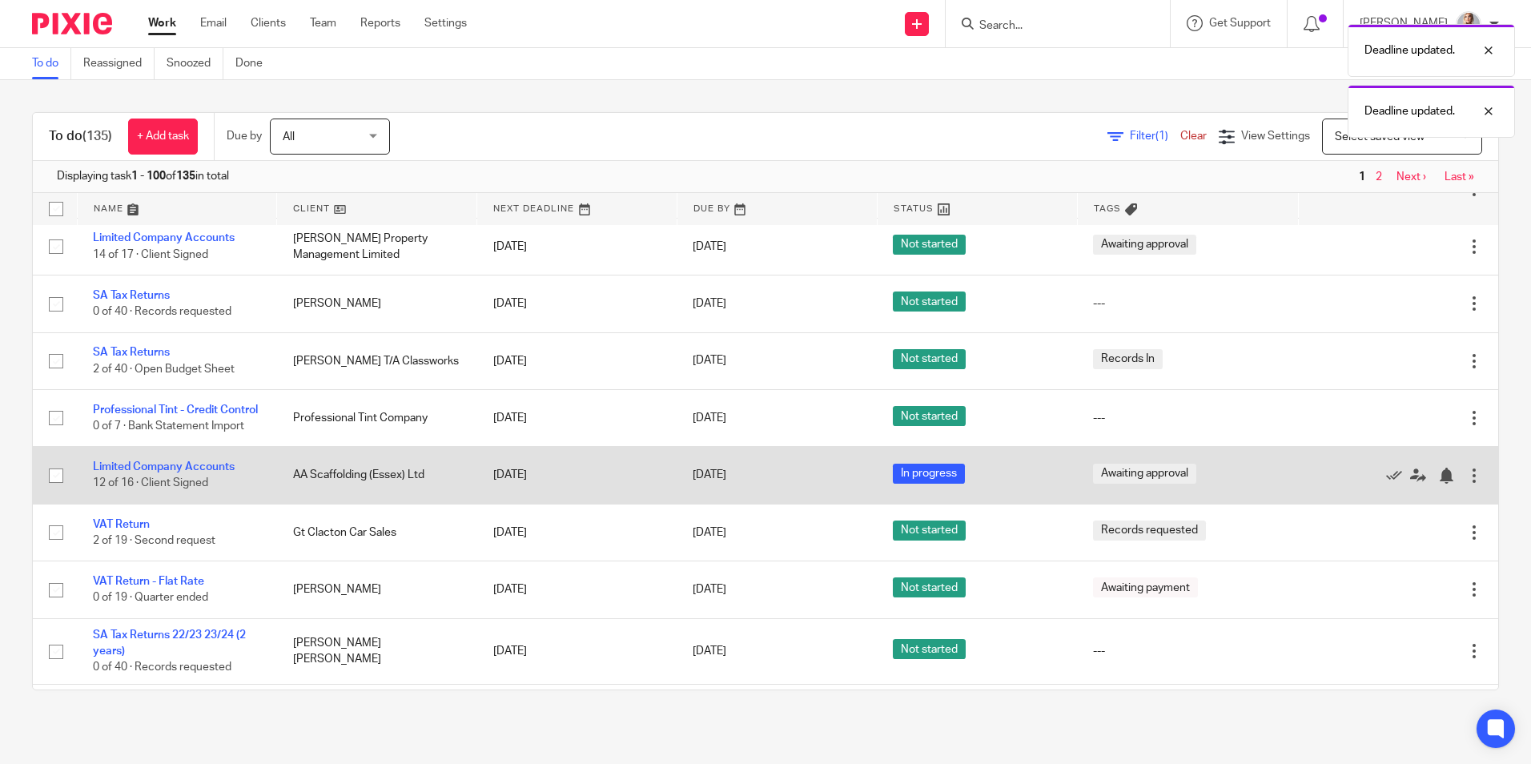
scroll to position [881, 0]
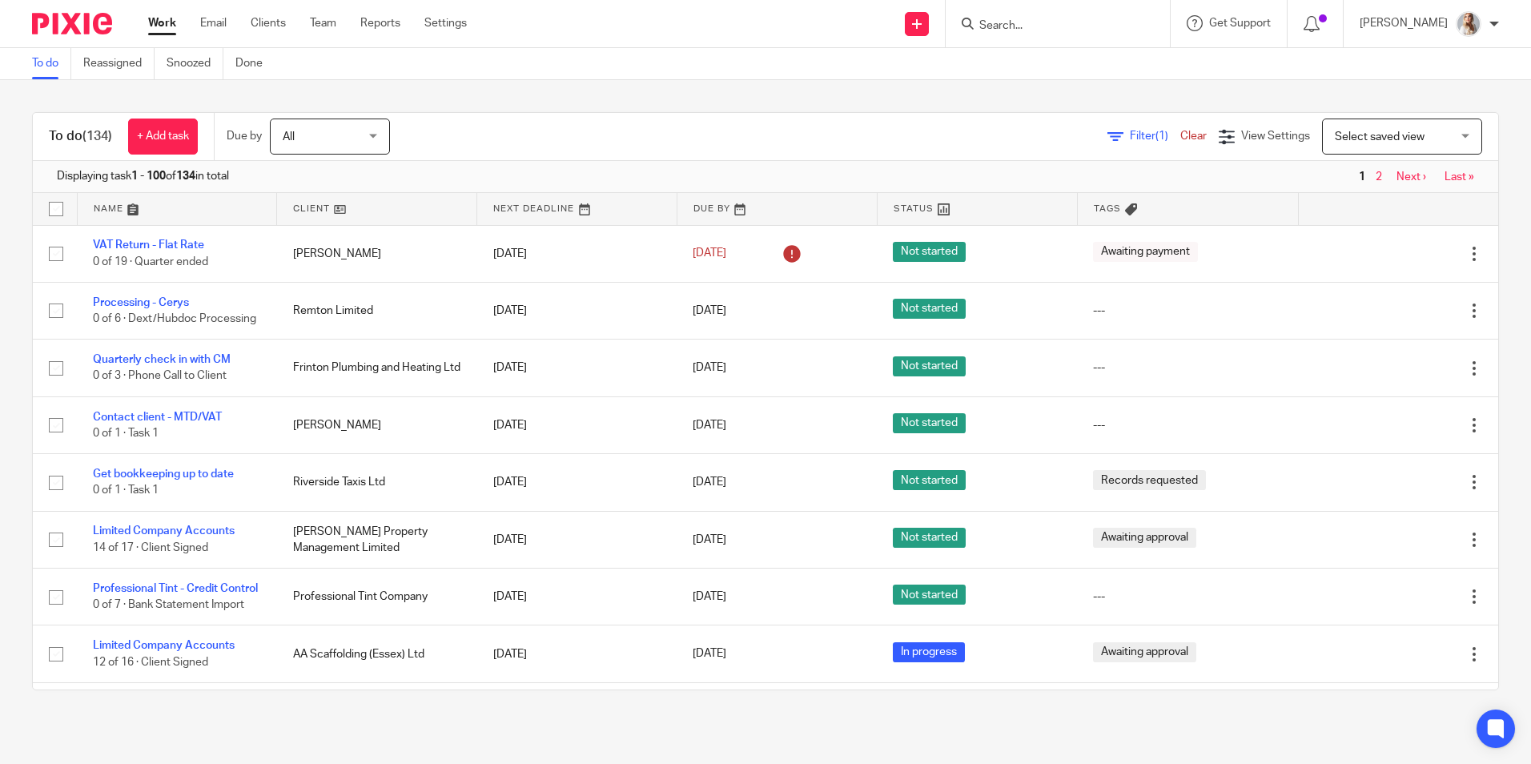
click at [1078, 26] on input "Search" at bounding box center [1049, 26] width 144 height 14
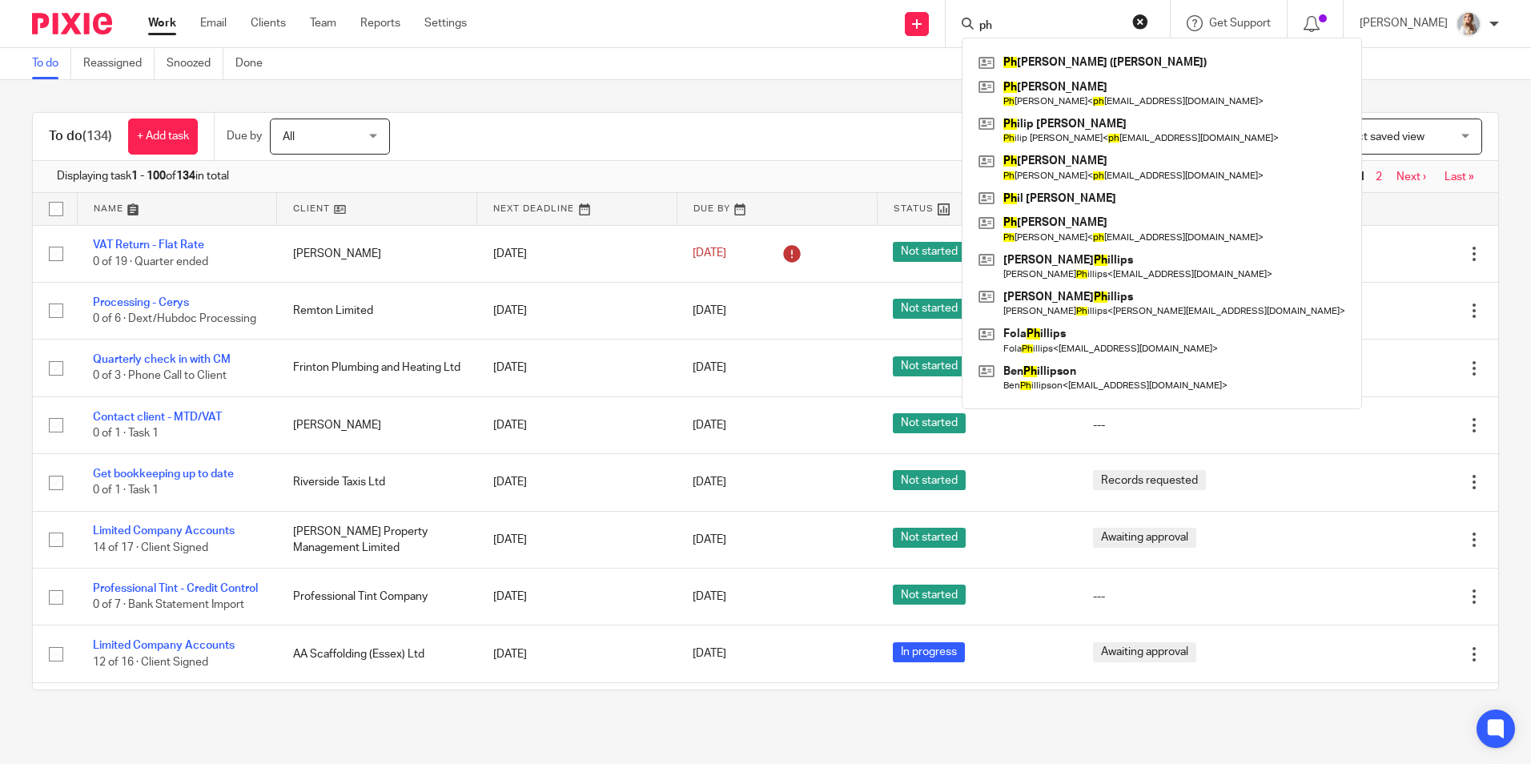
type input "p"
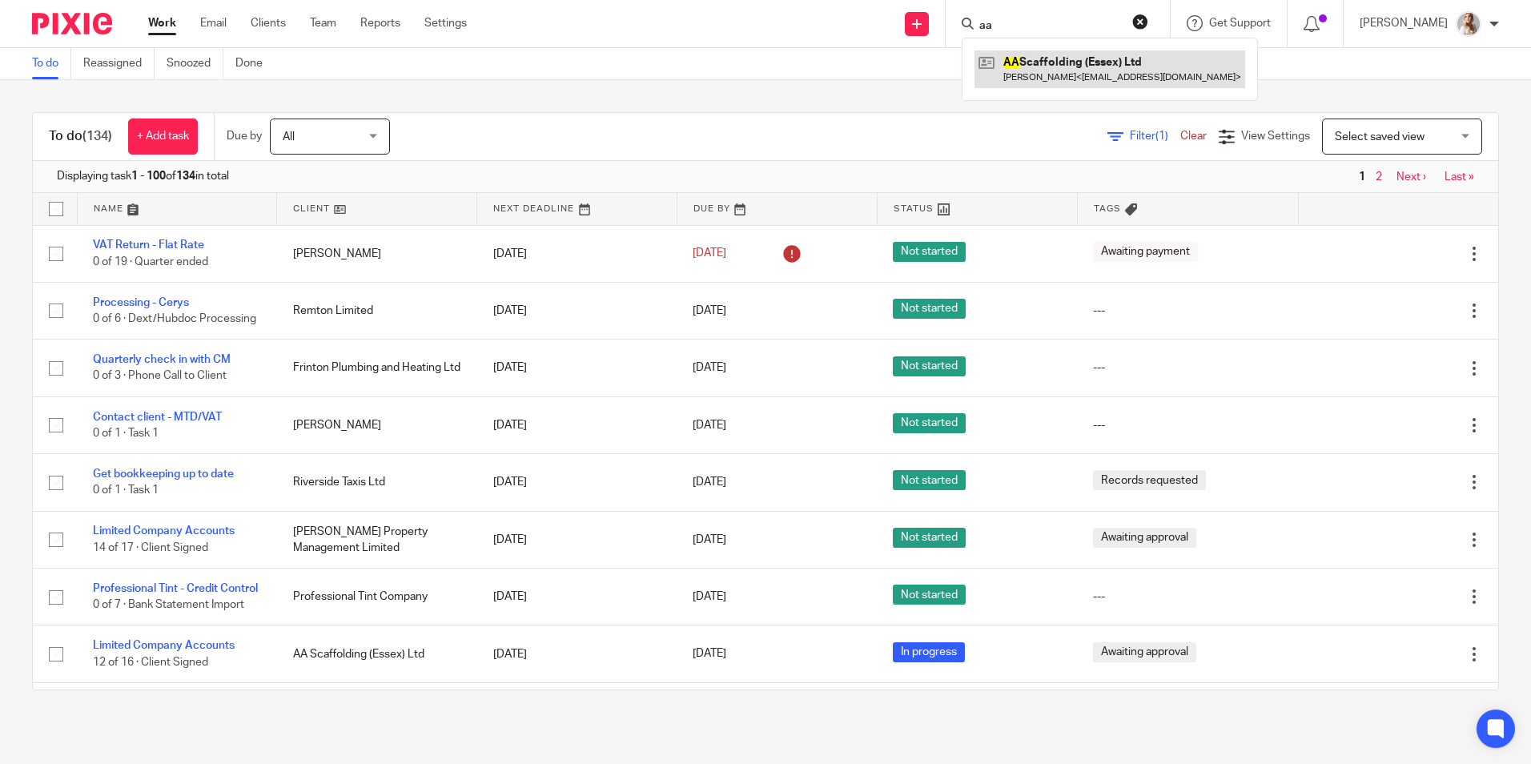
type input "aa"
click at [1069, 66] on link at bounding box center [1109, 68] width 271 height 37
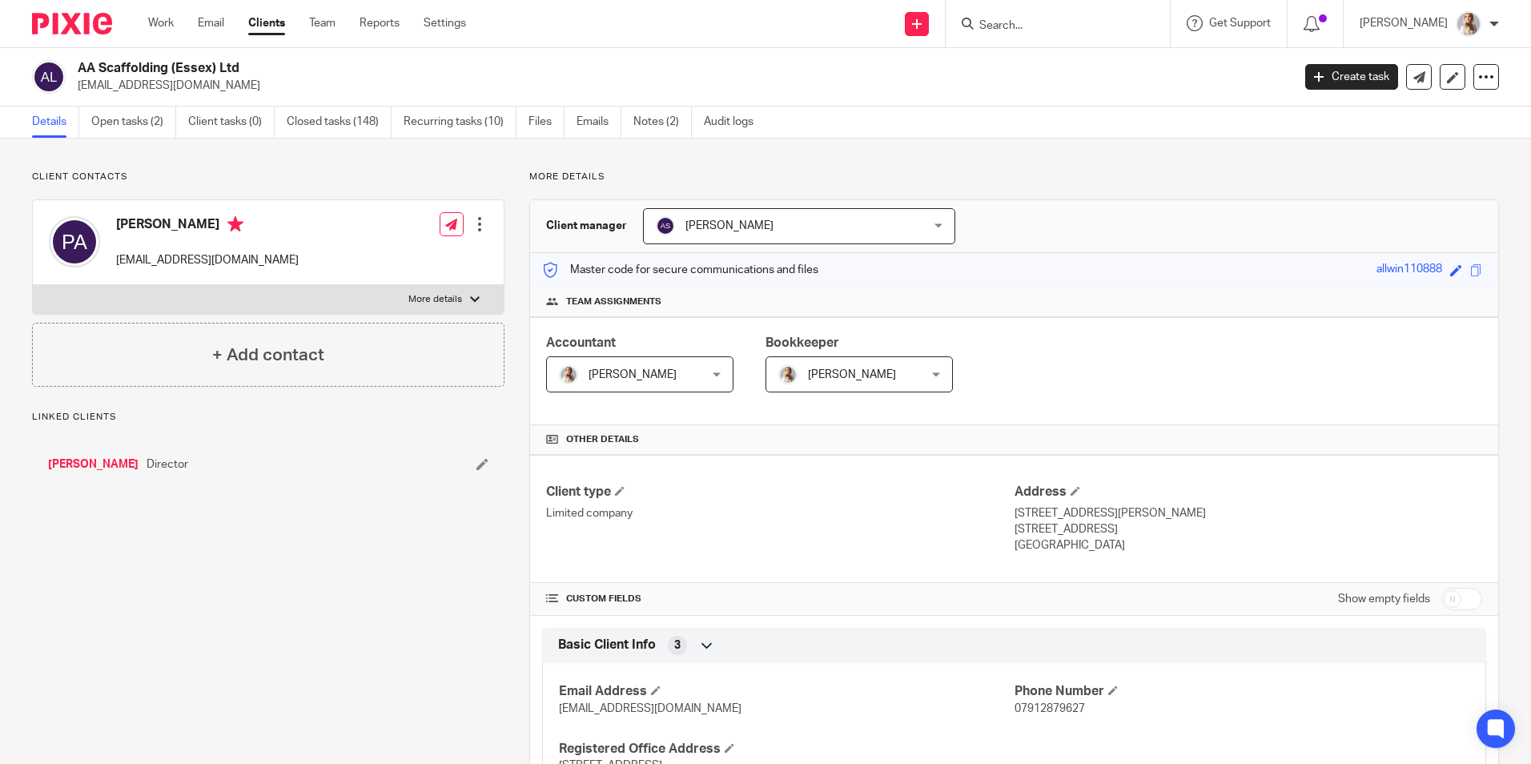
drag, startPoint x: 219, startPoint y: 88, endPoint x: 77, endPoint y: 90, distance: 142.5
click at [77, 90] on div "AA Scaffolding (Essex) Ltd [EMAIL_ADDRESS][DOMAIN_NAME]" at bounding box center [656, 77] width 1249 height 34
copy p "[EMAIL_ADDRESS][DOMAIN_NAME]"
click at [134, 130] on link "Open tasks (2)" at bounding box center [133, 121] width 85 height 31
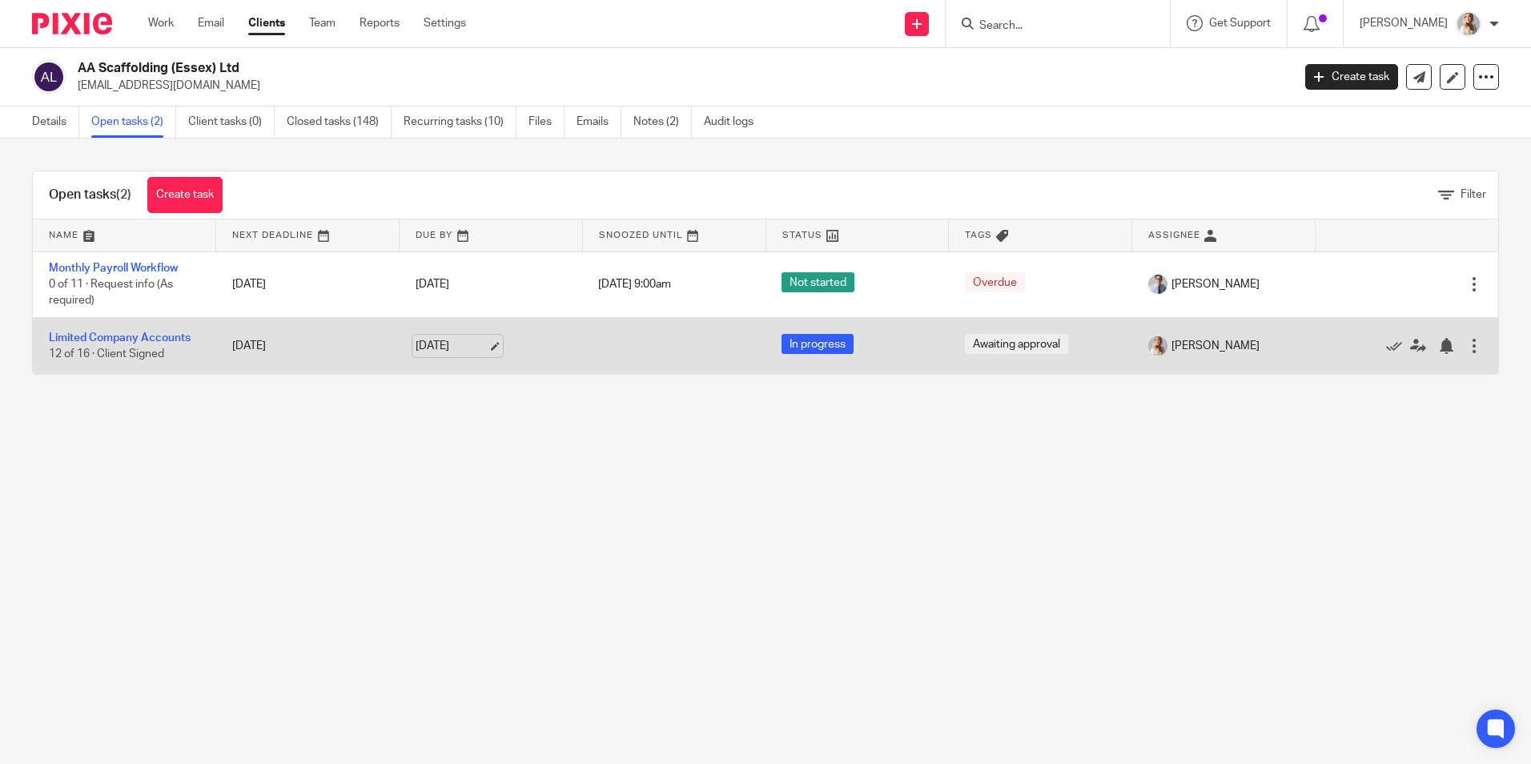
click at [464, 344] on link "[DATE]" at bounding box center [451, 346] width 72 height 17
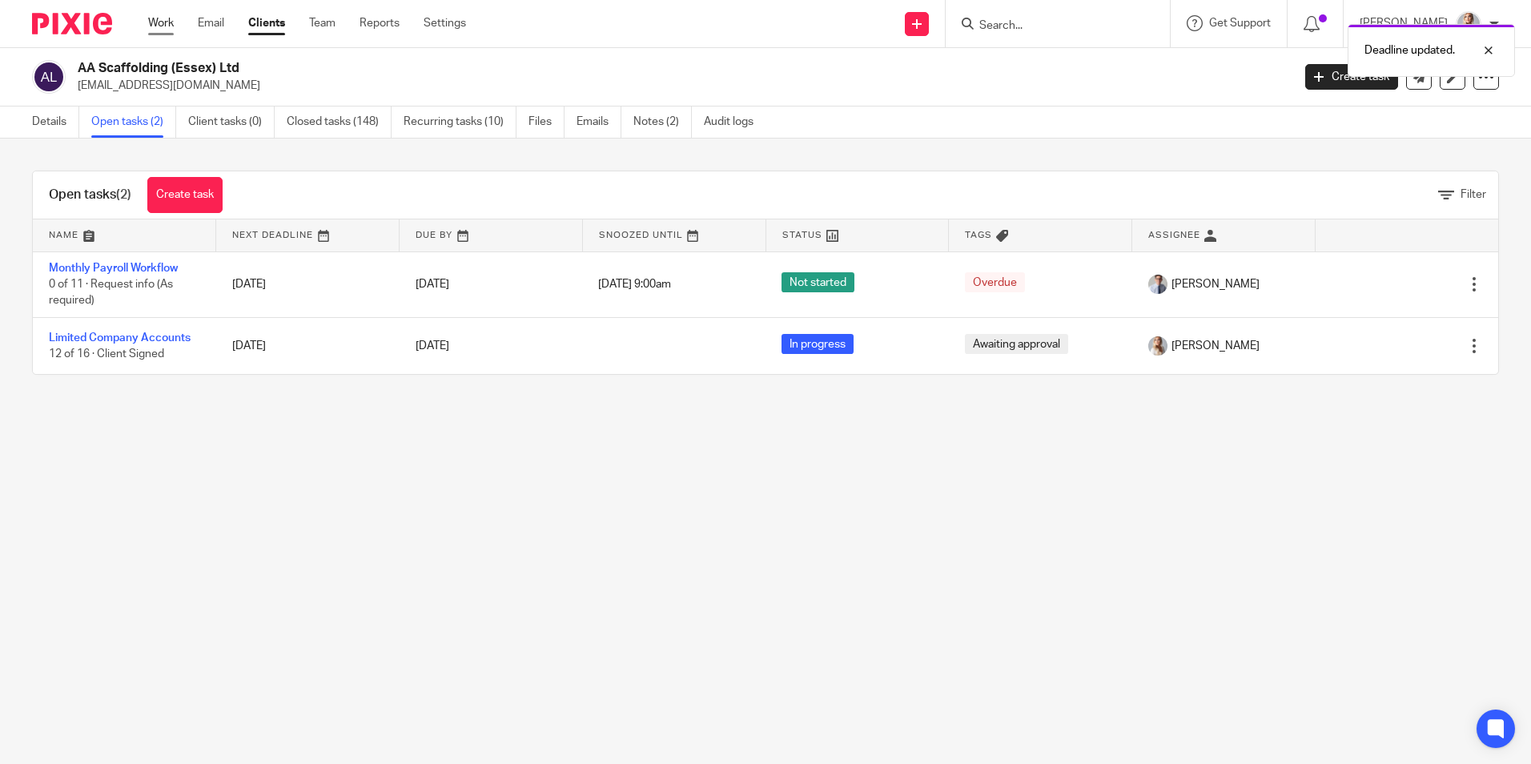
click at [165, 20] on link "Work" at bounding box center [161, 23] width 26 height 16
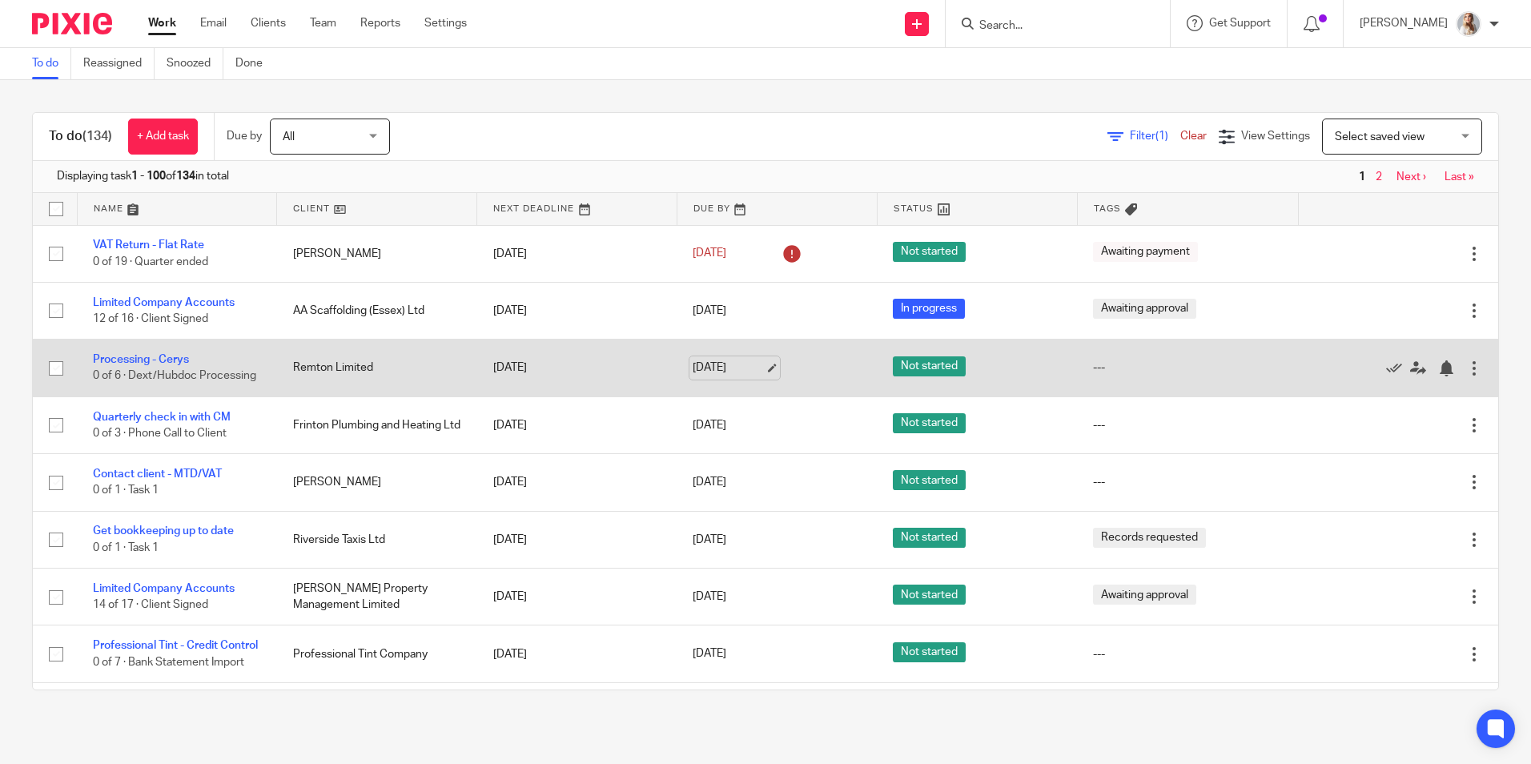
click at [692, 376] on link "29 Aug 2025" at bounding box center [728, 367] width 72 height 17
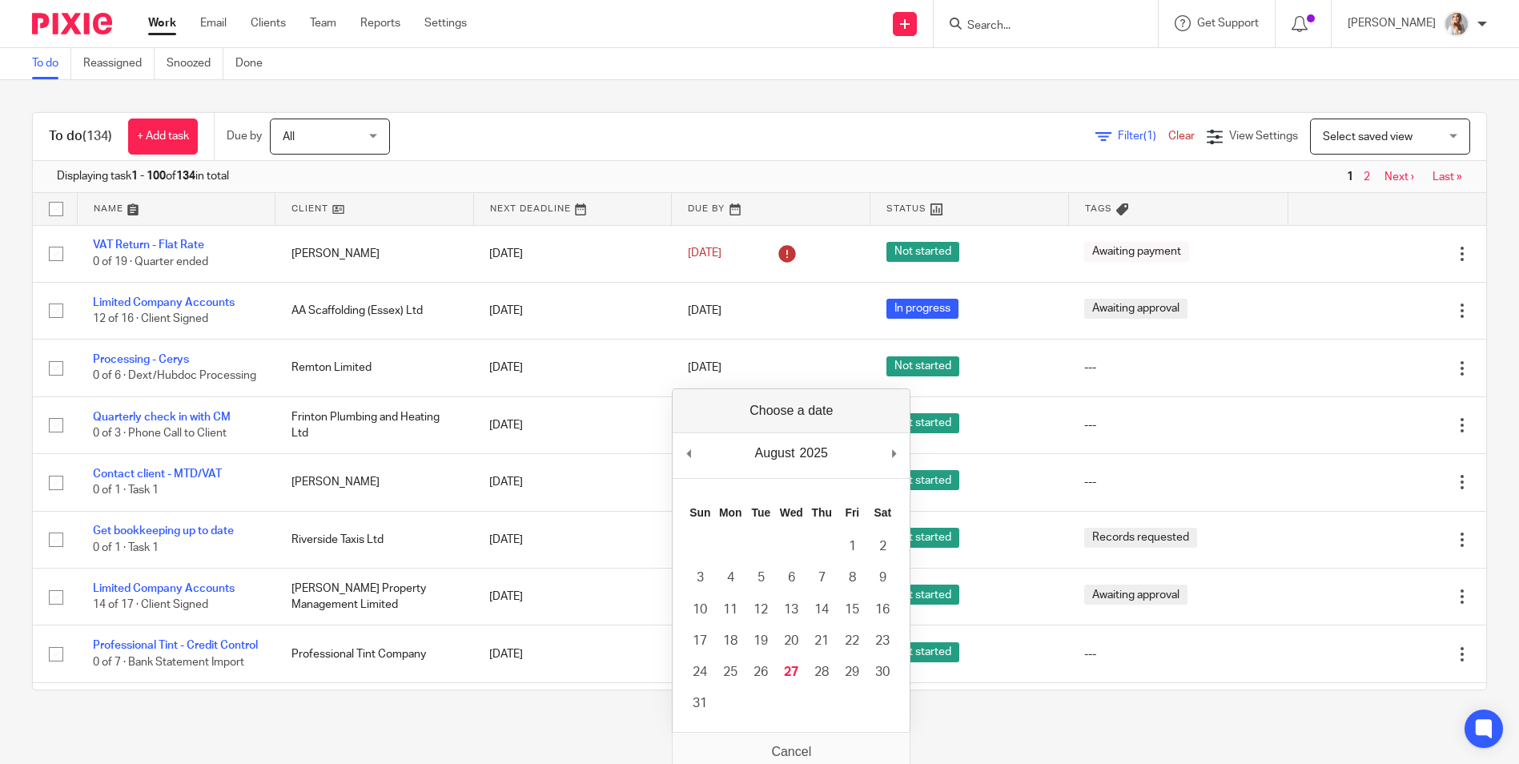
click at [604, 128] on div "Filter (1) Clear View Settings View Settings (1) Filters Clear Save Manage save…" at bounding box center [952, 136] width 1068 height 36
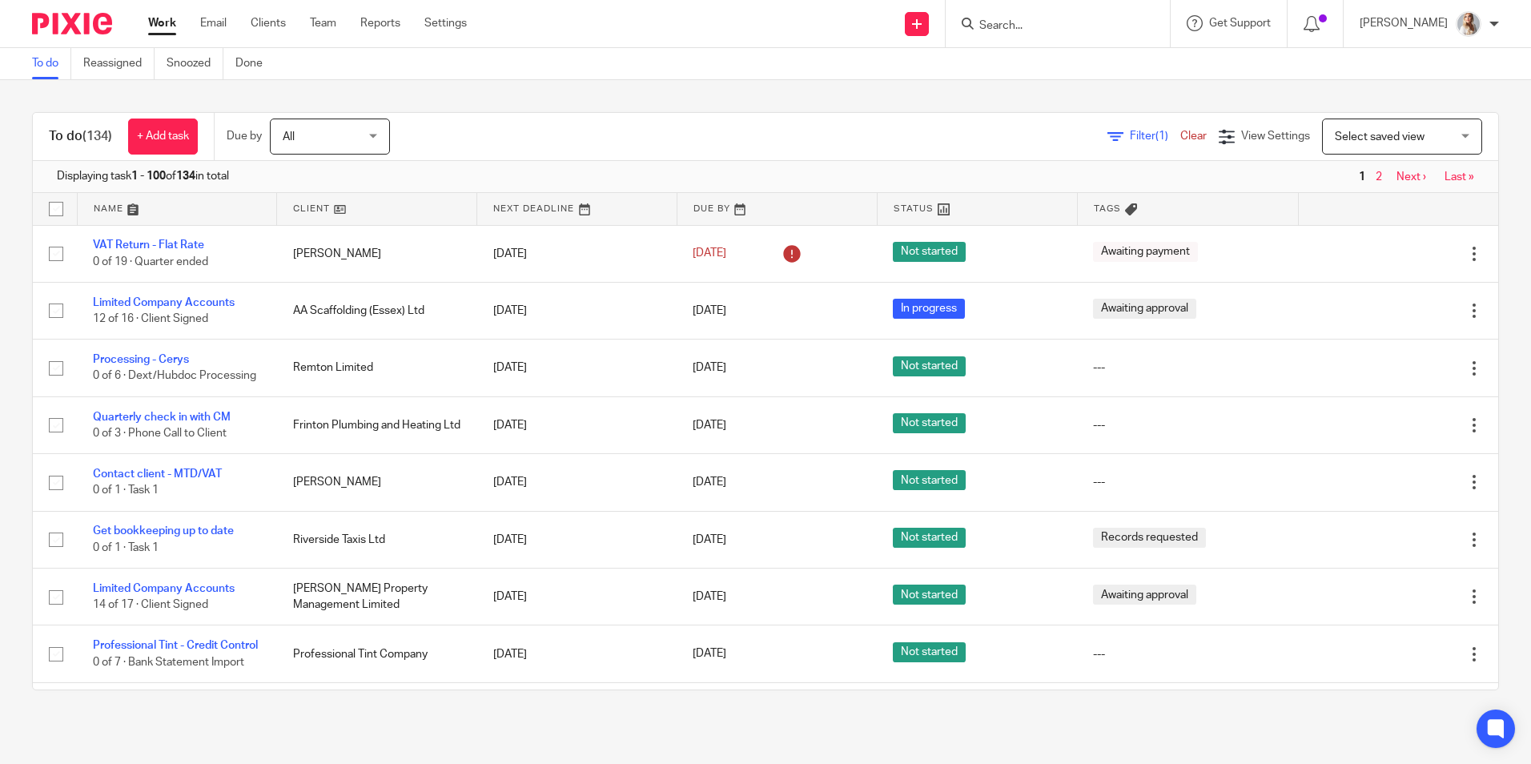
click at [1019, 28] on input "Search" at bounding box center [1049, 26] width 144 height 14
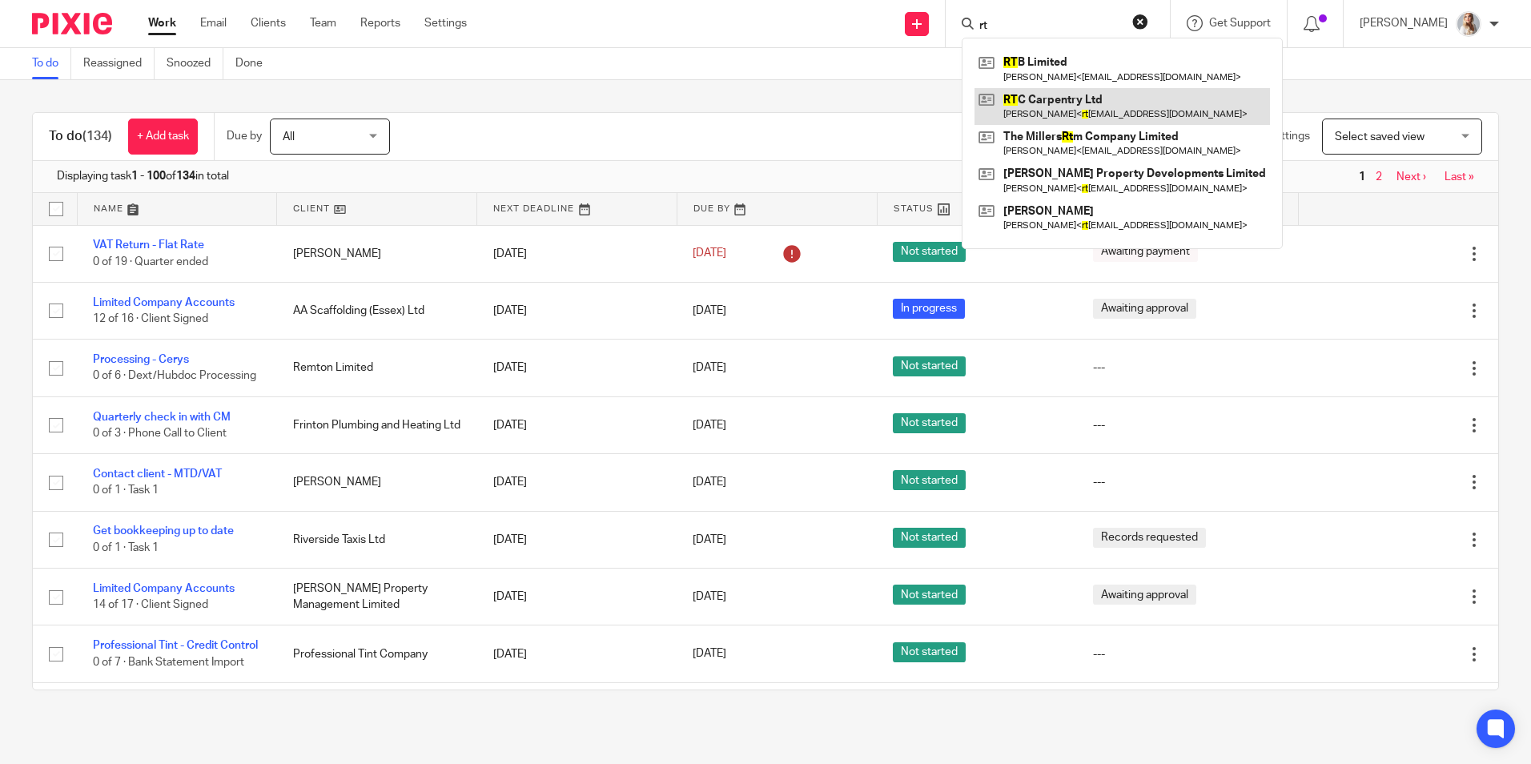
type input "rt"
click at [1055, 109] on link at bounding box center [1121, 106] width 295 height 37
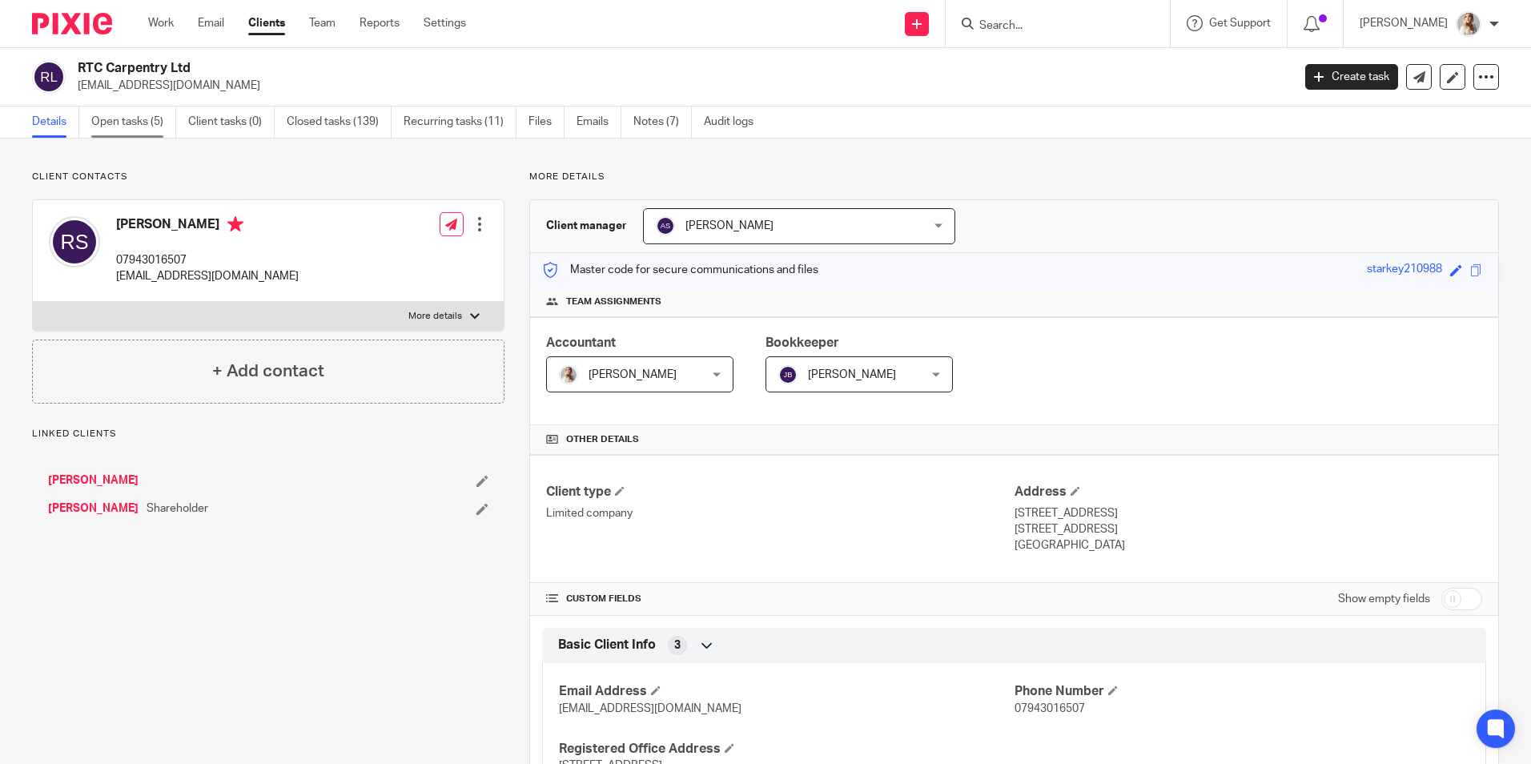
click at [134, 122] on link "Open tasks (5)" at bounding box center [133, 121] width 85 height 31
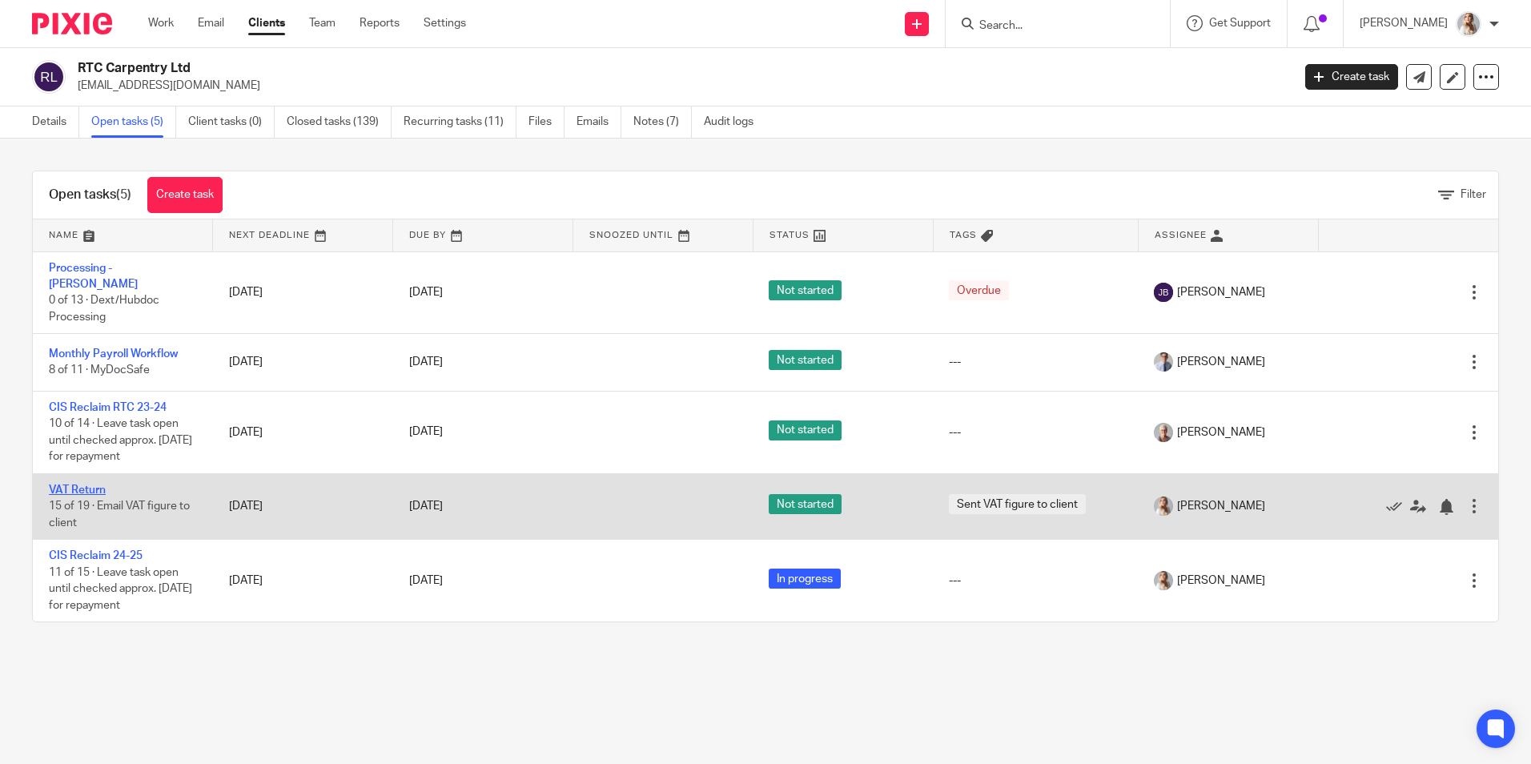
click at [78, 484] on link "VAT Return" at bounding box center [77, 489] width 57 height 11
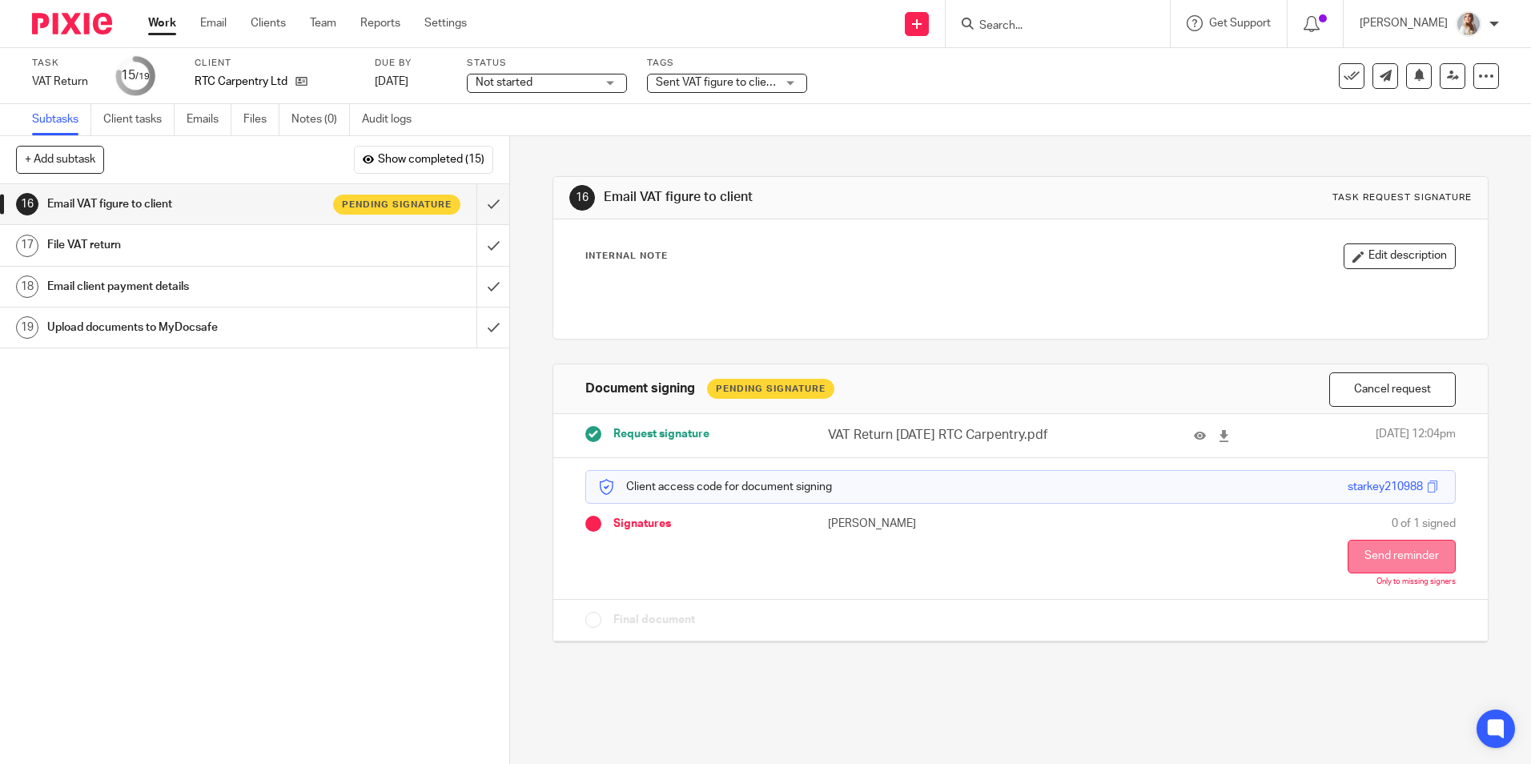
click at [1369, 557] on button "Send reminder" at bounding box center [1401, 557] width 108 height 34
click at [162, 30] on link "Work" at bounding box center [162, 23] width 28 height 16
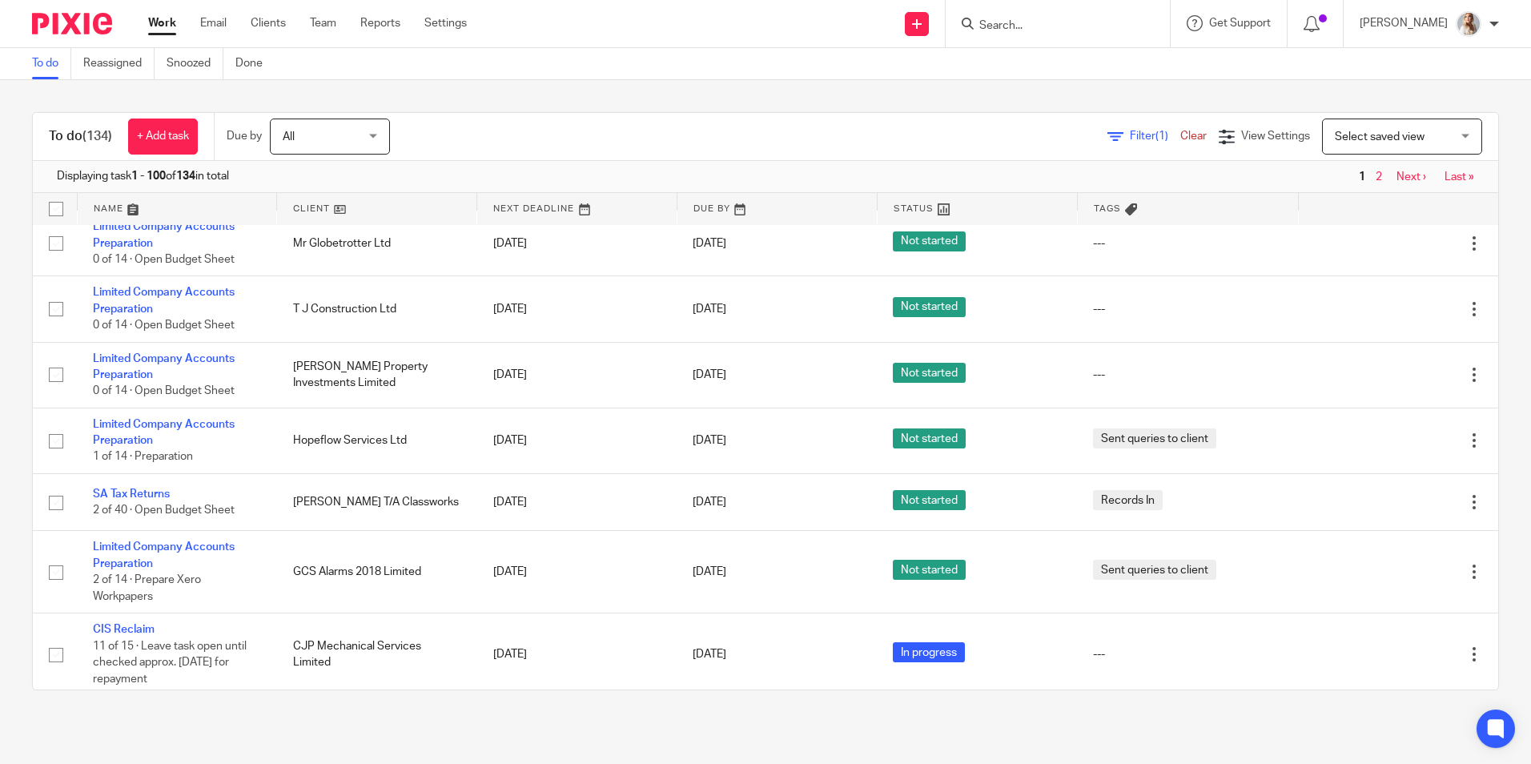
scroll to position [1201, 0]
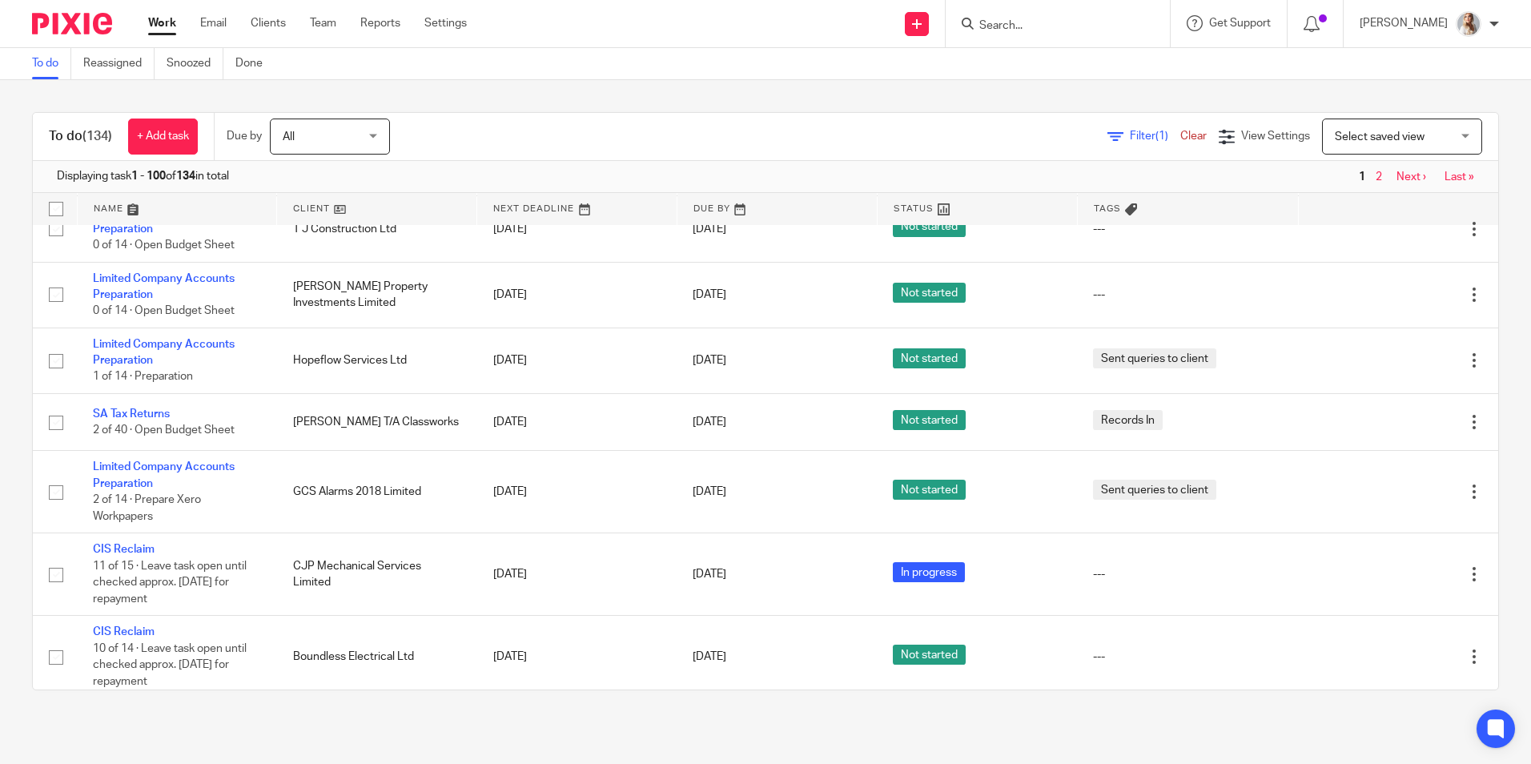
click at [1036, 22] on input "Search" at bounding box center [1049, 26] width 144 height 14
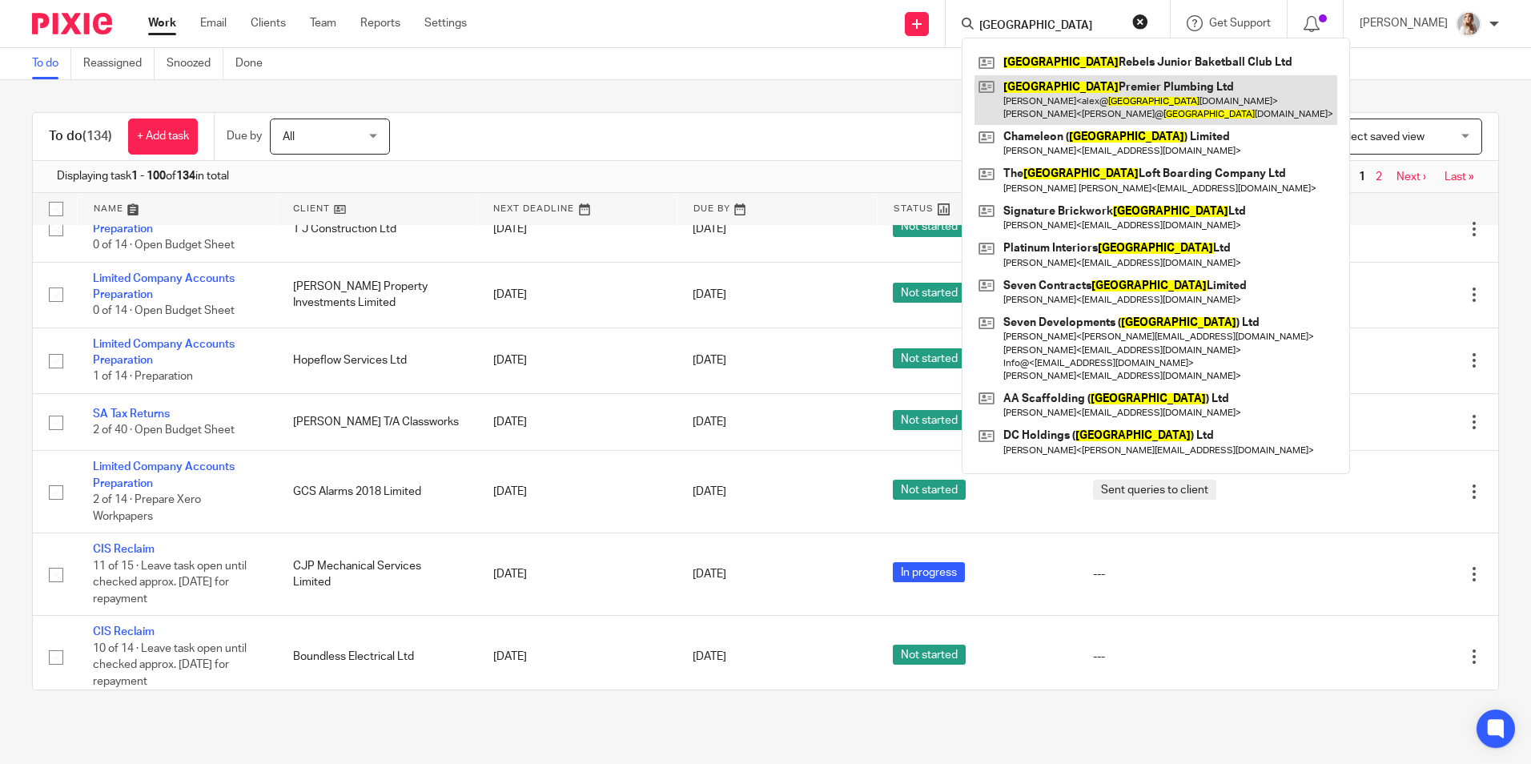
type input "essex"
click at [1098, 97] on link at bounding box center [1155, 100] width 363 height 50
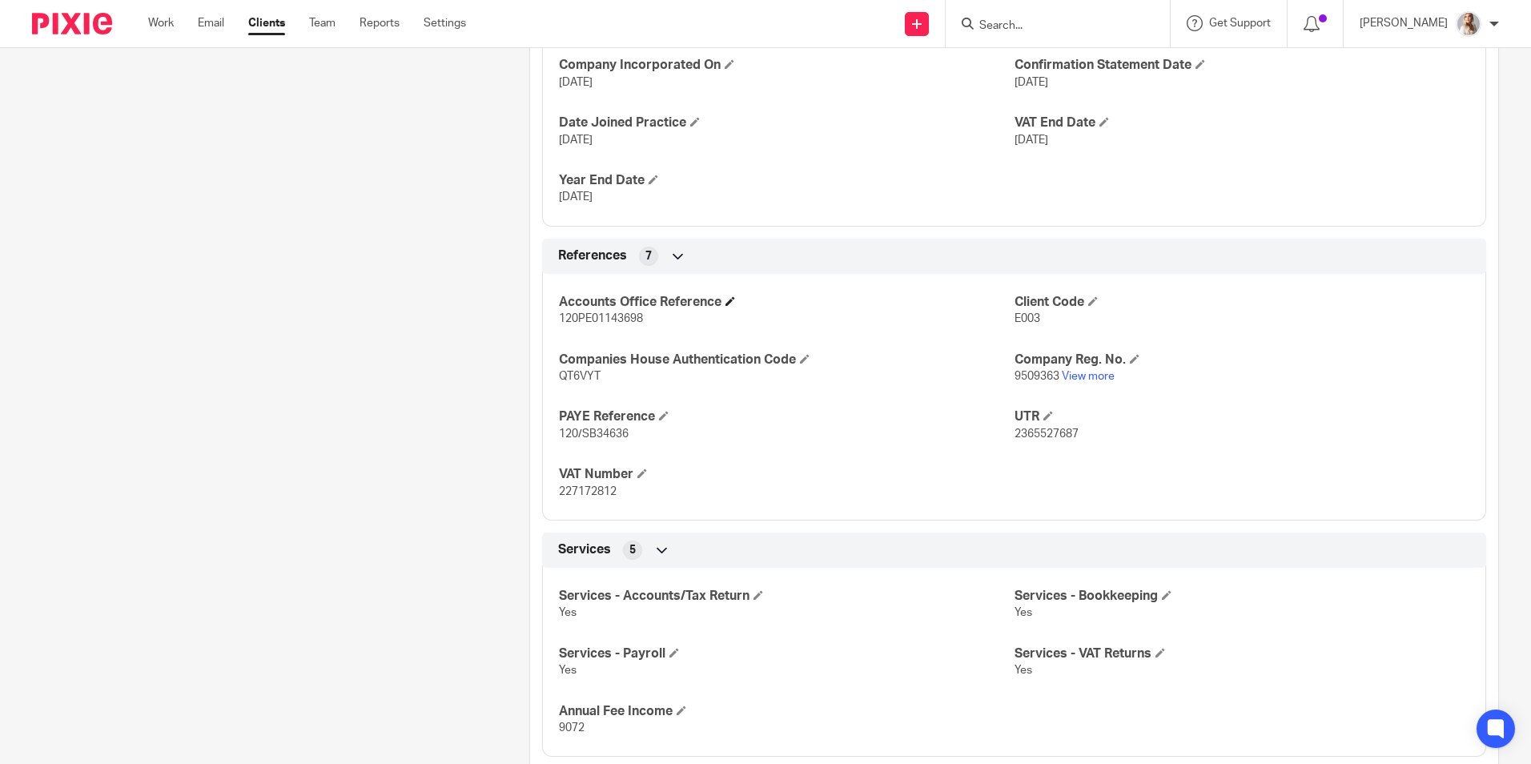
scroll to position [881, 0]
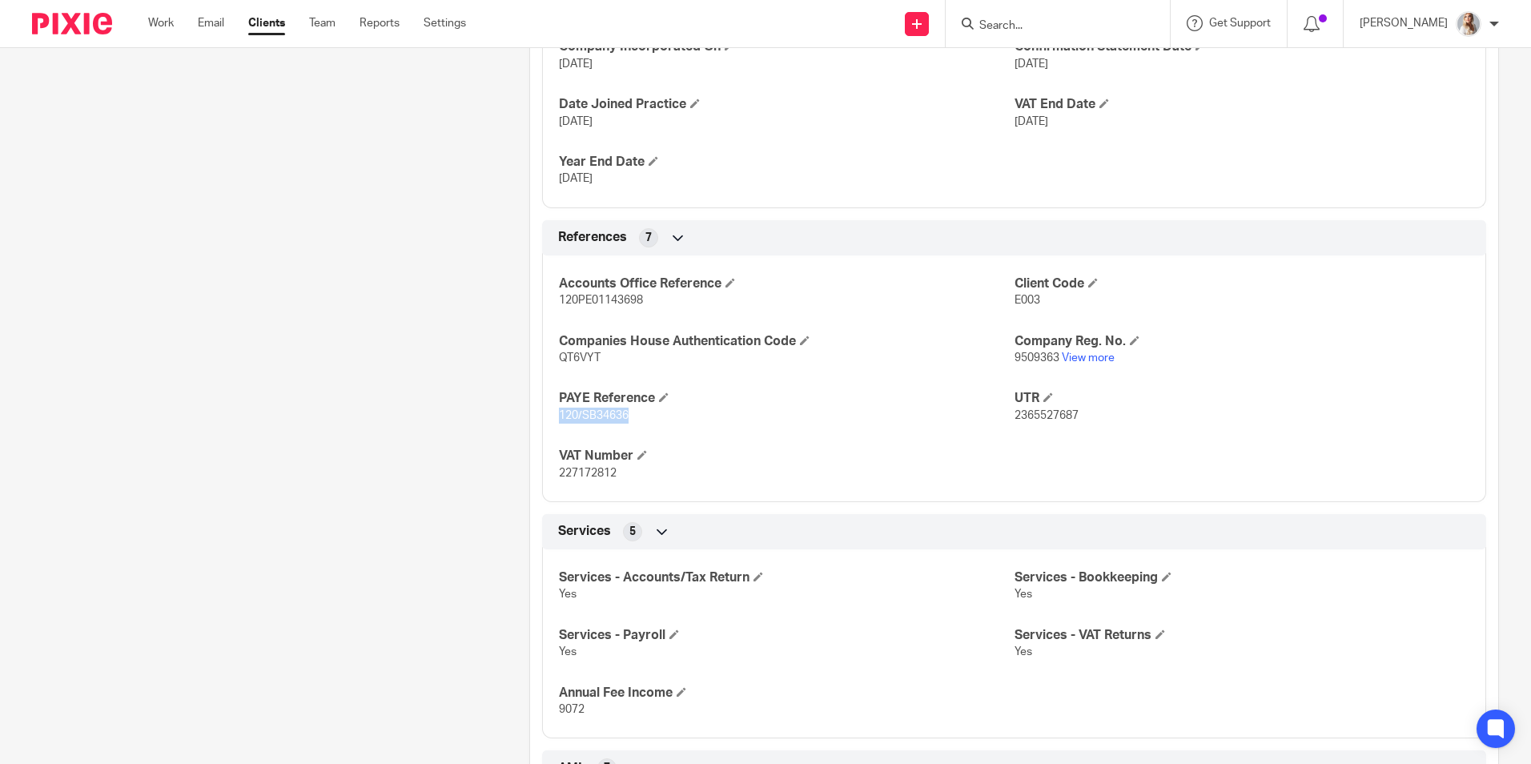
drag, startPoint x: 615, startPoint y: 420, endPoint x: 556, endPoint y: 423, distance: 59.3
click at [559, 423] on p "120/SB34636" at bounding box center [786, 415] width 455 height 16
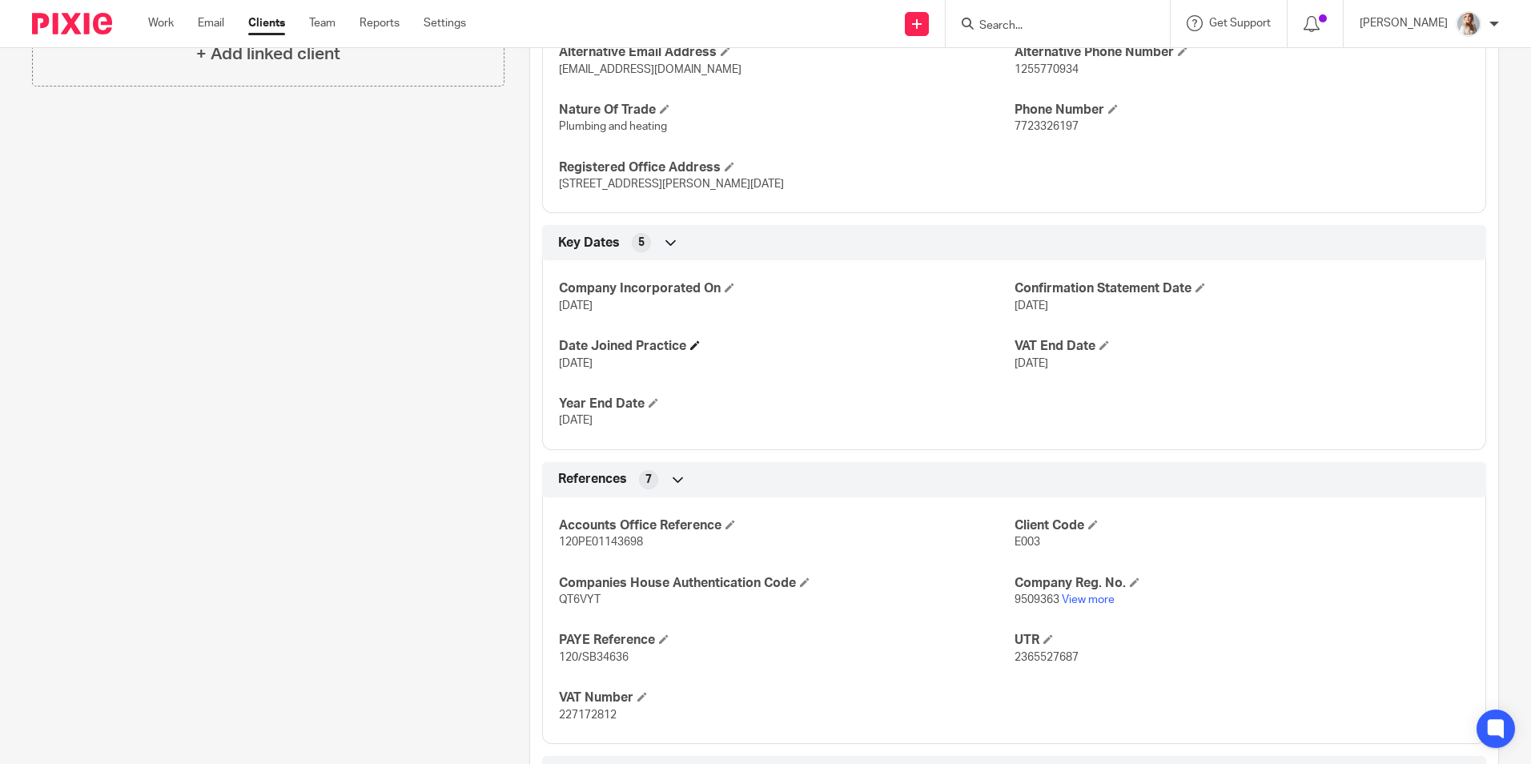
scroll to position [801, 0]
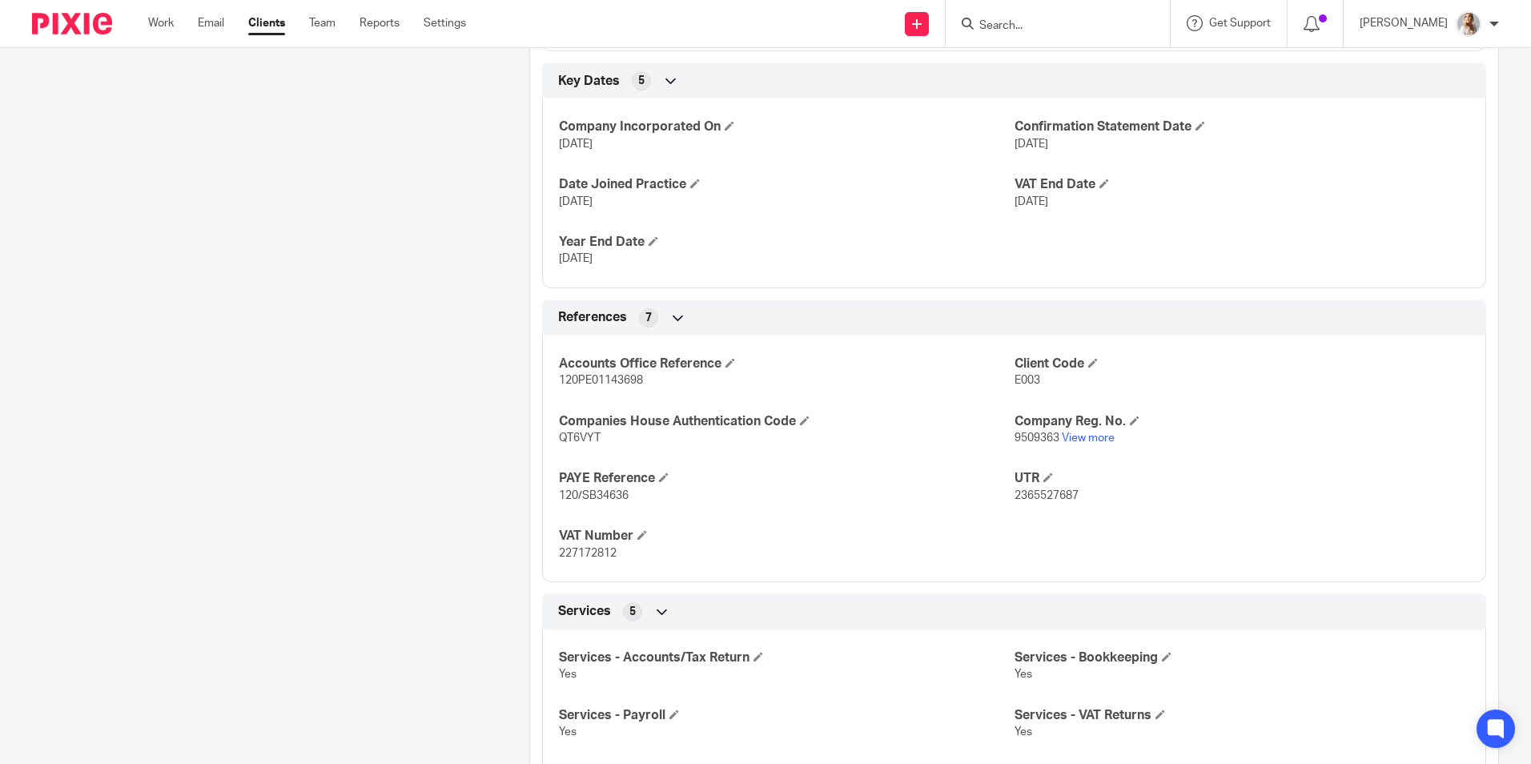
click at [1005, 22] on input "Search" at bounding box center [1049, 26] width 144 height 14
type input "aa"
click at [1032, 62] on link at bounding box center [1109, 68] width 271 height 37
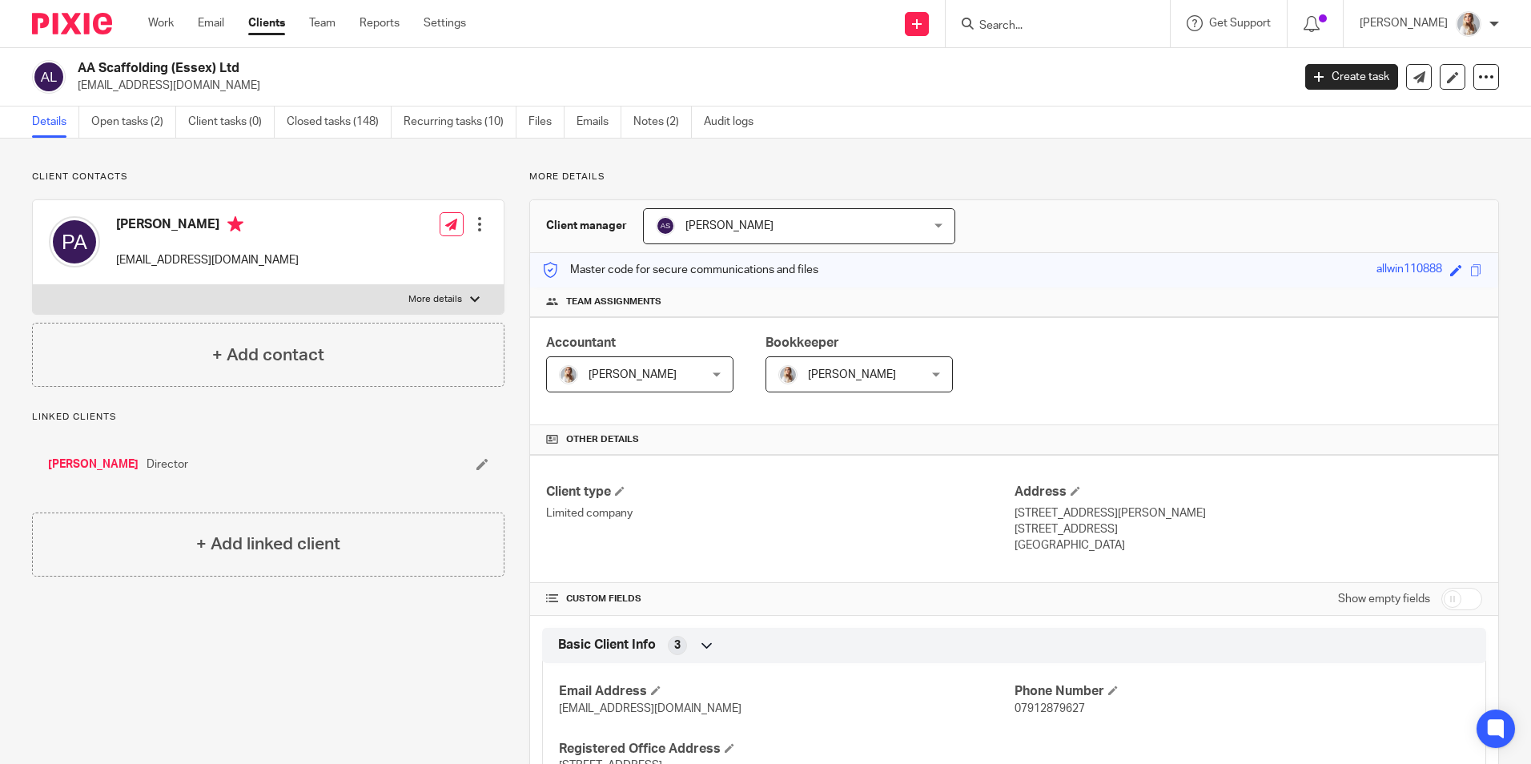
click at [1071, 38] on div at bounding box center [1057, 23] width 224 height 47
click at [1033, 29] on input "Search" at bounding box center [1049, 26] width 144 height 14
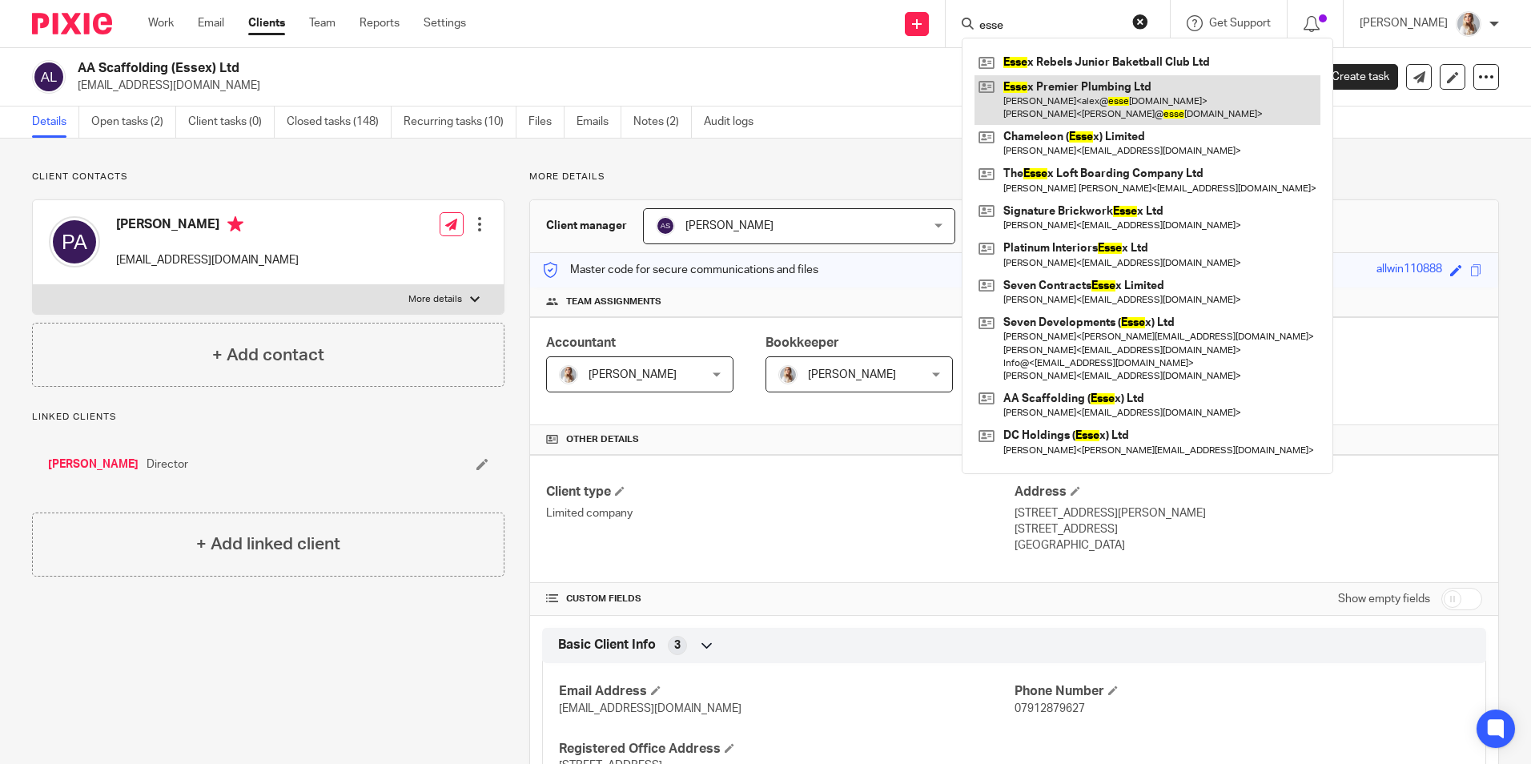
type input "esse"
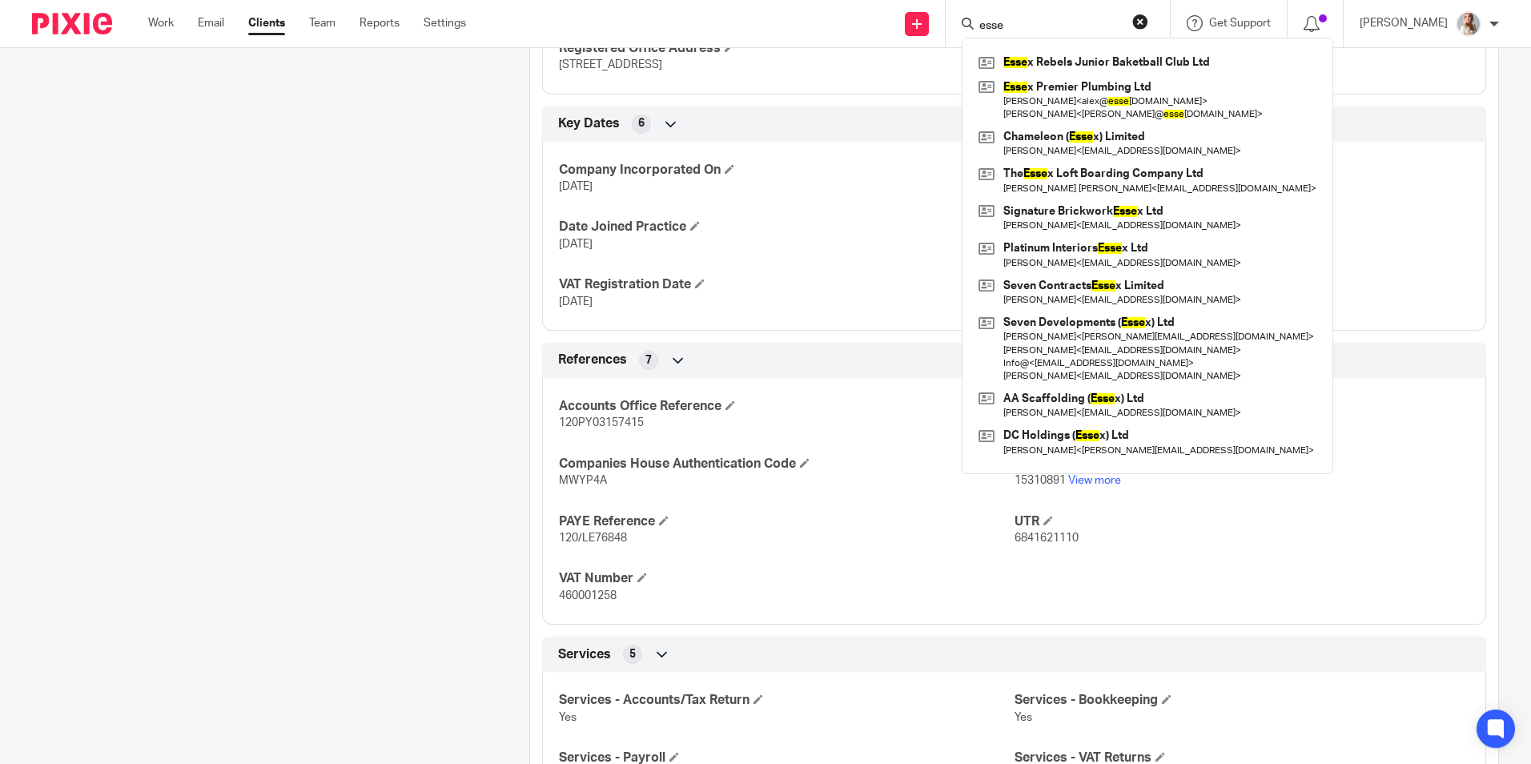
scroll to position [801, 0]
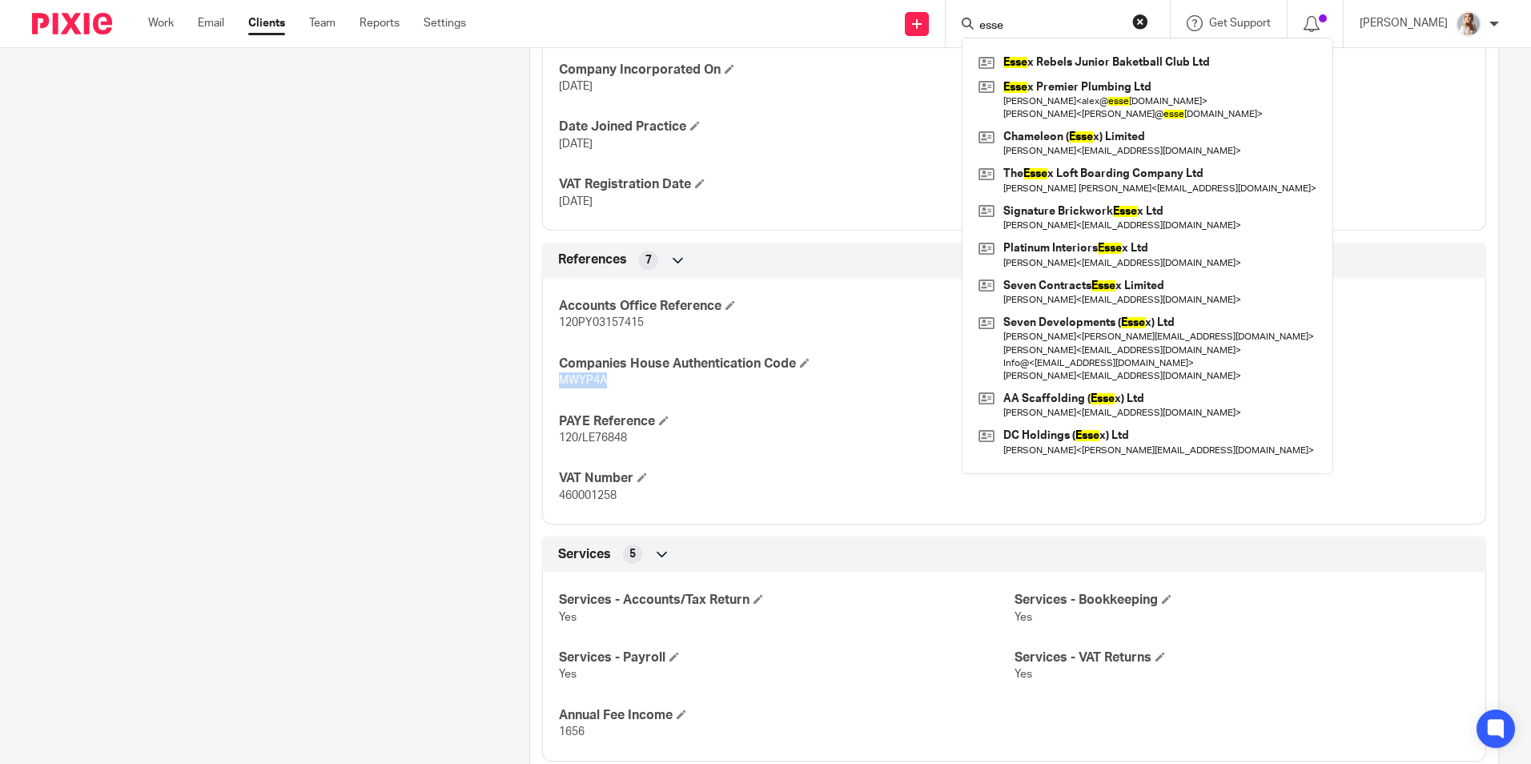
drag, startPoint x: 610, startPoint y: 387, endPoint x: 547, endPoint y: 389, distance: 63.3
click at [547, 389] on div "Accounts Office Reference 120PY03157415 Client Code A037 Companies House Authen…" at bounding box center [1014, 395] width 944 height 259
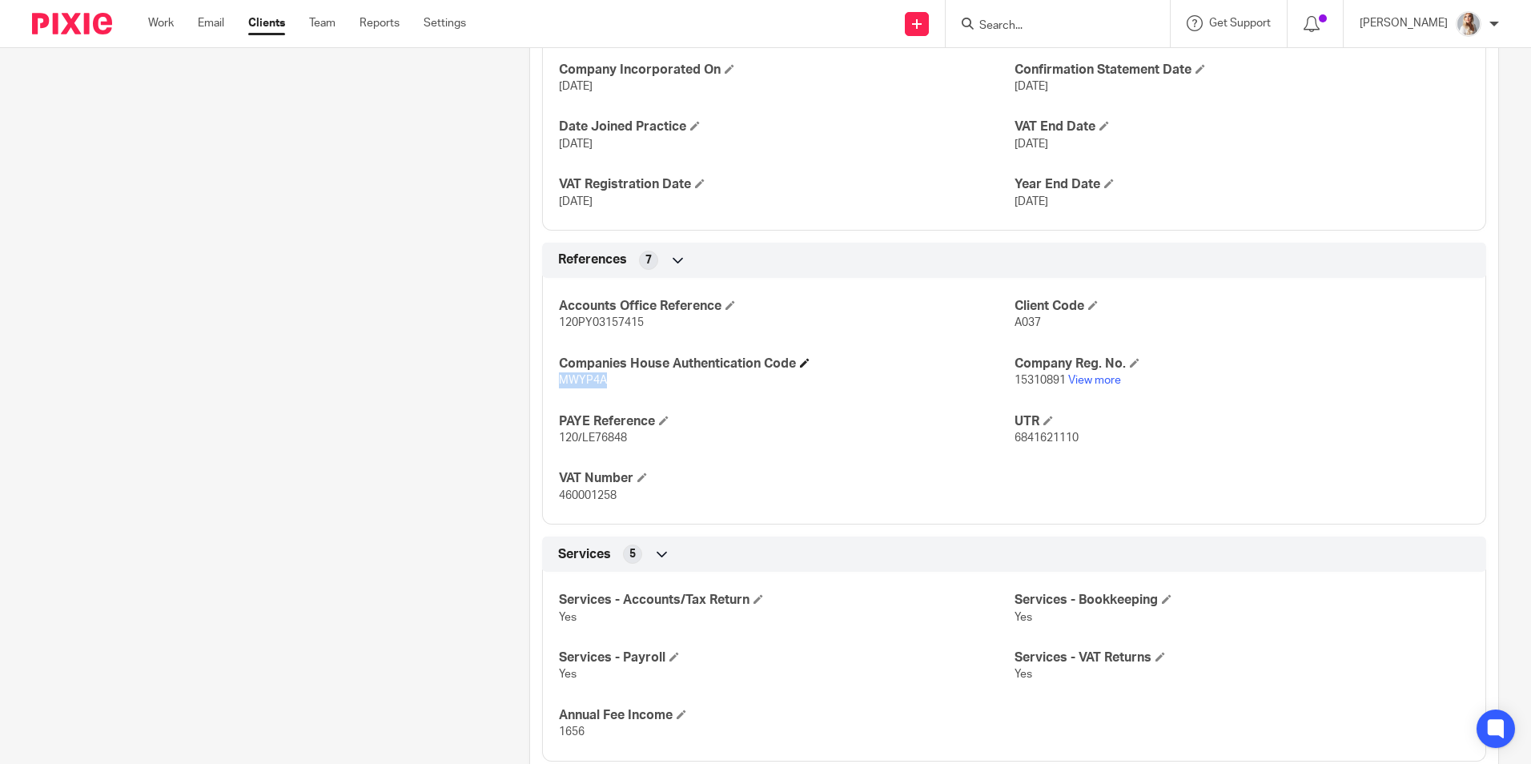
copy span "MWYP4A"
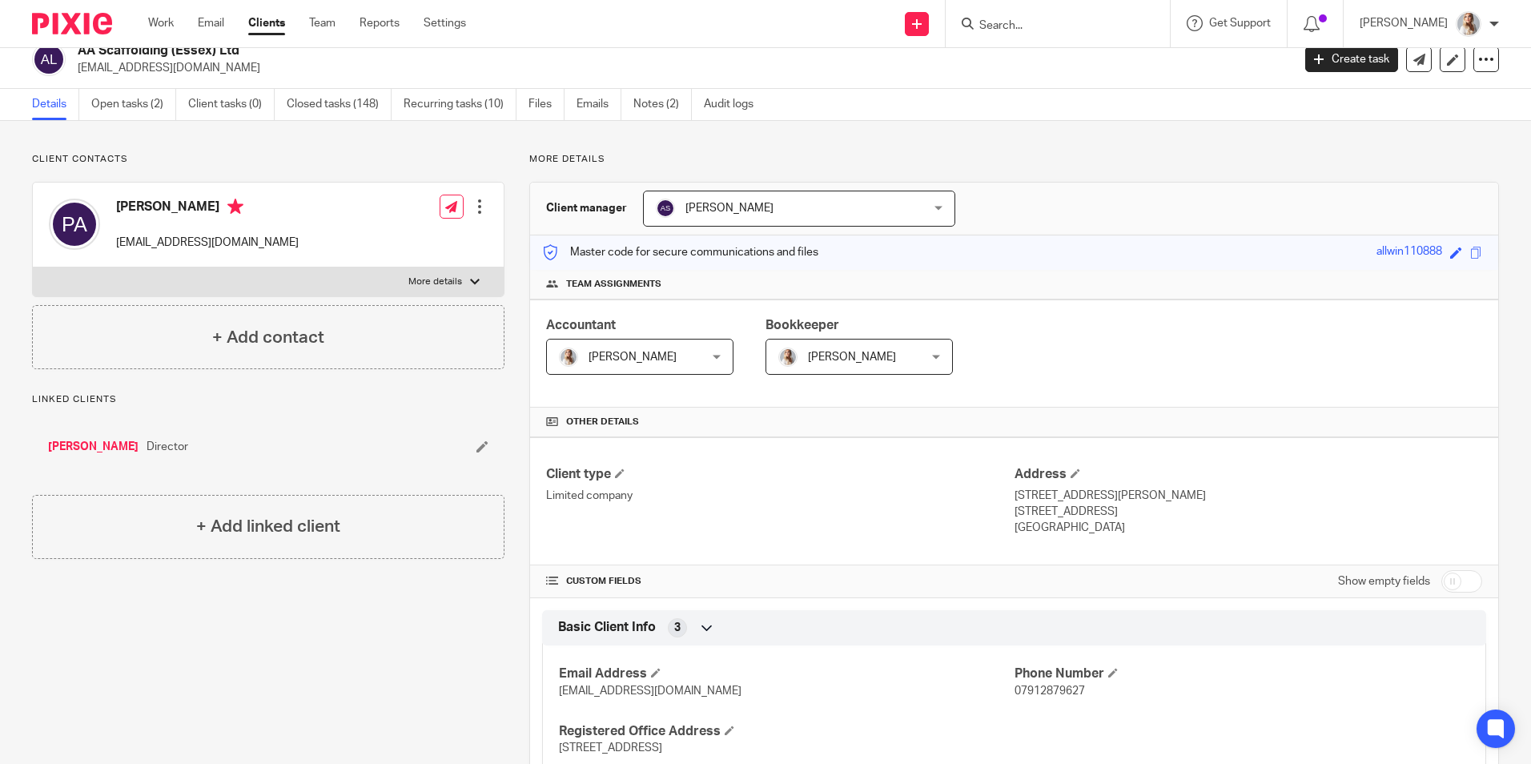
scroll to position [0, 0]
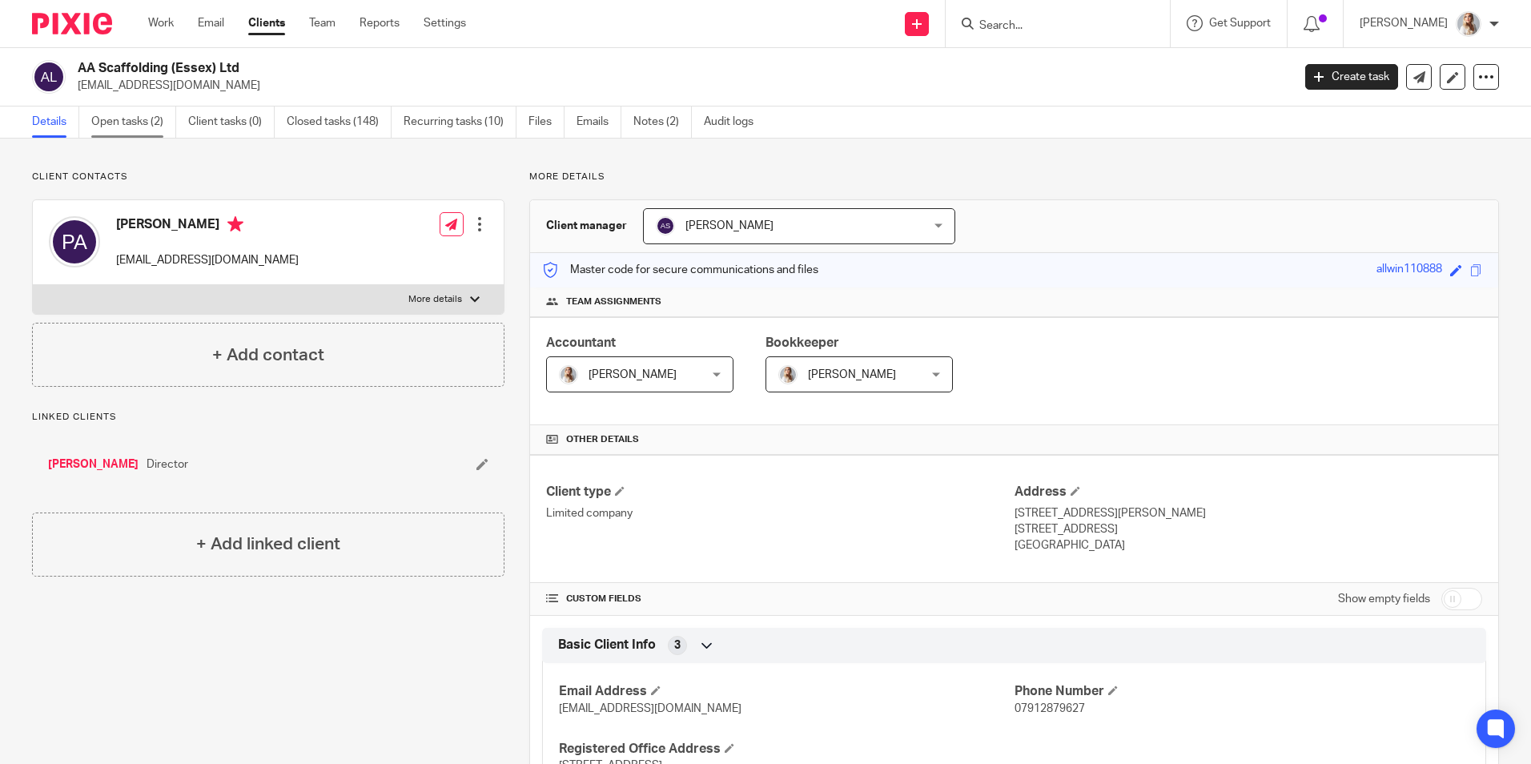
click at [127, 129] on link "Open tasks (2)" at bounding box center [133, 121] width 85 height 31
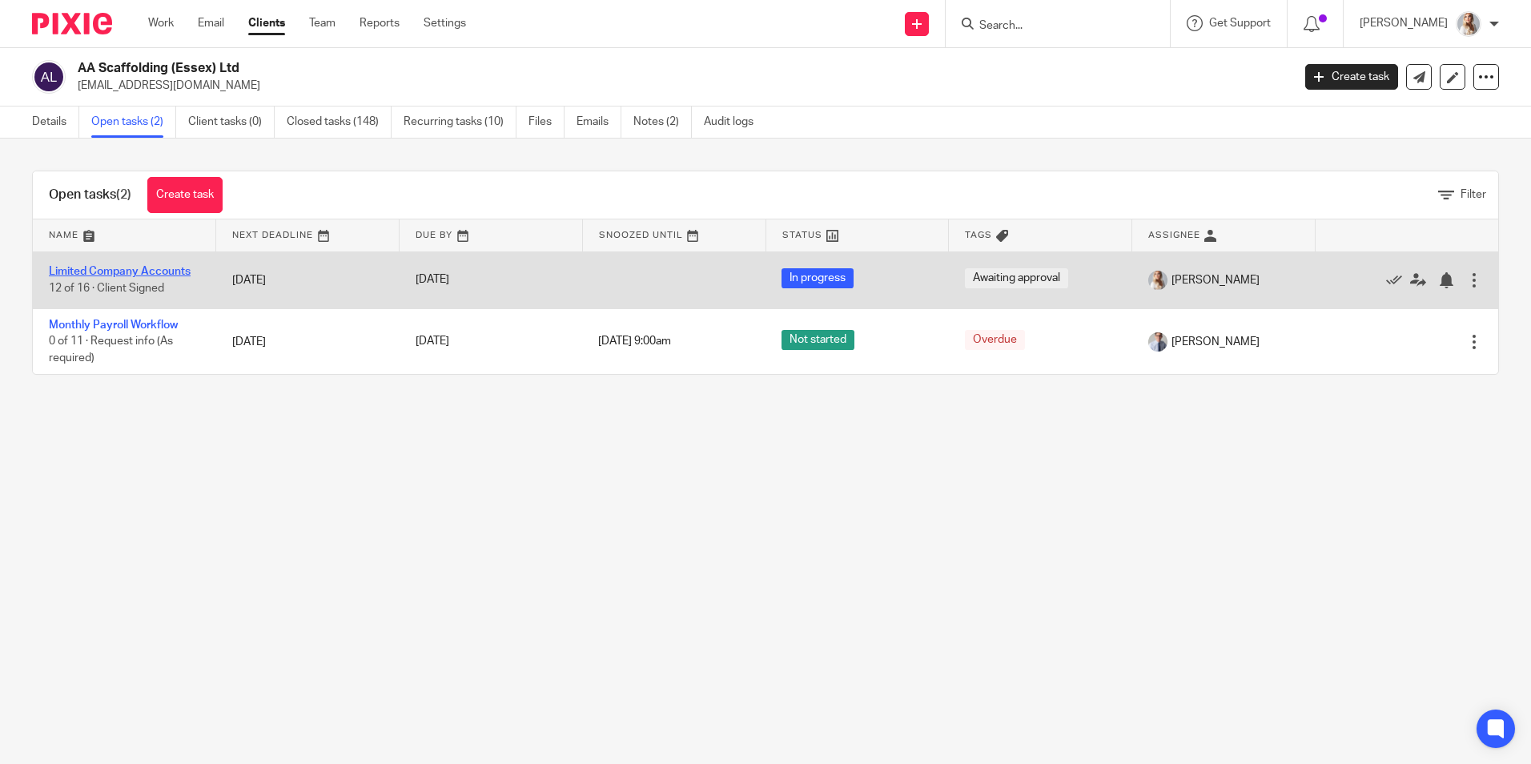
click at [80, 272] on link "Limited Company Accounts" at bounding box center [120, 271] width 142 height 11
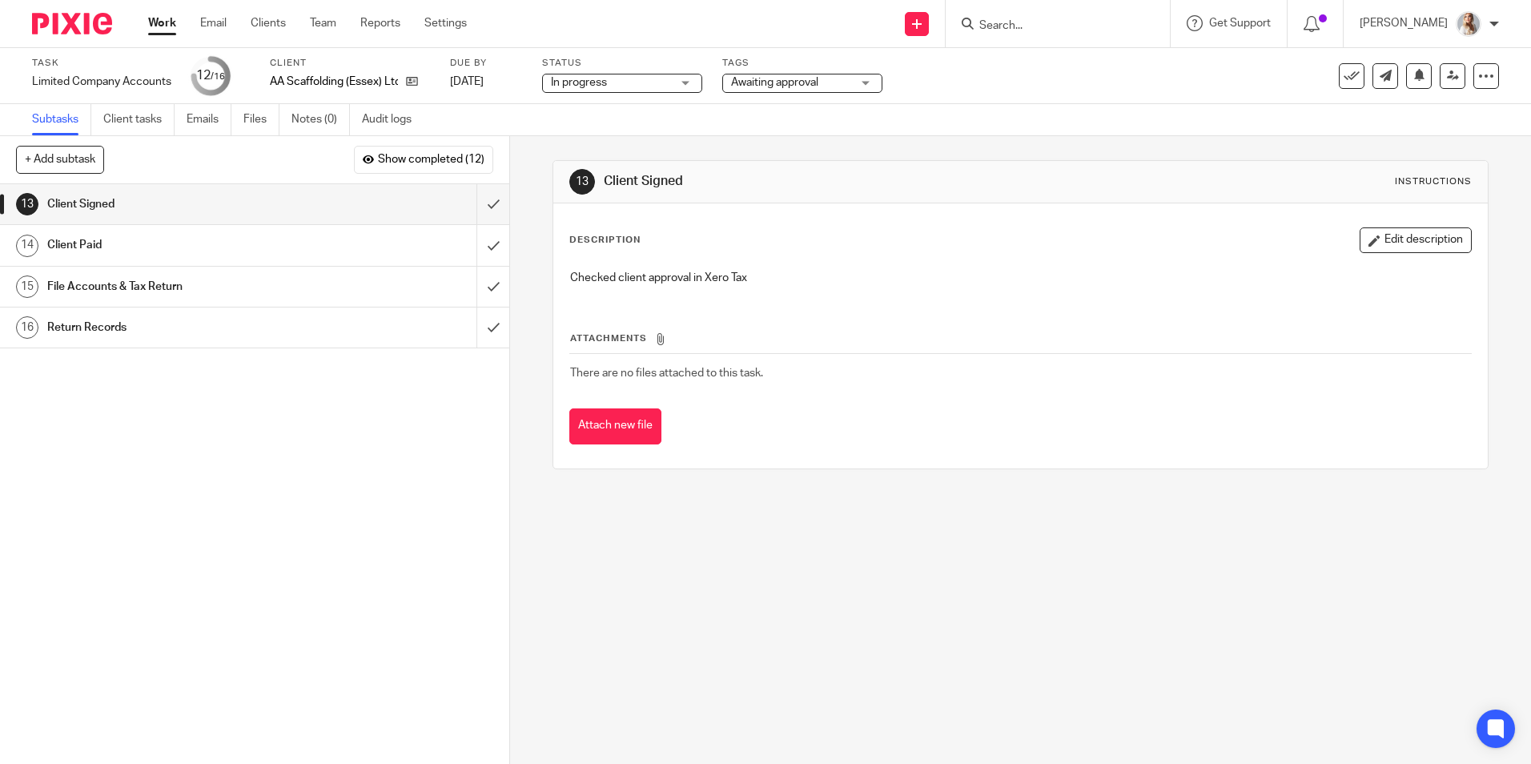
click at [737, 85] on span "Awaiting approval" at bounding box center [774, 82] width 87 height 11
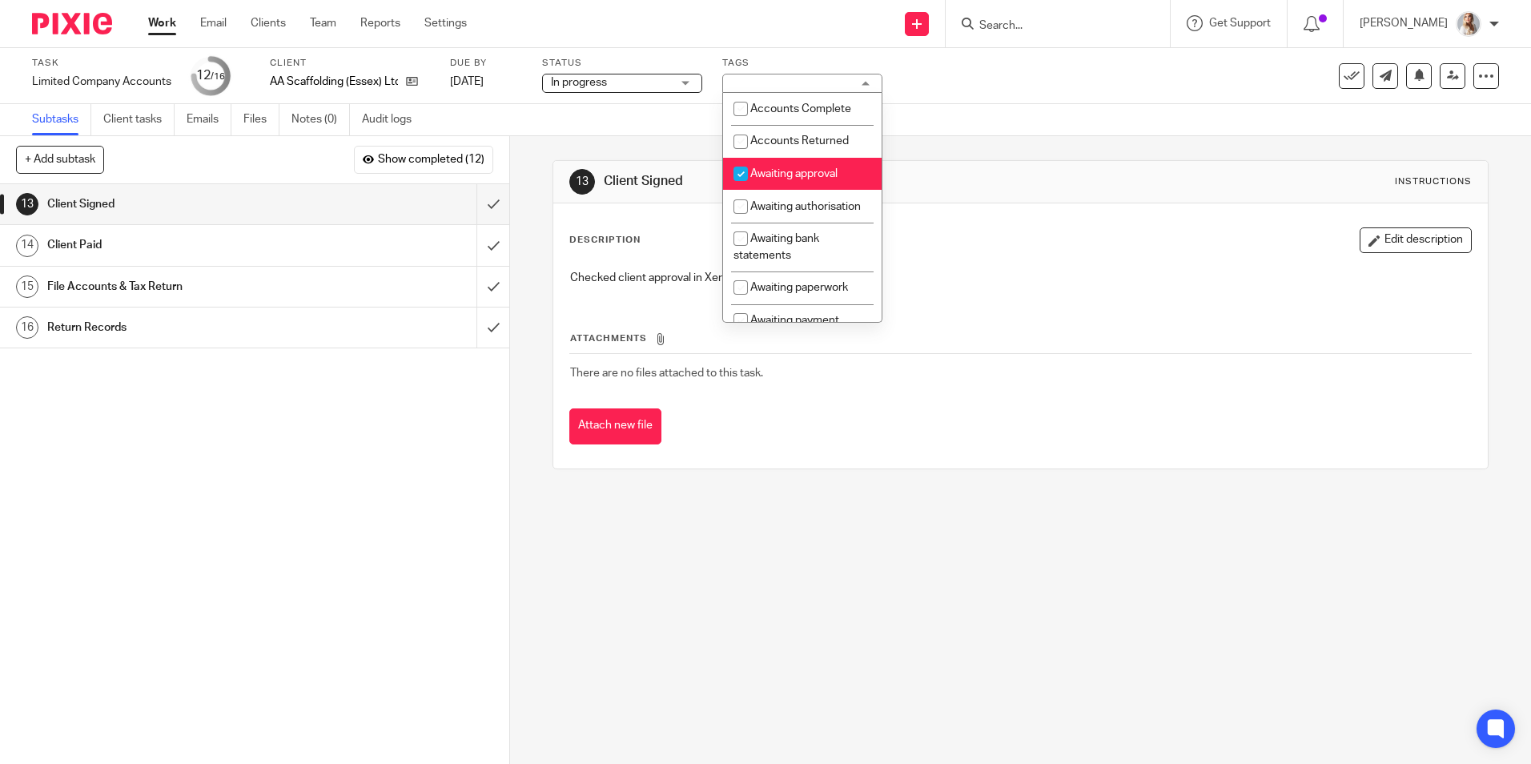
click at [747, 175] on input "checkbox" at bounding box center [740, 174] width 30 height 30
checkbox input "false"
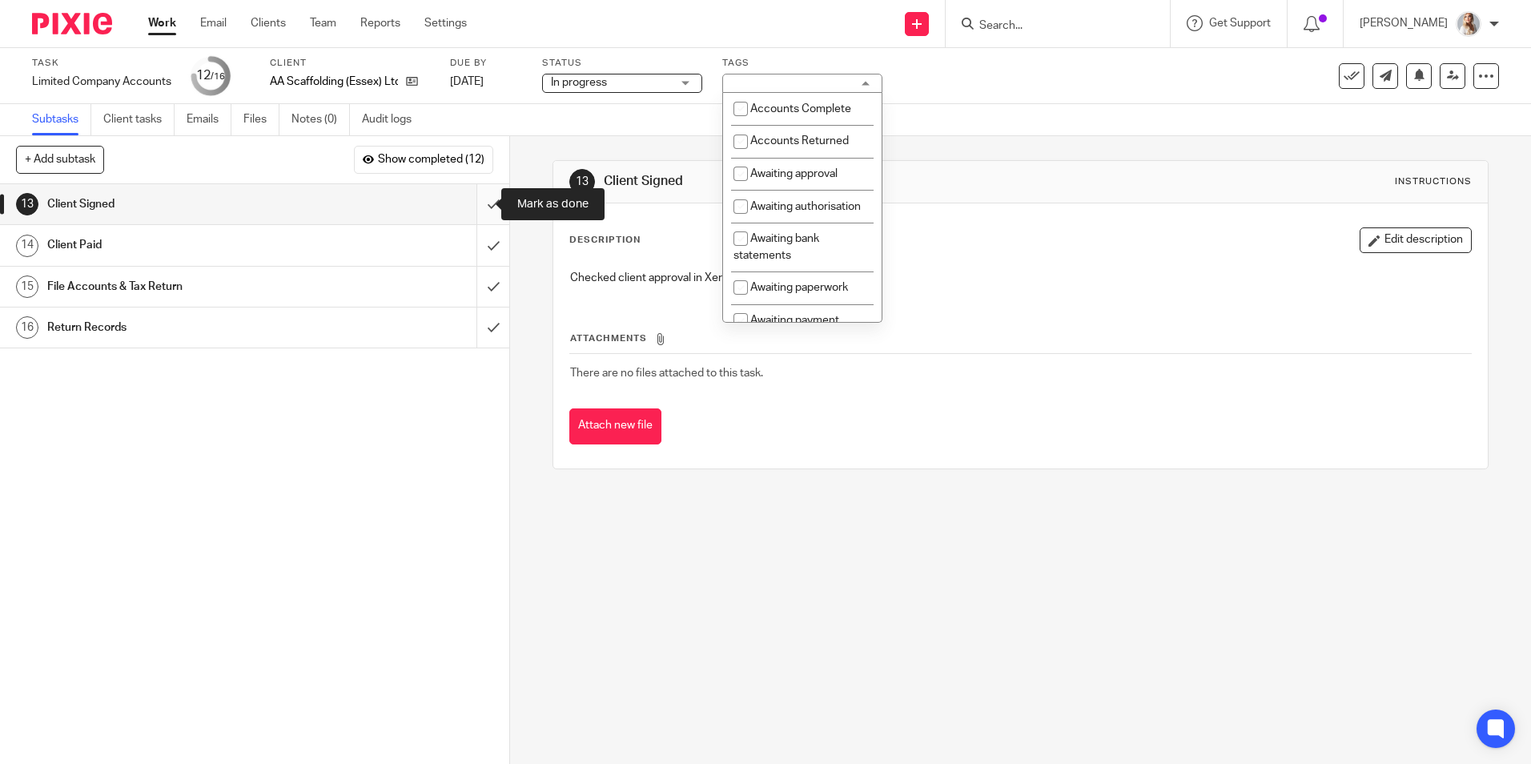
click at [471, 206] on input "submit" at bounding box center [254, 204] width 509 height 40
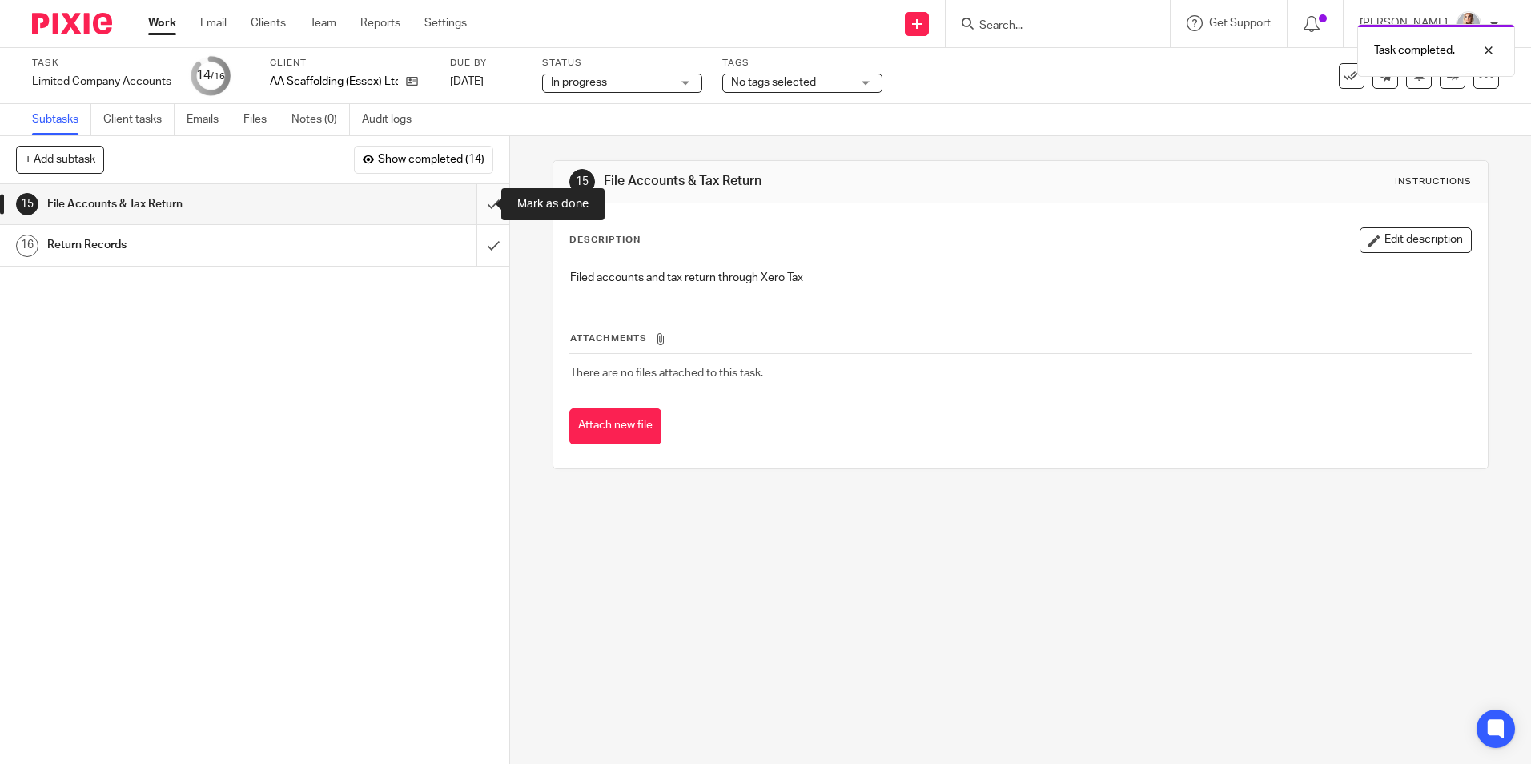
click at [481, 195] on input "submit" at bounding box center [254, 204] width 509 height 40
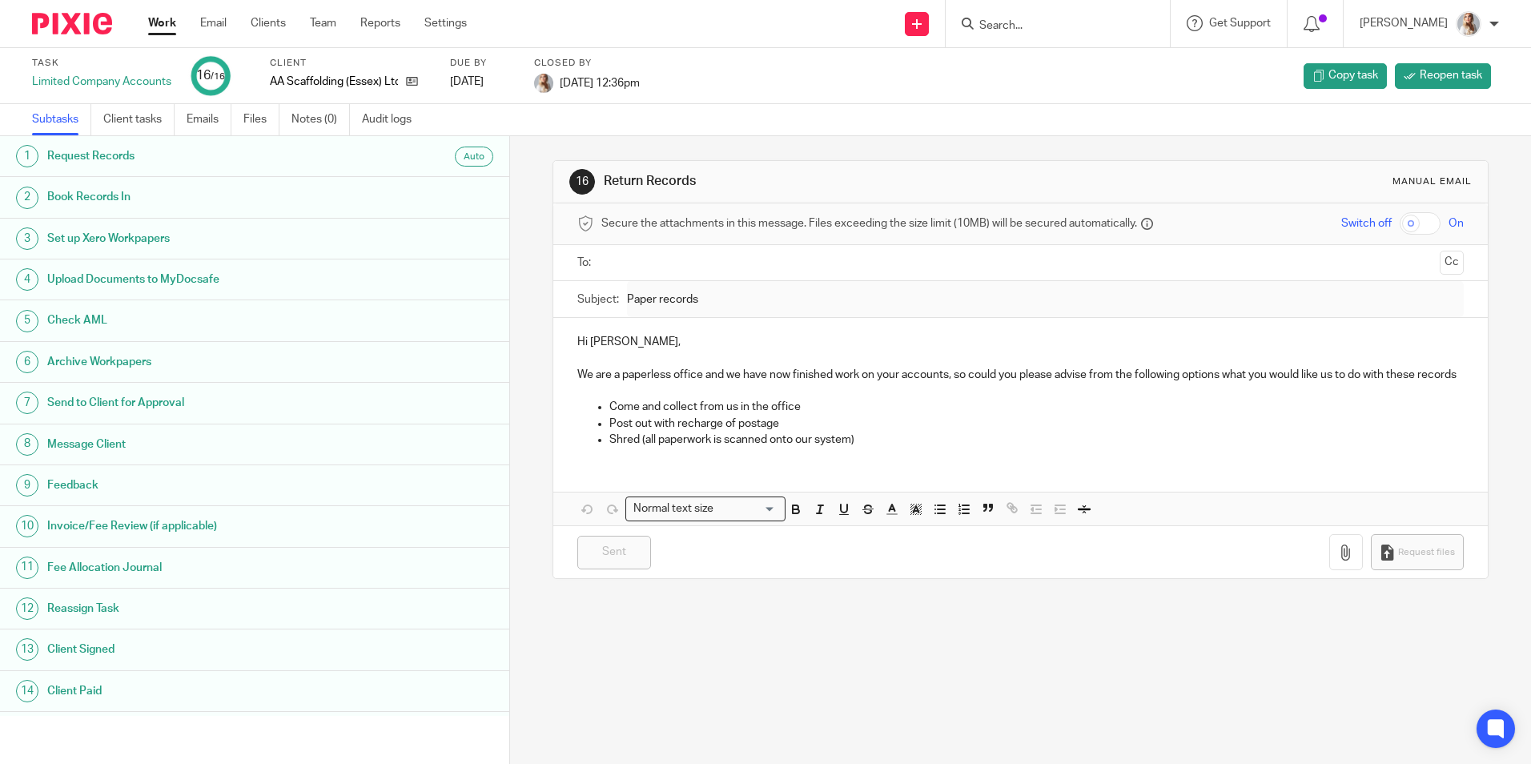
click at [1407, 603] on div "16 Return Records Manual email Secure the attachments in this message. Files ex…" at bounding box center [1019, 369] width 935 height 467
click at [158, 26] on link "Work" at bounding box center [162, 23] width 28 height 16
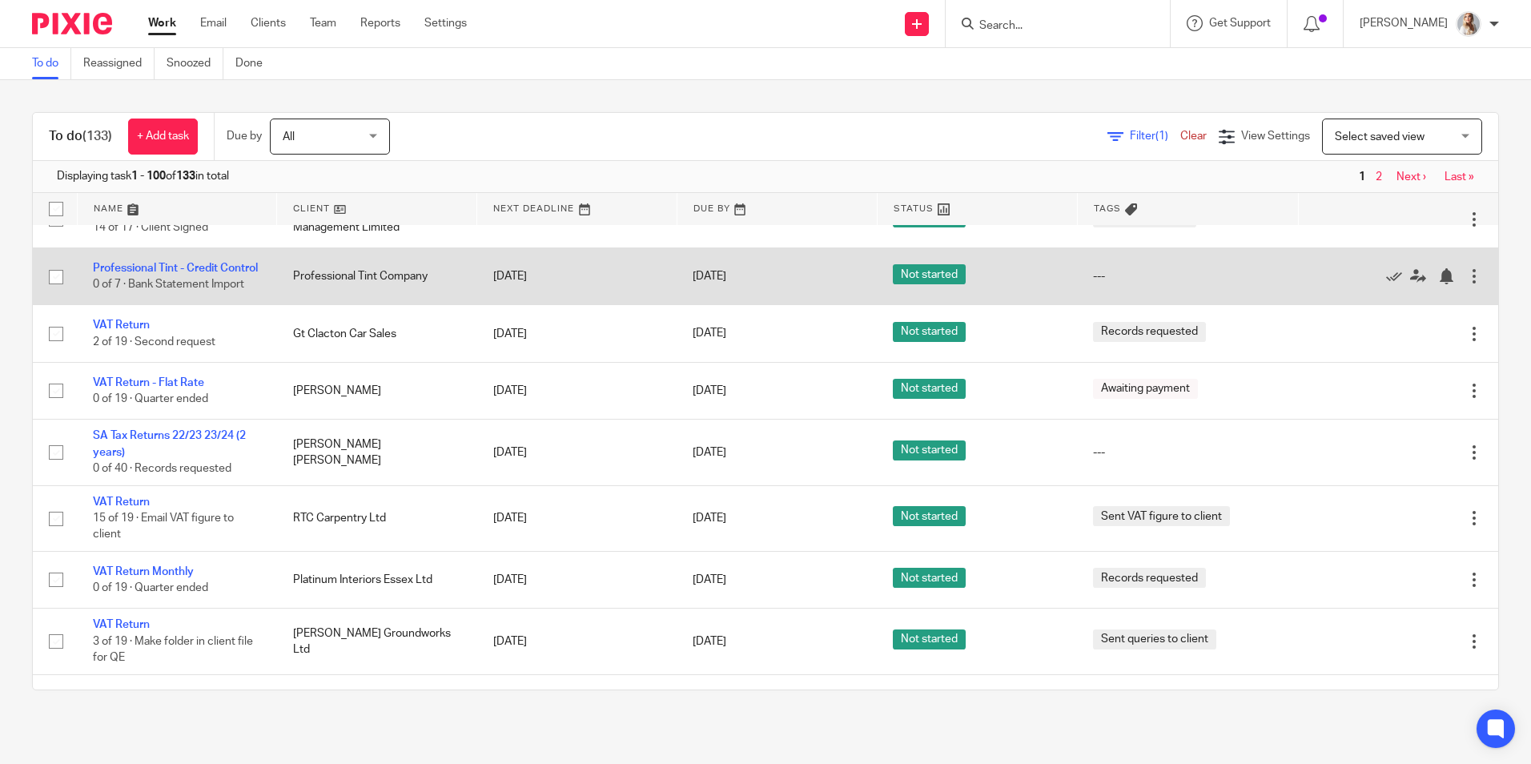
scroll to position [400, 0]
